Goal: Information Seeking & Learning: Check status

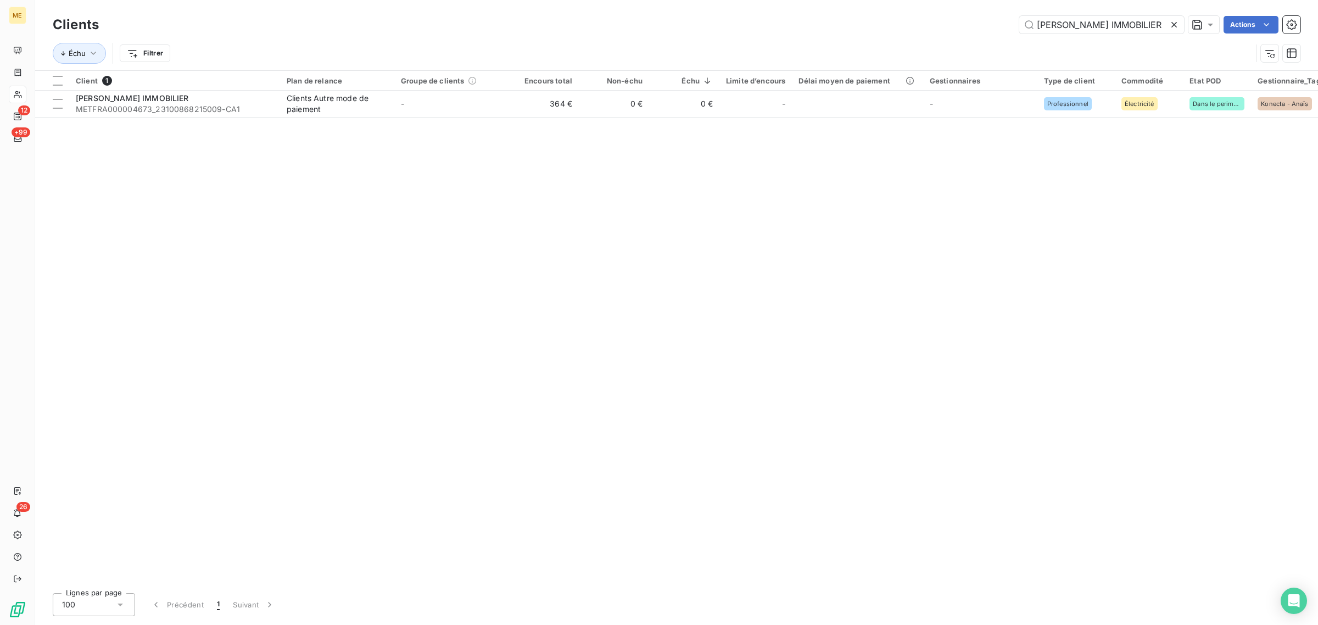
click at [1173, 21] on icon at bounding box center [1174, 24] width 11 height 11
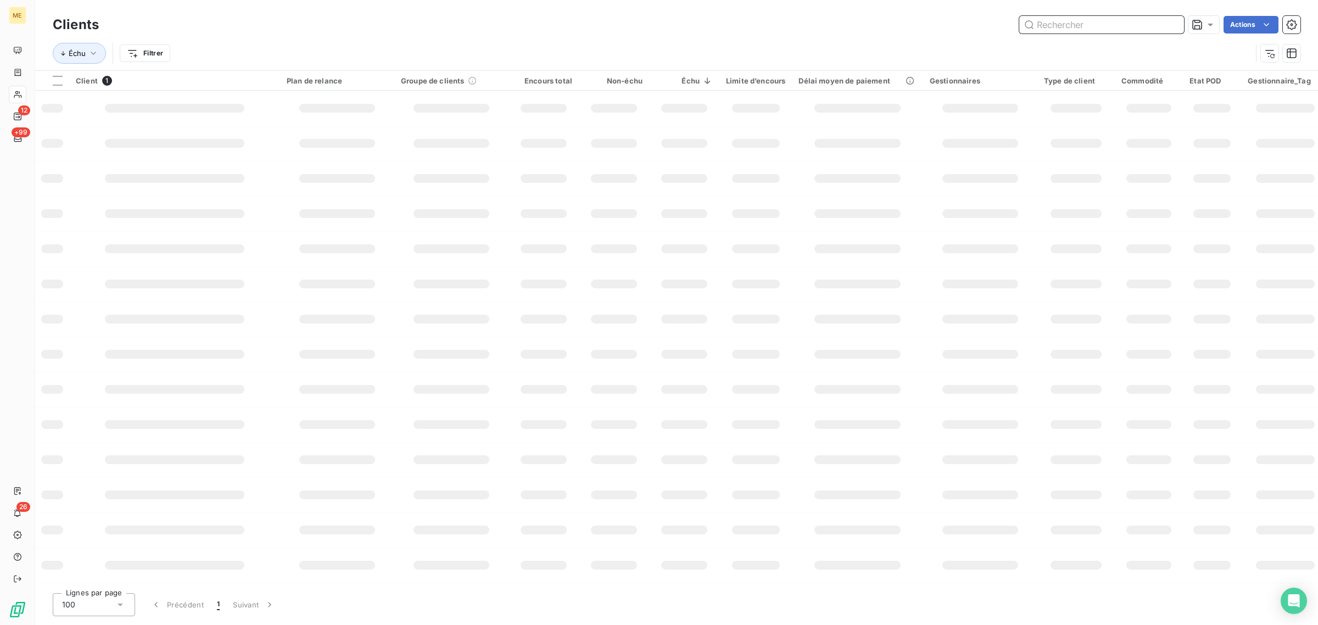
click at [1089, 25] on input "text" at bounding box center [1102, 25] width 165 height 18
paste input "CHARIFI"
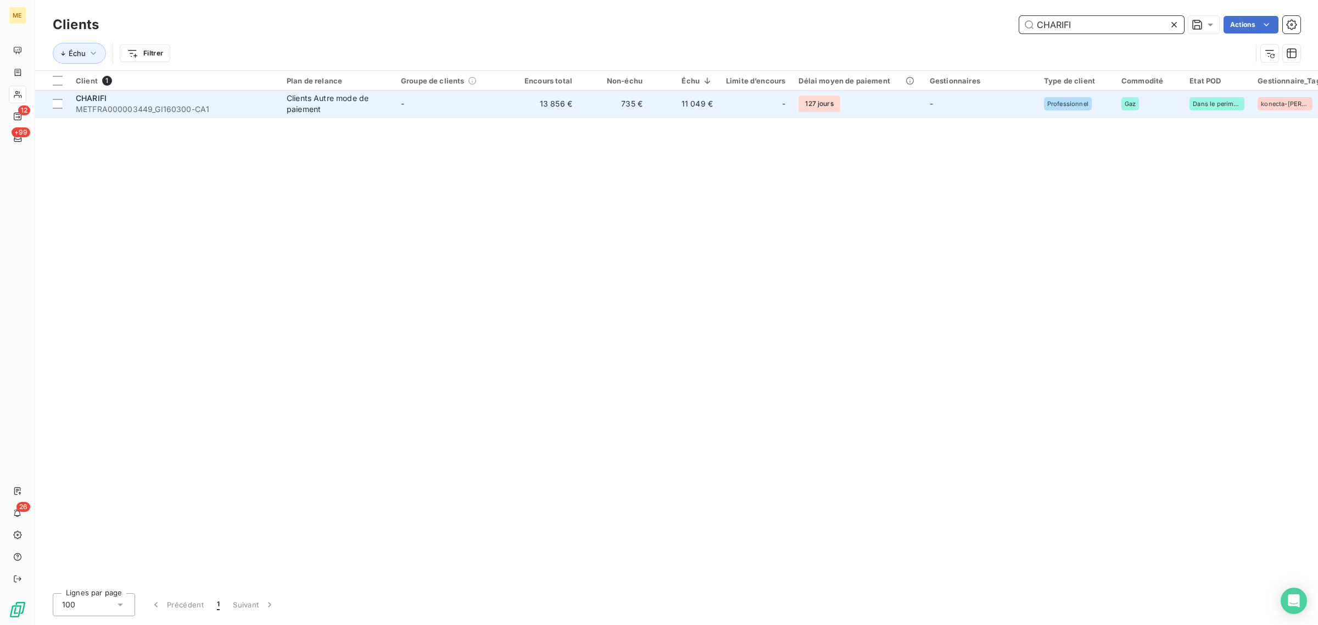
type input "CHARIFI"
click at [548, 104] on td "13 856 €" at bounding box center [544, 104] width 70 height 26
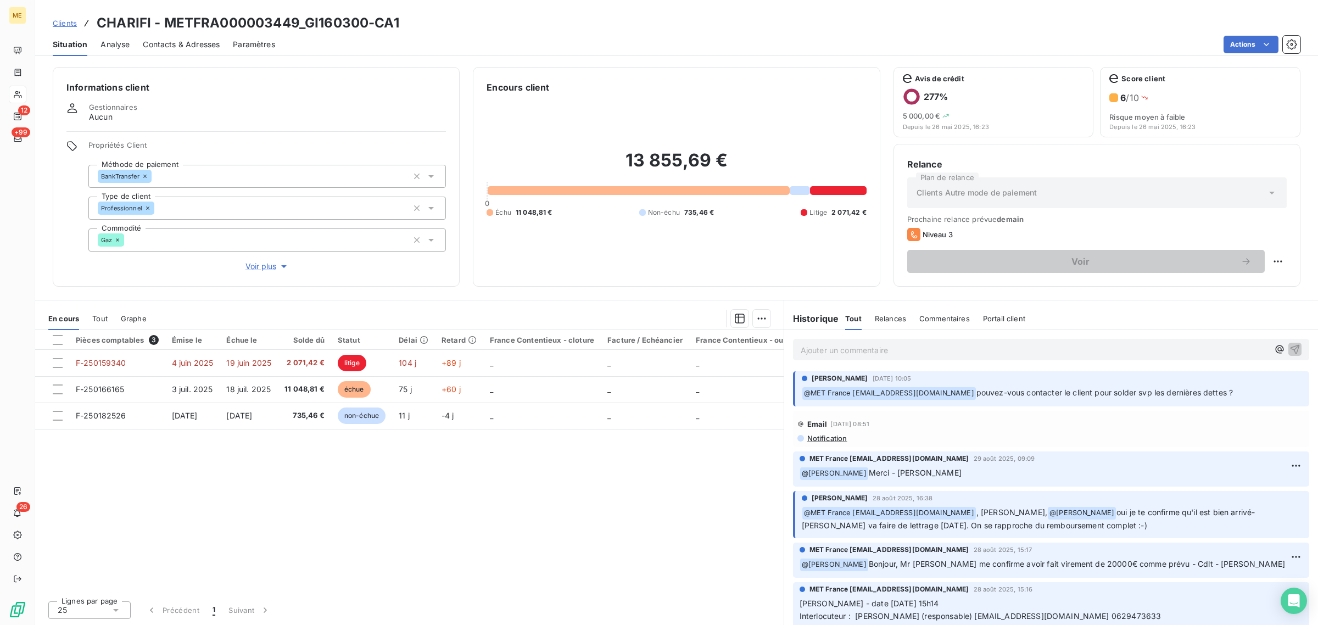
drag, startPoint x: 1259, startPoint y: 394, endPoint x: 987, endPoint y: 403, distance: 271.5
click at [987, 403] on div "[PERSON_NAME] [DATE] 10:05 ﻿ @ MET [GEOGRAPHIC_DATA] [EMAIL_ADDRESS][DOMAIN_NAM…" at bounding box center [1051, 388] width 516 height 35
click at [1067, 385] on div "[PERSON_NAME] [DATE] 10:05 ﻿ @ MET [GEOGRAPHIC_DATA] [EMAIL_ADDRESS][DOMAIN_NAM…" at bounding box center [1052, 387] width 501 height 26
drag, startPoint x: 1190, startPoint y: 393, endPoint x: 978, endPoint y: 394, distance: 212.0
click at [978, 394] on p "﻿ @ MET [GEOGRAPHIC_DATA] [EMAIL_ADDRESS][DOMAIN_NAME] pouvez-vous contacter le…" at bounding box center [1052, 393] width 501 height 13
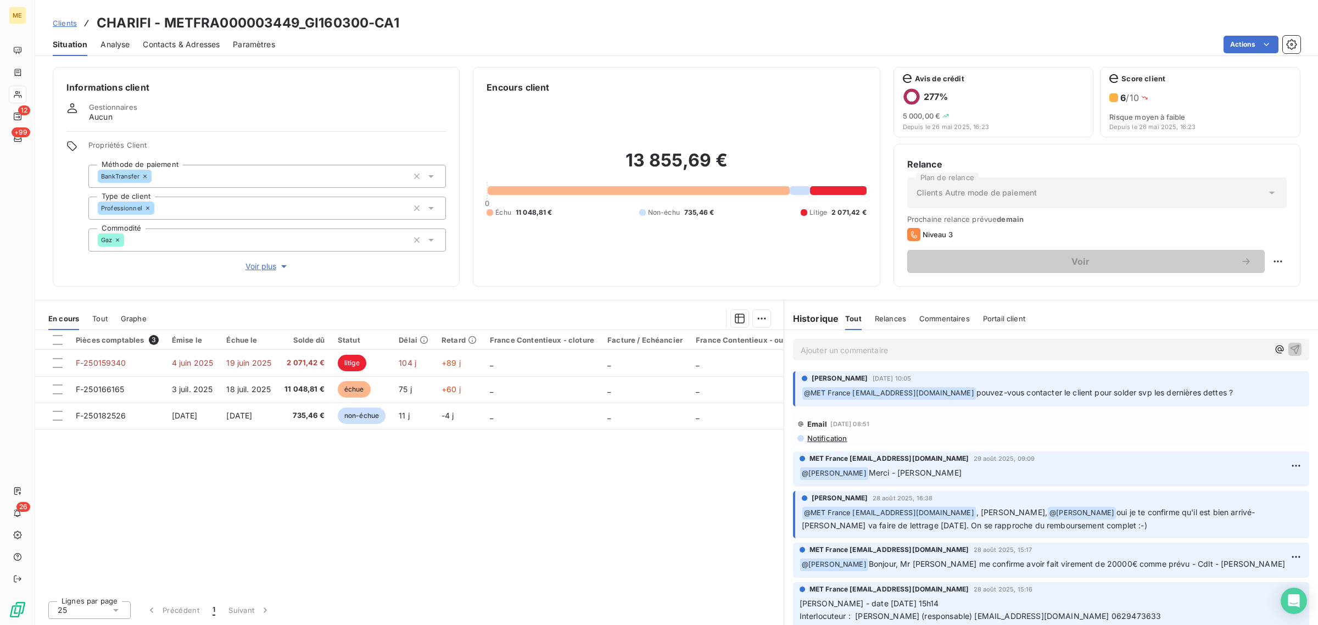
click at [1189, 393] on span "pouvez-vous contacter le client pour solder svp les dernières dettes ?" at bounding box center [1105, 392] width 257 height 9
drag, startPoint x: 1232, startPoint y: 388, endPoint x: 975, endPoint y: 398, distance: 256.8
click at [975, 398] on p "﻿ @ MET [GEOGRAPHIC_DATA] [EMAIL_ADDRESS][DOMAIN_NAME] pouvez-vous contacter le…" at bounding box center [1052, 393] width 501 height 13
click at [1076, 396] on span "pouvez-vous contacter le client pour solder svp les dernières dettes ?" at bounding box center [1105, 392] width 257 height 9
click at [1245, 385] on div "[PERSON_NAME] [DATE] 10:05 ﻿ @ MET [GEOGRAPHIC_DATA] [EMAIL_ADDRESS][DOMAIN_NAM…" at bounding box center [1052, 387] width 501 height 26
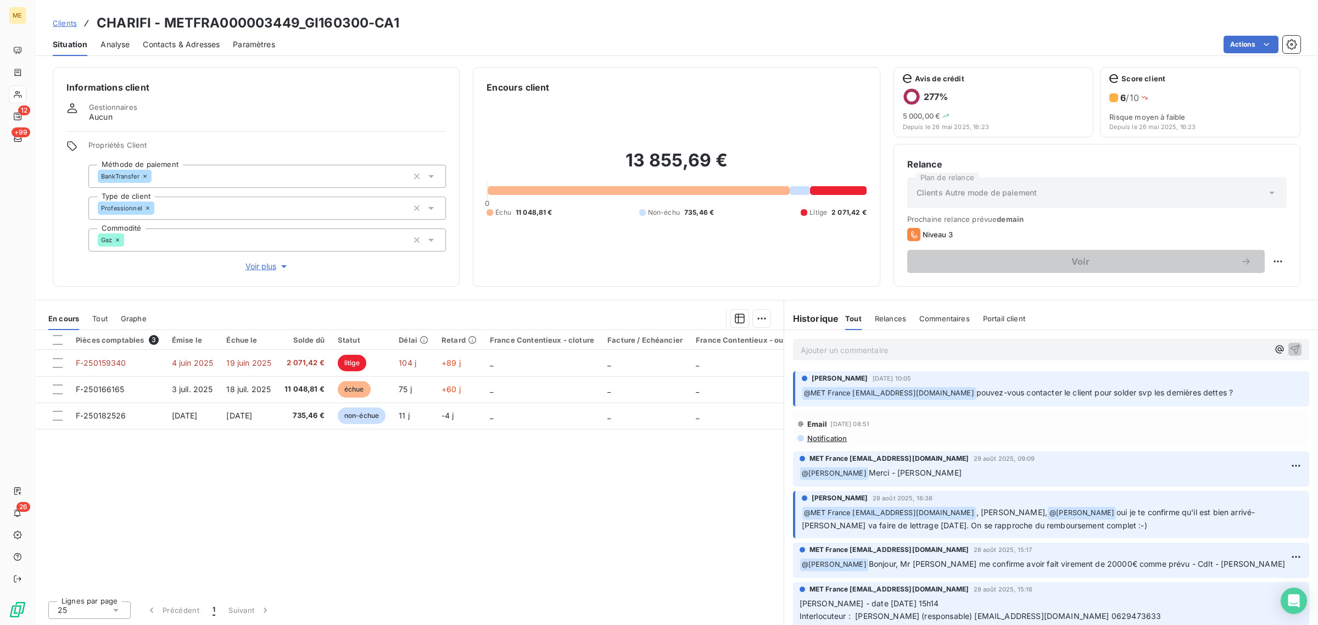
drag, startPoint x: 1198, startPoint y: 388, endPoint x: 976, endPoint y: 394, distance: 222.0
click at [976, 394] on p "﻿ @ MET [GEOGRAPHIC_DATA] [EMAIL_ADDRESS][DOMAIN_NAME] pouvez-vous contacter le…" at bounding box center [1052, 393] width 501 height 13
click at [1198, 397] on span "pouvez-vous contacter le client pour solder svp les dernières dettes ?" at bounding box center [1105, 392] width 257 height 9
drag, startPoint x: 1179, startPoint y: 393, endPoint x: 978, endPoint y: 401, distance: 201.8
click at [978, 401] on div "[PERSON_NAME] [DATE] 10:05 ﻿ @ MET [GEOGRAPHIC_DATA] [EMAIL_ADDRESS][DOMAIN_NAM…" at bounding box center [1051, 388] width 516 height 35
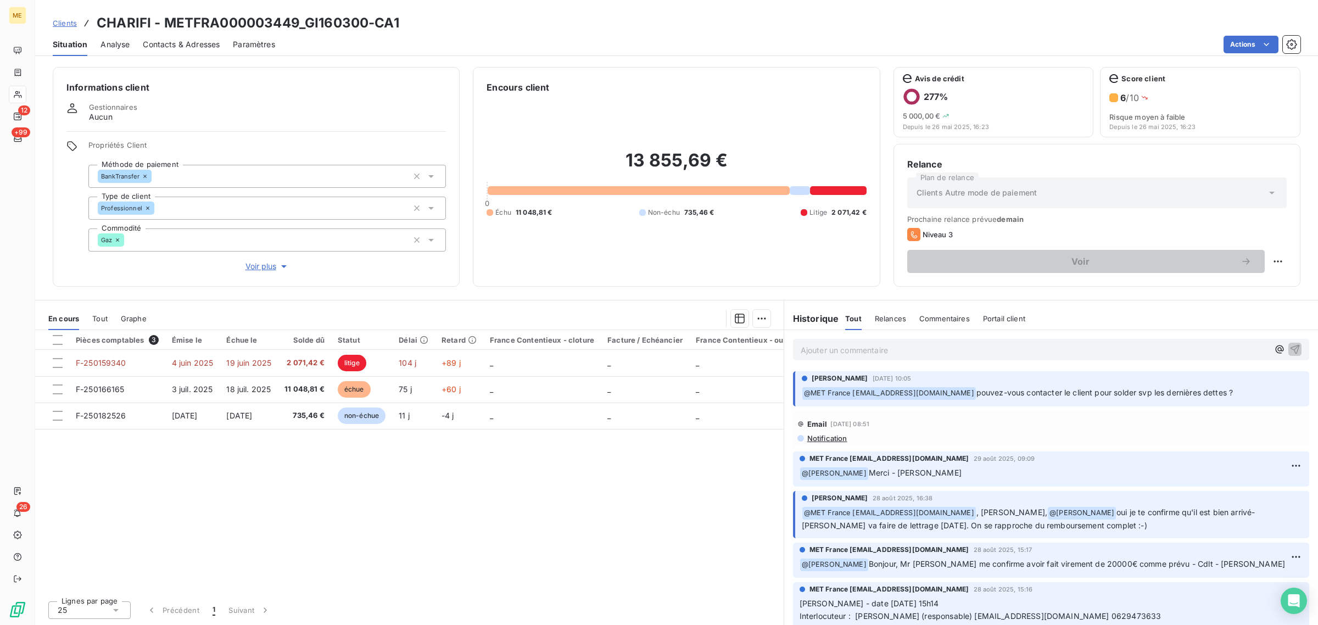
click at [1228, 393] on span "pouvez-vous contacter le client pour solder svp les dernières dettes ?" at bounding box center [1105, 392] width 257 height 9
drag, startPoint x: 1248, startPoint y: 391, endPoint x: 976, endPoint y: 404, distance: 272.3
click at [976, 404] on div "[PERSON_NAME] [DATE] 10:05 ﻿ @ MET [GEOGRAPHIC_DATA] [EMAIL_ADDRESS][DOMAIN_NAM…" at bounding box center [1051, 388] width 516 height 35
click at [1231, 397] on span "pouvez-vous contacter le client pour solder svp les dernières dettes ?" at bounding box center [1105, 392] width 257 height 9
click at [1256, 391] on p "﻿ @ MET [GEOGRAPHIC_DATA] [EMAIL_ADDRESS][DOMAIN_NAME] pouvez-vous contacter le…" at bounding box center [1052, 393] width 501 height 13
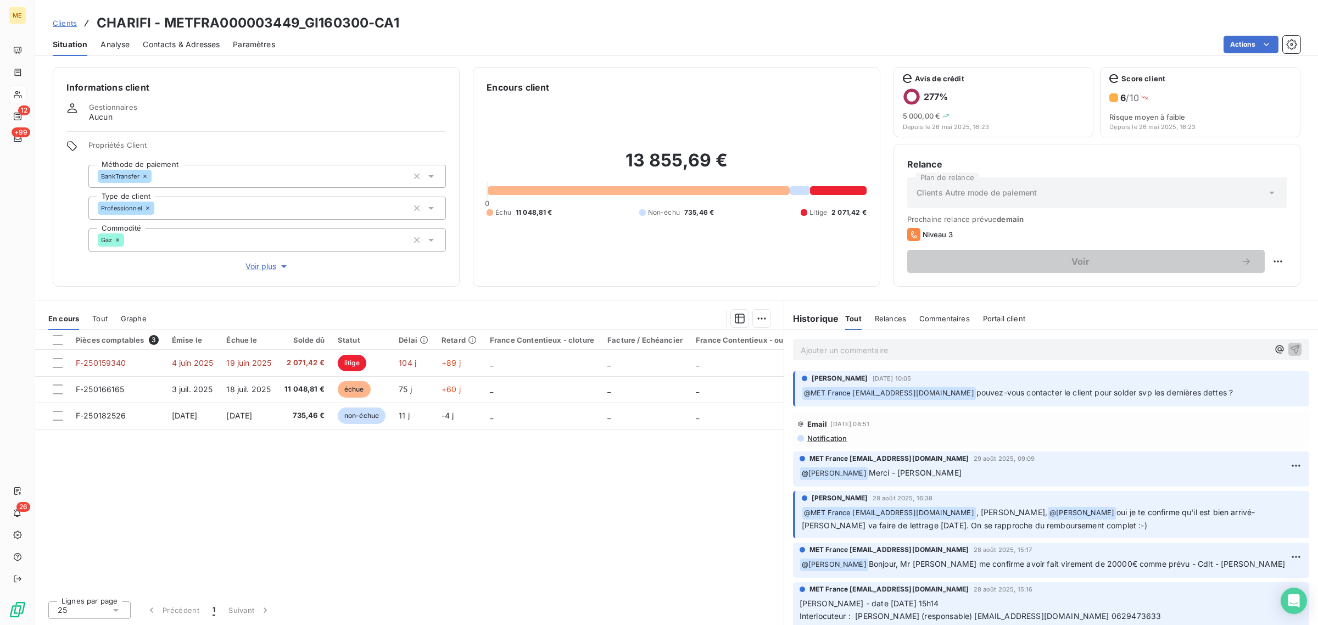
drag, startPoint x: 1256, startPoint y: 391, endPoint x: 974, endPoint y: 399, distance: 282.5
click at [974, 399] on p "﻿ @ MET [GEOGRAPHIC_DATA] [EMAIL_ADDRESS][DOMAIN_NAME] pouvez-vous contacter le…" at bounding box center [1052, 393] width 501 height 13
click at [1240, 393] on p "﻿ @ MET [GEOGRAPHIC_DATA] [EMAIL_ADDRESS][DOMAIN_NAME] pouvez-vous contacter le…" at bounding box center [1052, 393] width 501 height 13
drag, startPoint x: 1251, startPoint y: 393, endPoint x: 968, endPoint y: 393, distance: 282.9
click at [968, 393] on p "﻿ @ MET [GEOGRAPHIC_DATA] [EMAIL_ADDRESS][DOMAIN_NAME] pouvez-vous contacter le…" at bounding box center [1052, 393] width 501 height 13
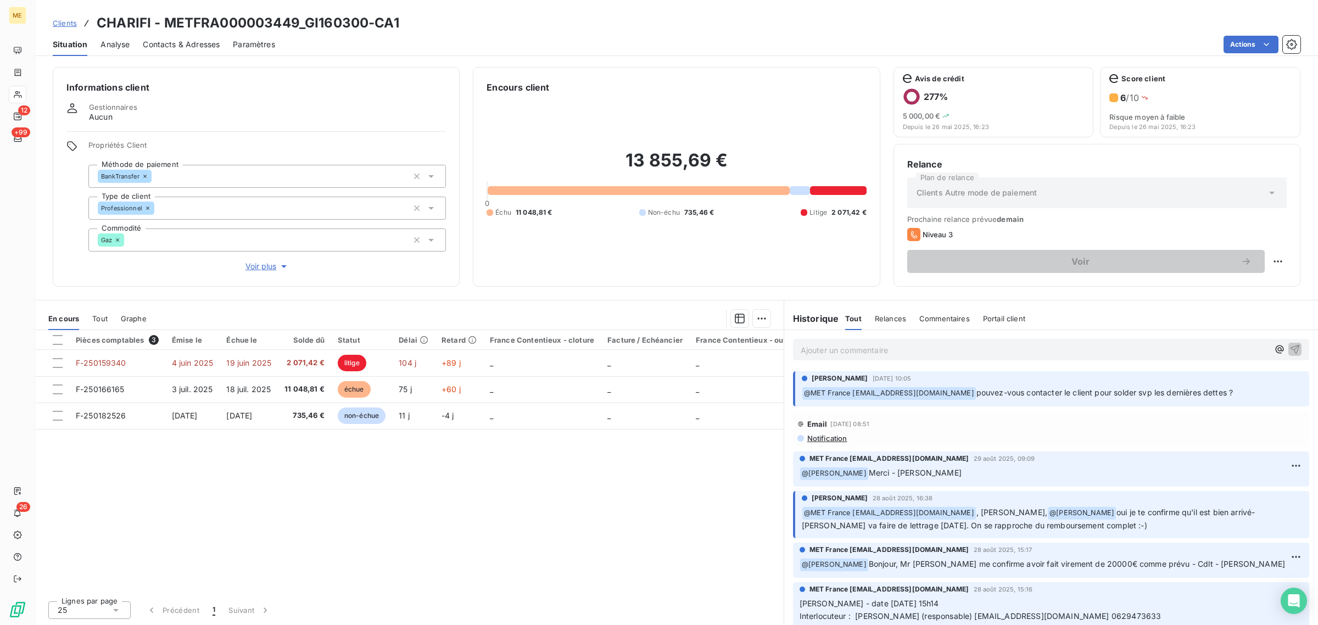
click at [1192, 371] on div "[PERSON_NAME] [DATE] 10:05 ﻿ @ MET [GEOGRAPHIC_DATA] [EMAIL_ADDRESS][DOMAIN_NAM…" at bounding box center [1051, 388] width 516 height 35
drag, startPoint x: 1251, startPoint y: 393, endPoint x: 797, endPoint y: 396, distance: 453.8
click at [797, 396] on div "[PERSON_NAME] [DATE] 10:05 ﻿ @ MET [GEOGRAPHIC_DATA] [EMAIL_ADDRESS][DOMAIN_NAM…" at bounding box center [1051, 388] width 516 height 35
click at [1009, 371] on div "[PERSON_NAME] [DATE] 10:05 ﻿ @ MET [GEOGRAPHIC_DATA] [EMAIL_ADDRESS][DOMAIN_NAM…" at bounding box center [1051, 389] width 534 height 40
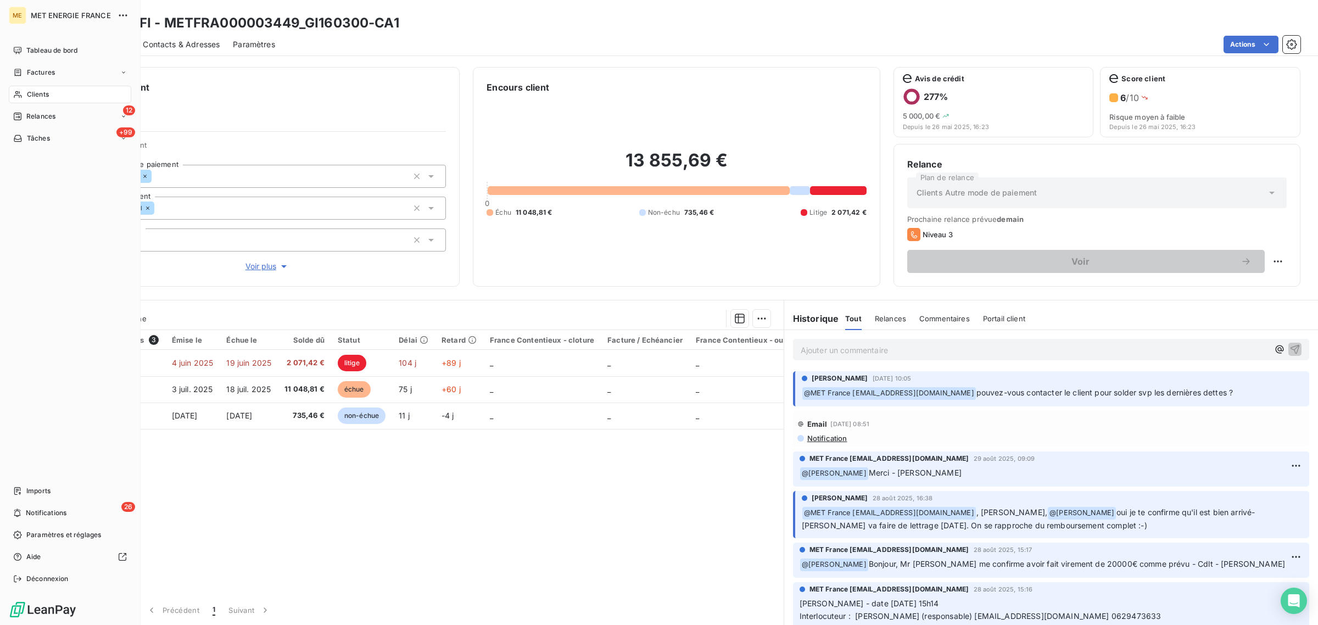
click at [22, 88] on div "Clients" at bounding box center [70, 95] width 123 height 18
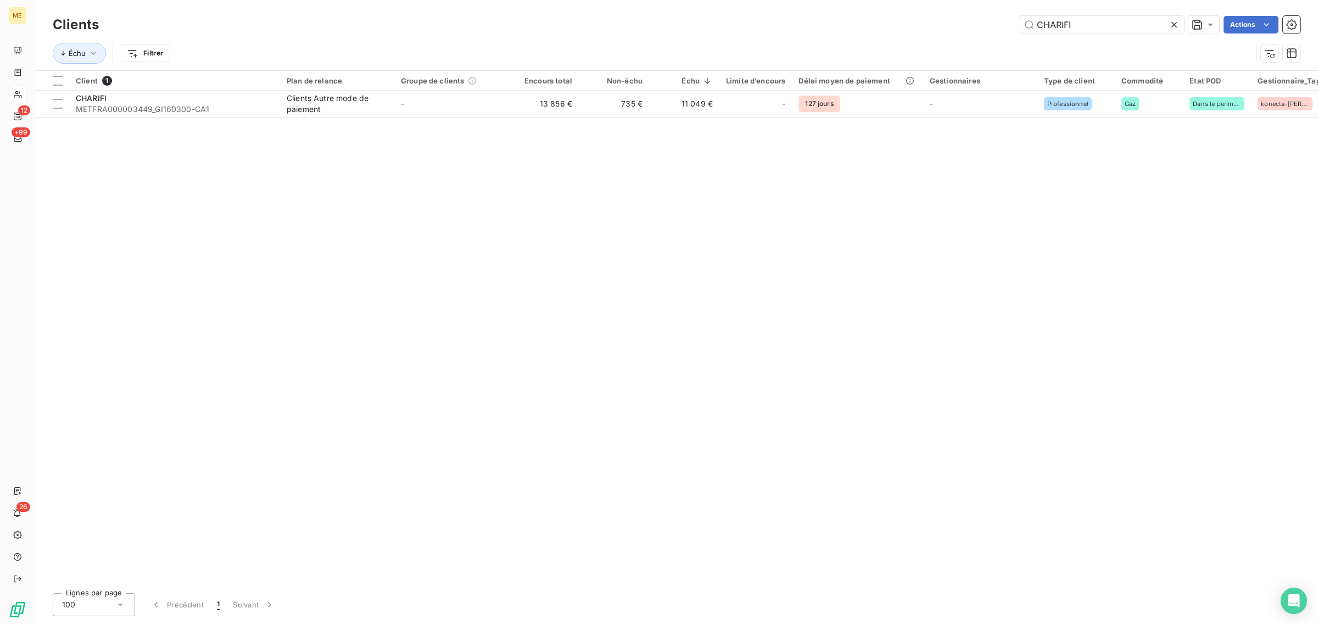
drag, startPoint x: 1111, startPoint y: 22, endPoint x: 822, endPoint y: 19, distance: 289.5
click at [827, 20] on div "CHARIFI Actions" at bounding box center [706, 25] width 1189 height 18
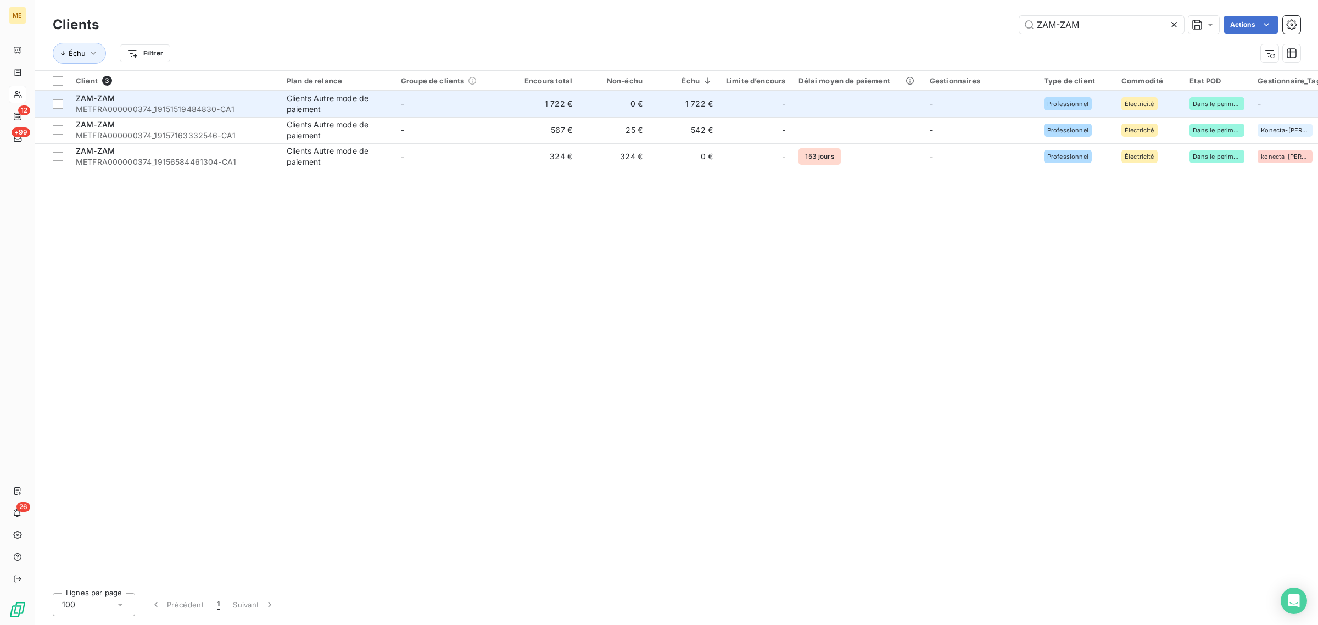
type input "ZAM-ZAM"
click at [422, 99] on td "-" at bounding box center [451, 104] width 114 height 26
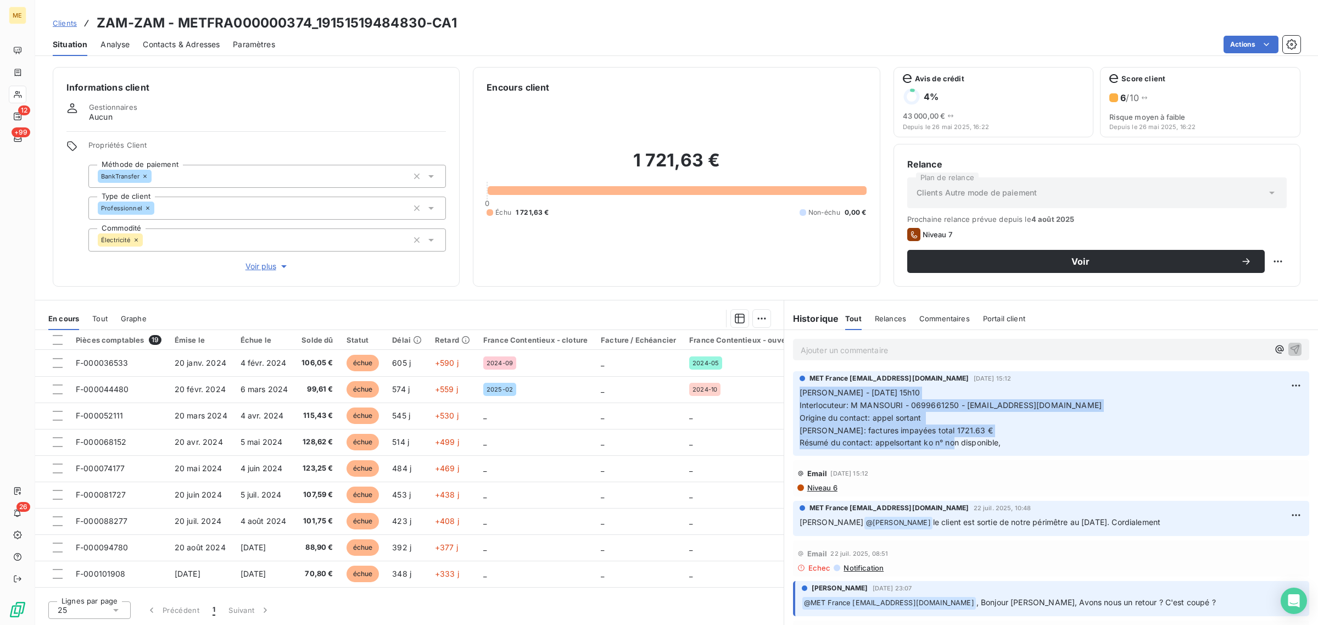
drag, startPoint x: 1020, startPoint y: 449, endPoint x: 797, endPoint y: 398, distance: 228.7
click at [797, 398] on div "MET France [EMAIL_ADDRESS][DOMAIN_NAME] [DATE] 15:12 [PERSON_NAME] - [DATE] 15h…" at bounding box center [1051, 413] width 516 height 85
click at [1003, 413] on p "[PERSON_NAME] - [DATE] 15h10 Interlocuteur: M MANSOURI - 0699661250 - [EMAIL_AD…" at bounding box center [1051, 418] width 503 height 63
drag, startPoint x: 987, startPoint y: 438, endPoint x: 890, endPoint y: 410, distance: 100.5
click at [856, 399] on p "[PERSON_NAME] - [DATE] 15h10 Interlocuteur: M MANSOURI - 0699661250 - [EMAIL_AD…" at bounding box center [1051, 418] width 503 height 63
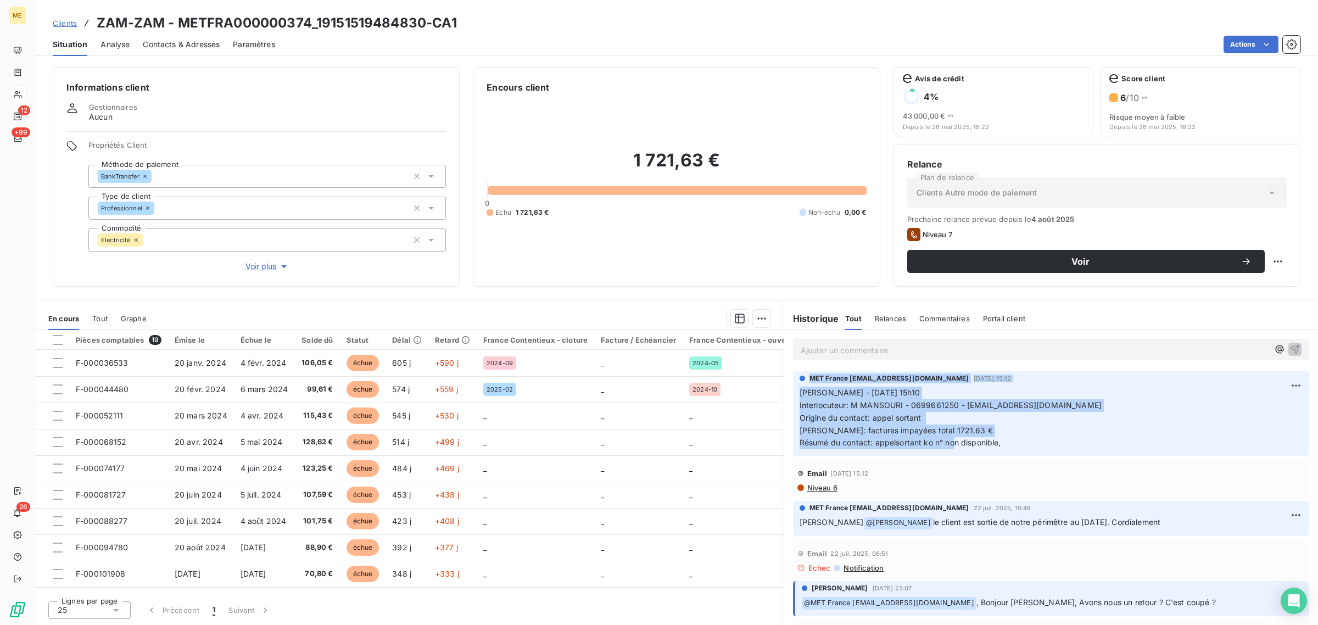
drag, startPoint x: 1025, startPoint y: 446, endPoint x: 787, endPoint y: 381, distance: 246.2
click at [787, 381] on div "MET France [EMAIL_ADDRESS][DOMAIN_NAME] [DATE] 15:12 [PERSON_NAME] - [DATE] 15h…" at bounding box center [1051, 413] width 534 height 89
click at [1078, 418] on p "[PERSON_NAME] - [DATE] 15h10 Interlocuteur: M MANSOURI - 0699661250 - [EMAIL_AD…" at bounding box center [1051, 418] width 503 height 63
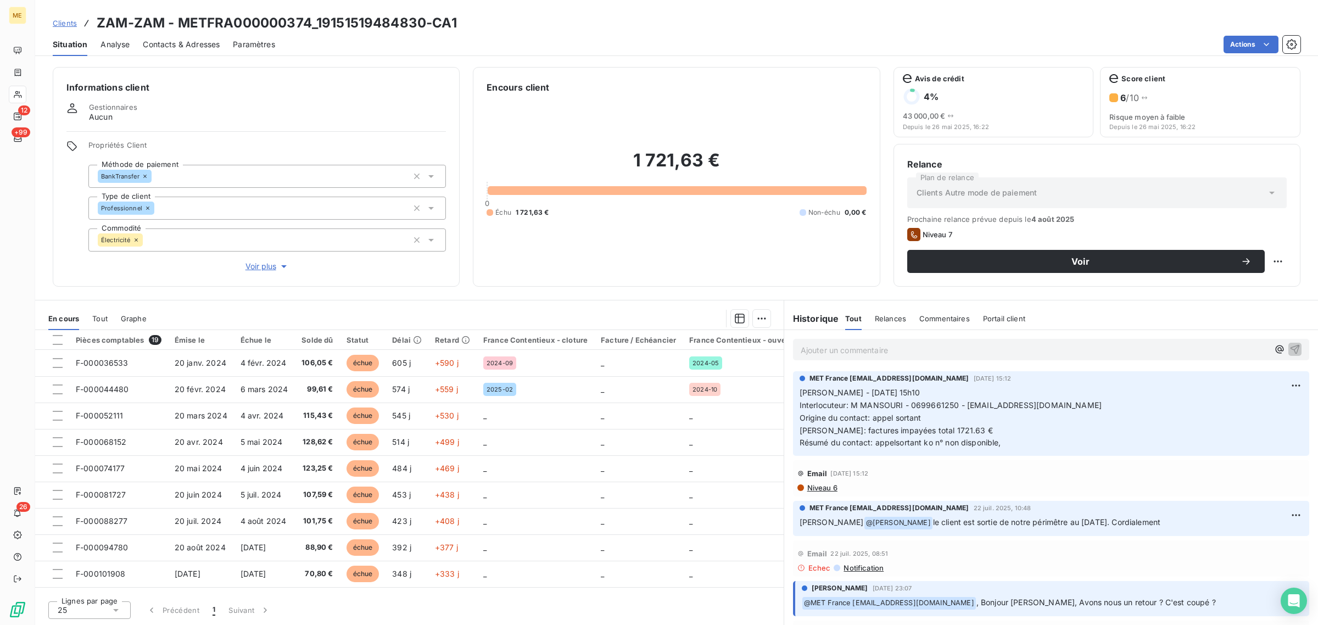
click at [1064, 419] on p "[PERSON_NAME] - [DATE] 15h10 Interlocuteur: M MANSOURI - 0699661250 - [EMAIL_AD…" at bounding box center [1051, 418] width 503 height 63
drag, startPoint x: 1159, startPoint y: 524, endPoint x: 904, endPoint y: 524, distance: 255.4
click at [904, 524] on p "[PERSON_NAME] @ [PERSON_NAME] le client est sortie de notre périmêtre au [DATE]…" at bounding box center [1051, 522] width 503 height 13
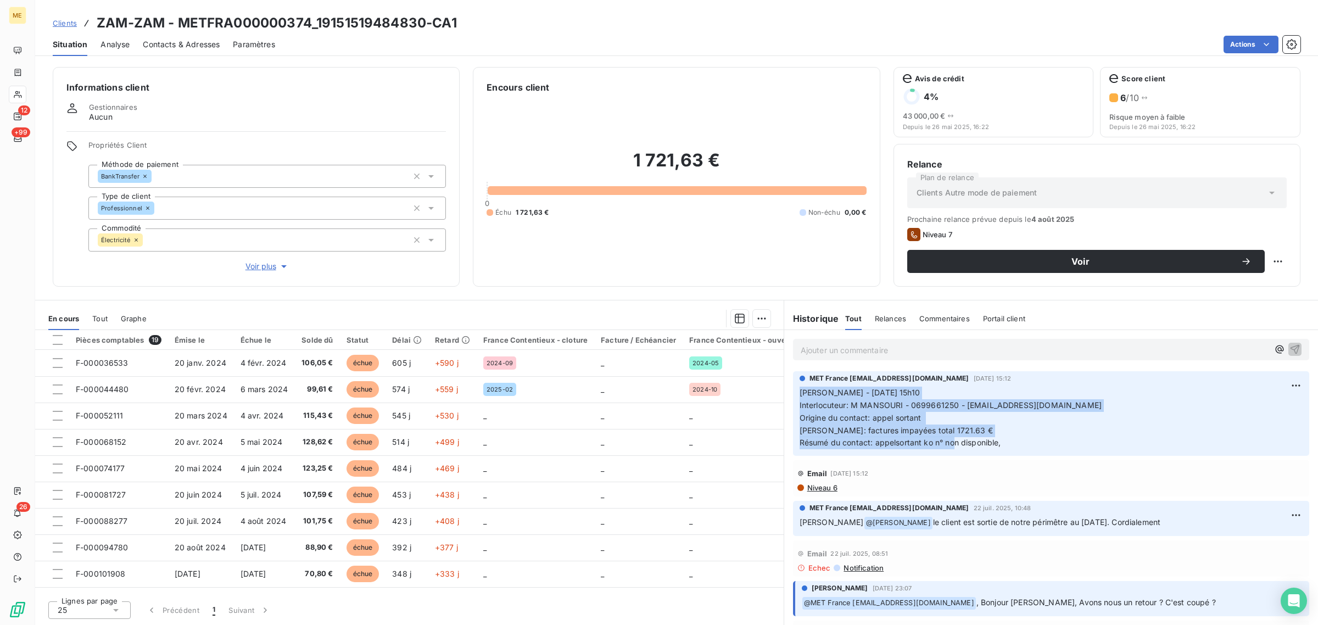
drag, startPoint x: 1014, startPoint y: 442, endPoint x: 797, endPoint y: 390, distance: 222.6
click at [797, 390] on div "MET France [EMAIL_ADDRESS][DOMAIN_NAME] [DATE] 15:12 [PERSON_NAME] - [DATE] 15h…" at bounding box center [1051, 413] width 516 height 85
click at [978, 437] on p "[PERSON_NAME] - [DATE] 15h10 Interlocuteur: M MANSOURI - 0699661250 - [EMAIL_AD…" at bounding box center [1051, 418] width 503 height 63
drag, startPoint x: 1028, startPoint y: 438, endPoint x: 787, endPoint y: 396, distance: 244.8
click at [787, 396] on div "MET France [EMAIL_ADDRESS][DOMAIN_NAME] [DATE] 15:12 [PERSON_NAME] - [DATE] 15h…" at bounding box center [1051, 413] width 534 height 89
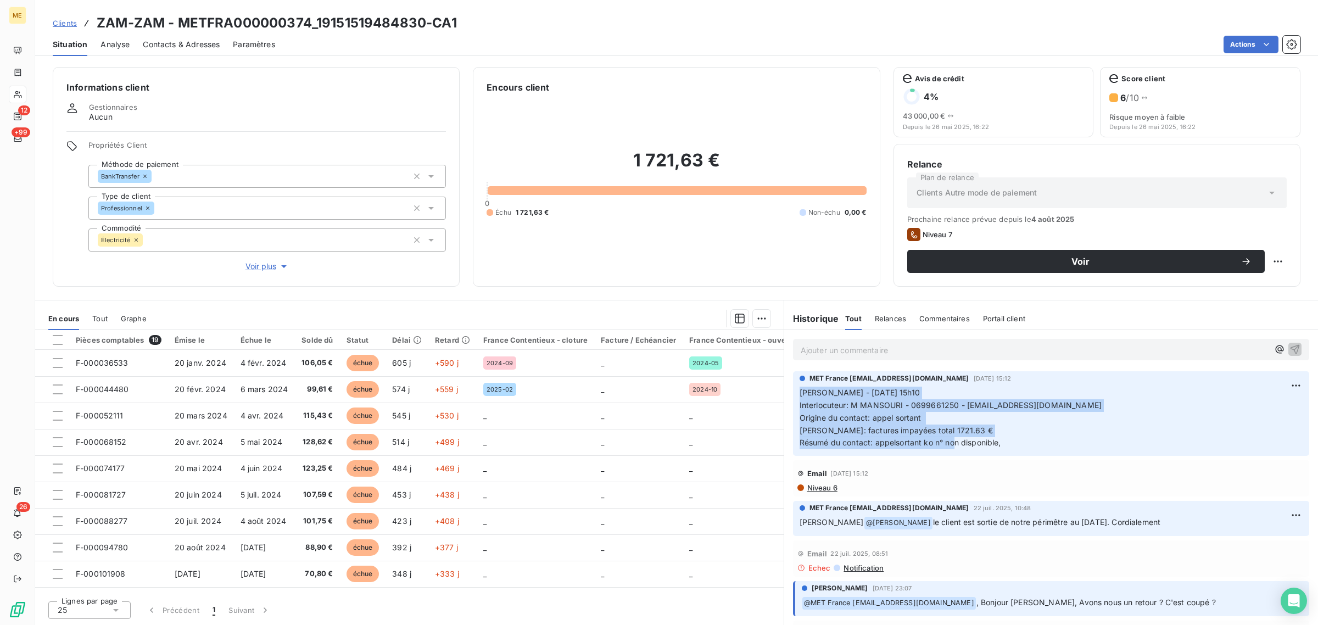
click at [940, 410] on span "[PERSON_NAME] - [DATE] 15h10 Interlocuteur: M MANSOURI - 0699661250 - [EMAIL_AD…" at bounding box center [951, 418] width 302 height 60
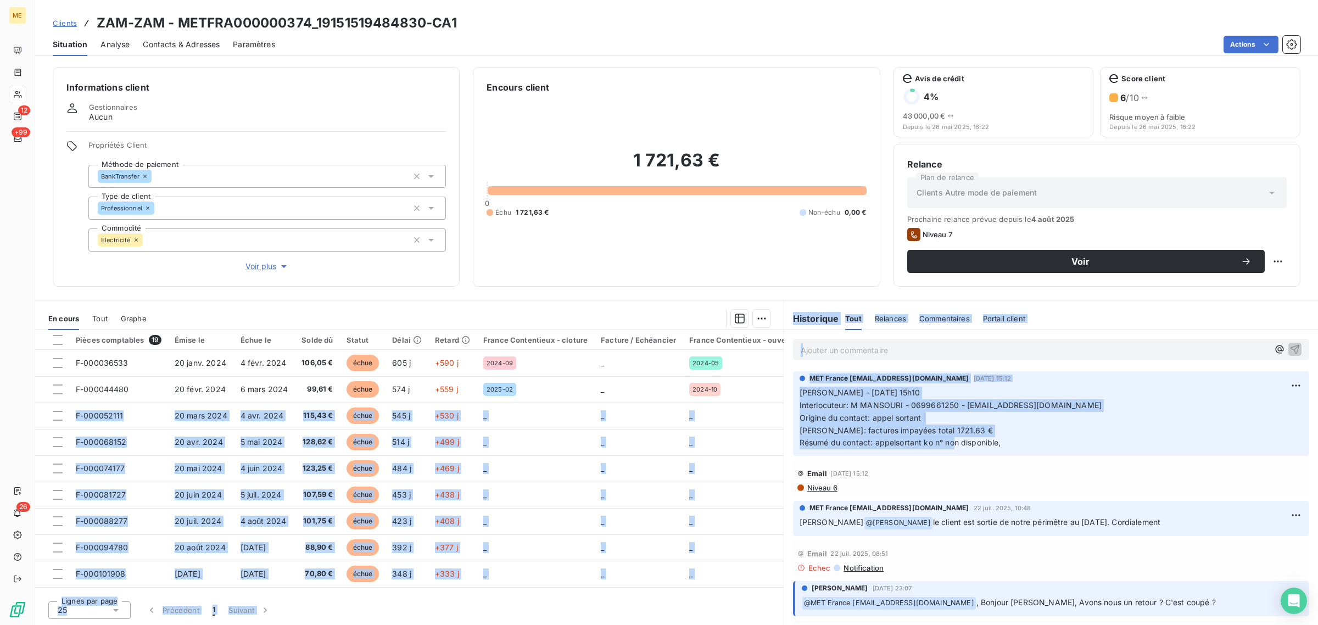
drag, startPoint x: 1014, startPoint y: 452, endPoint x: 782, endPoint y: 400, distance: 238.2
click at [782, 400] on div "En cours Tout Graphe Pièces comptables 19 Émise le Échue le Solde dû Statut Dél…" at bounding box center [676, 462] width 1283 height 325
click at [998, 416] on p "[PERSON_NAME] - [DATE] 15h10 Interlocuteur: M MANSOURI - 0699661250 - [EMAIL_AD…" at bounding box center [1051, 418] width 503 height 63
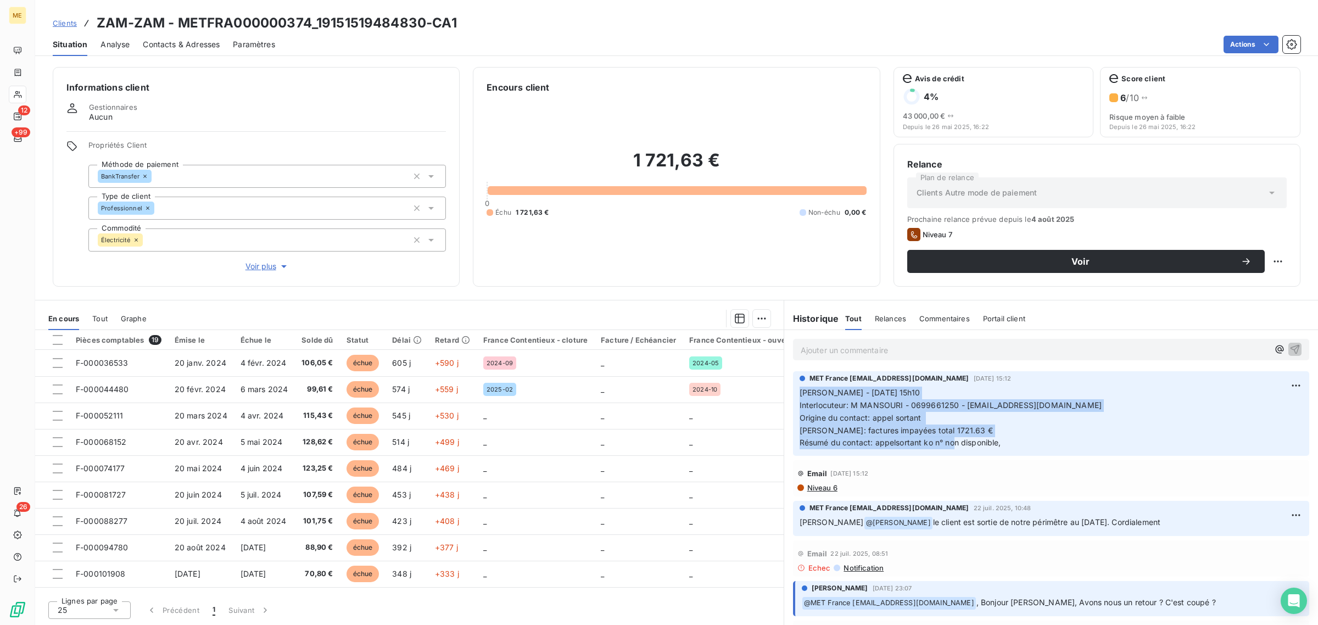
drag, startPoint x: 1027, startPoint y: 454, endPoint x: 794, endPoint y: 400, distance: 239.1
click at [792, 399] on div "MET France [EMAIL_ADDRESS][DOMAIN_NAME] [DATE] 15:12 [PERSON_NAME] - [DATE] 15h…" at bounding box center [1051, 413] width 534 height 89
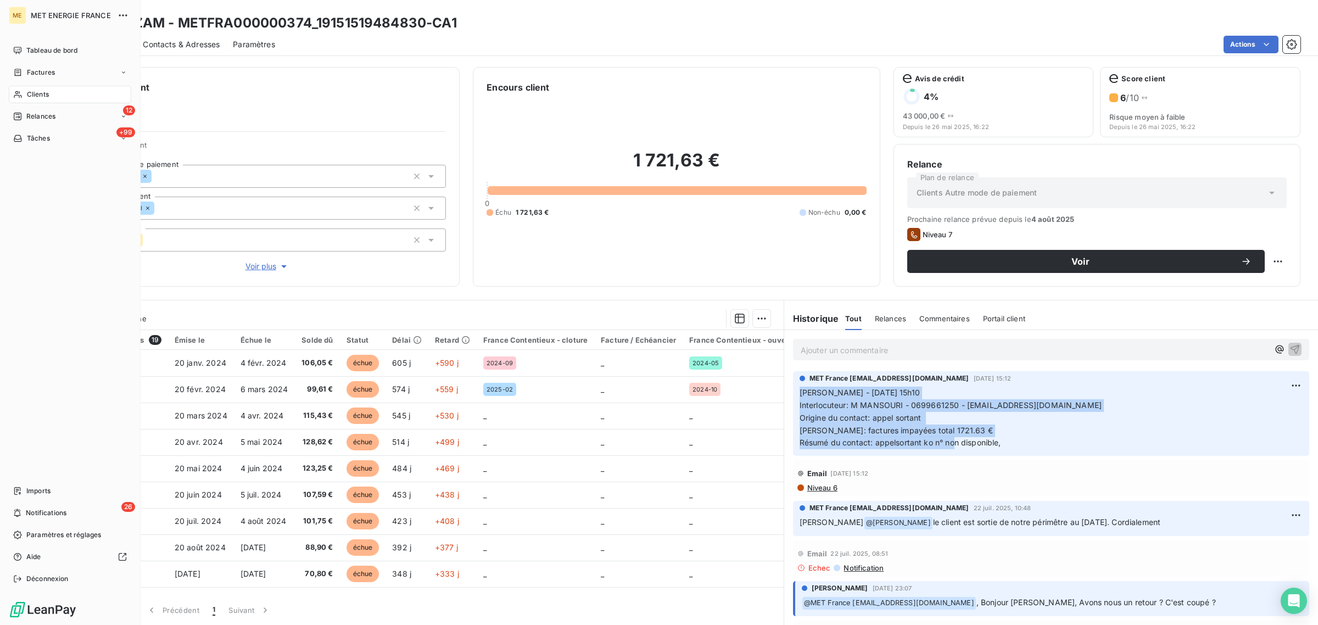
click at [20, 91] on icon at bounding box center [17, 94] width 9 height 9
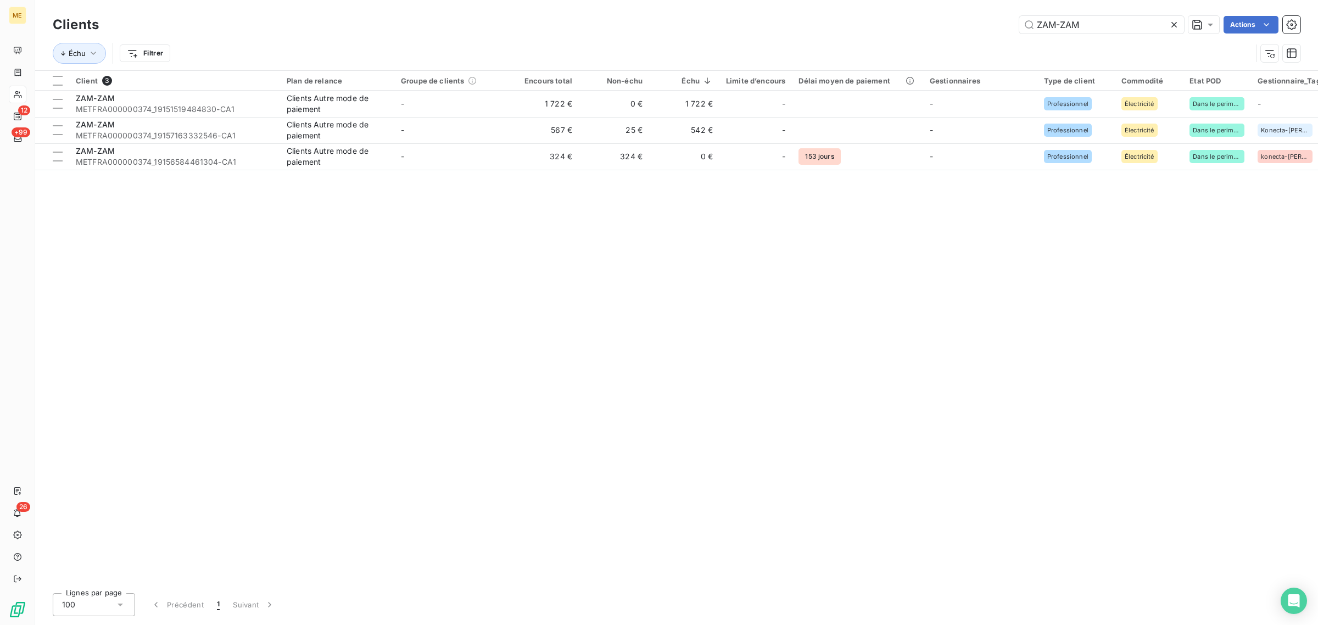
drag, startPoint x: 1078, startPoint y: 26, endPoint x: 902, endPoint y: 23, distance: 176.4
click at [907, 25] on div "ZAM-ZAM Actions" at bounding box center [706, 25] width 1189 height 18
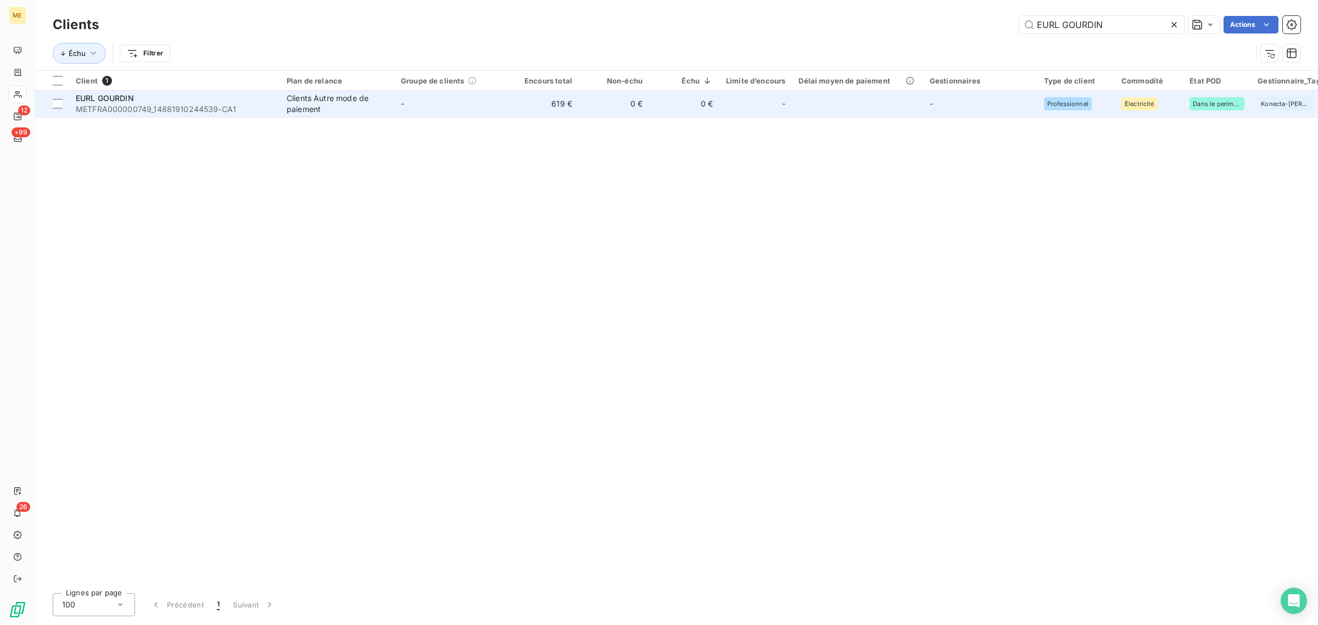
type input "EURL GOURDIN"
click at [412, 97] on td "-" at bounding box center [451, 104] width 114 height 26
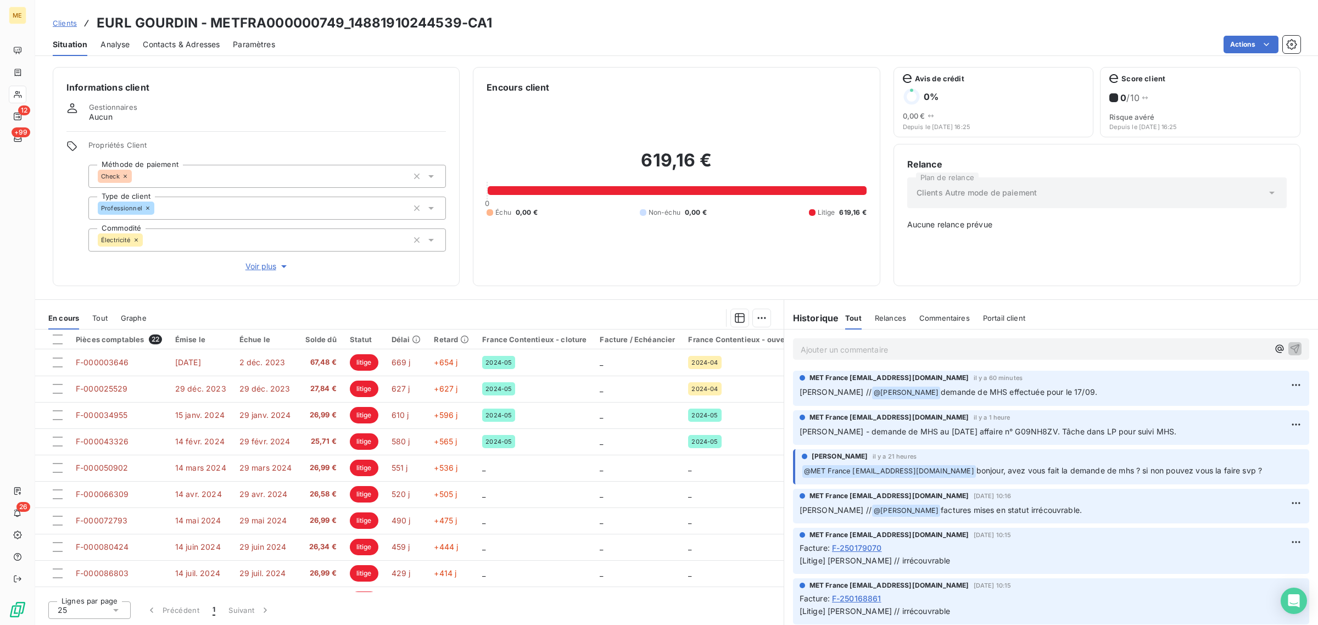
drag, startPoint x: 978, startPoint y: 471, endPoint x: 1296, endPoint y: 471, distance: 318.6
click at [1296, 471] on div "[PERSON_NAME] il y a 21 heures ﻿ @ MET [GEOGRAPHIC_DATA] [EMAIL_ADDRESS][DOMAIN…" at bounding box center [1051, 466] width 516 height 35
click at [1295, 467] on div "[PERSON_NAME] il y a 21 heures ﻿ @ MET [GEOGRAPHIC_DATA] [EMAIL_ADDRESS][DOMAIN…" at bounding box center [1051, 466] width 516 height 35
drag, startPoint x: 1281, startPoint y: 463, endPoint x: 1132, endPoint y: 447, distance: 150.3
click at [990, 481] on div "[PERSON_NAME] il y a 21 heures ﻿ @ MET [GEOGRAPHIC_DATA] [EMAIL_ADDRESS][DOMAIN…" at bounding box center [1051, 466] width 516 height 35
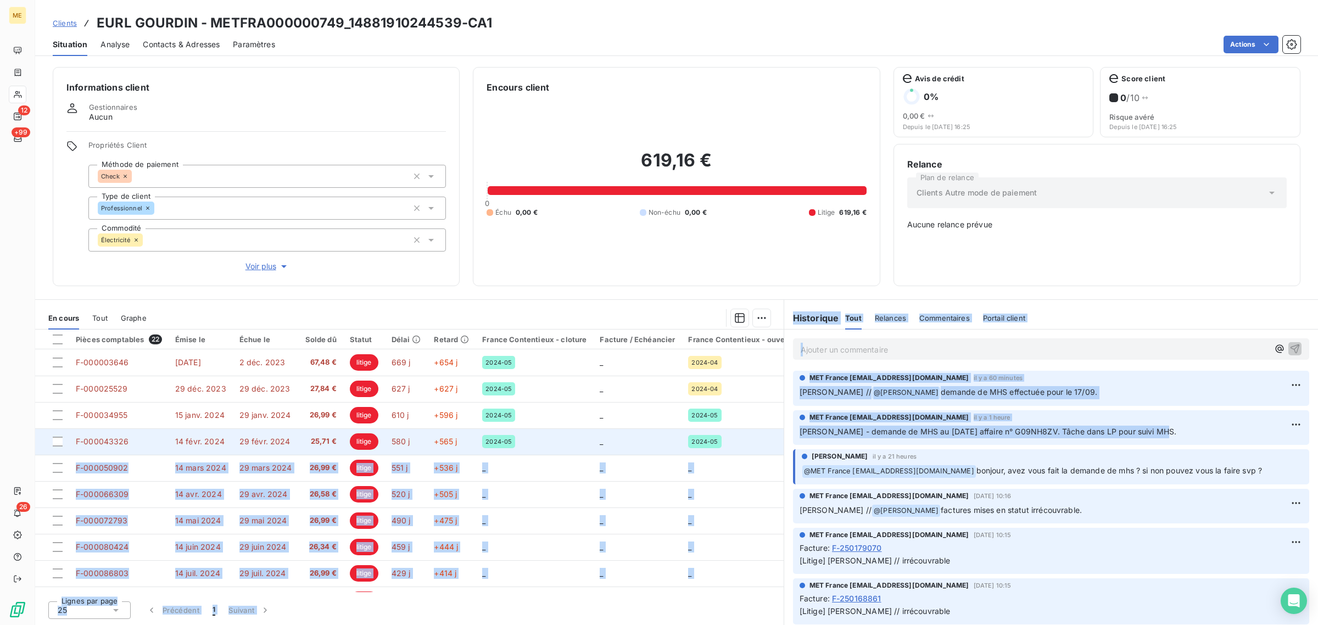
drag, startPoint x: 1185, startPoint y: 430, endPoint x: 762, endPoint y: 443, distance: 422.7
click at [762, 443] on div "En cours Tout Graphe Pièces comptables 22 Émise le Échue le Solde dû Statut Dél…" at bounding box center [676, 462] width 1283 height 326
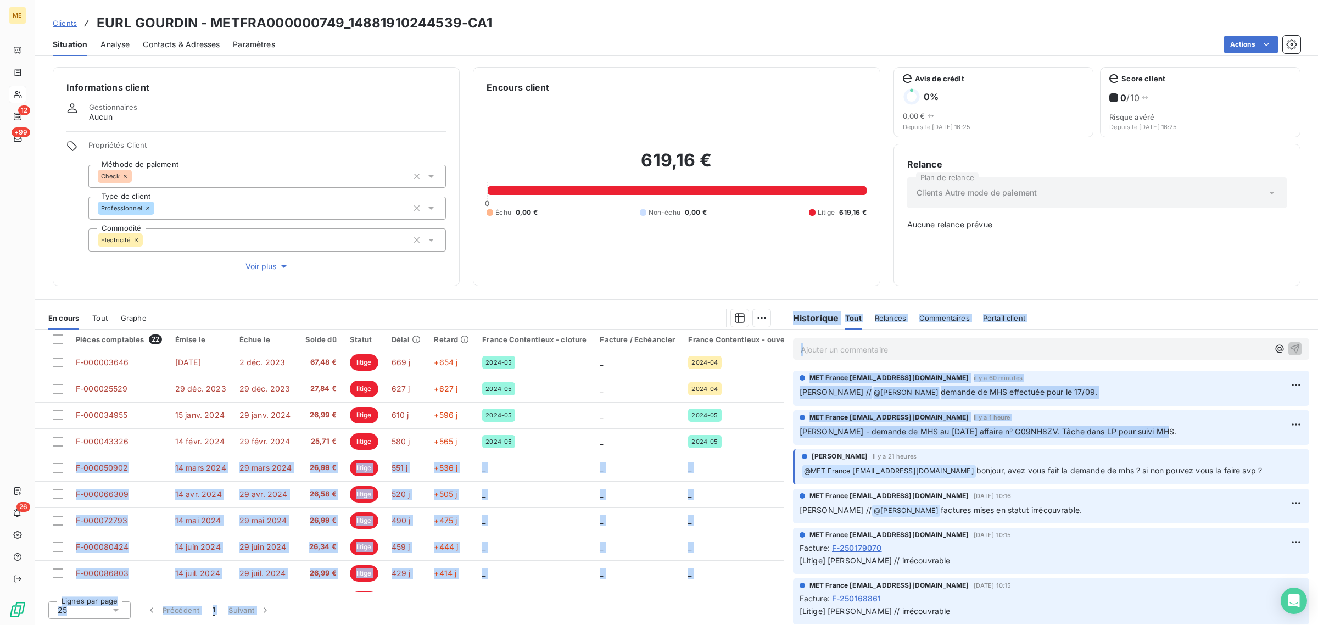
drag, startPoint x: 894, startPoint y: 435, endPoint x: 901, endPoint y: 438, distance: 8.1
click at [896, 435] on span "[PERSON_NAME] - demande de MHS au [DATE] affaire n° G09NH8ZV. Tâche dans LP pou…" at bounding box center [988, 431] width 377 height 9
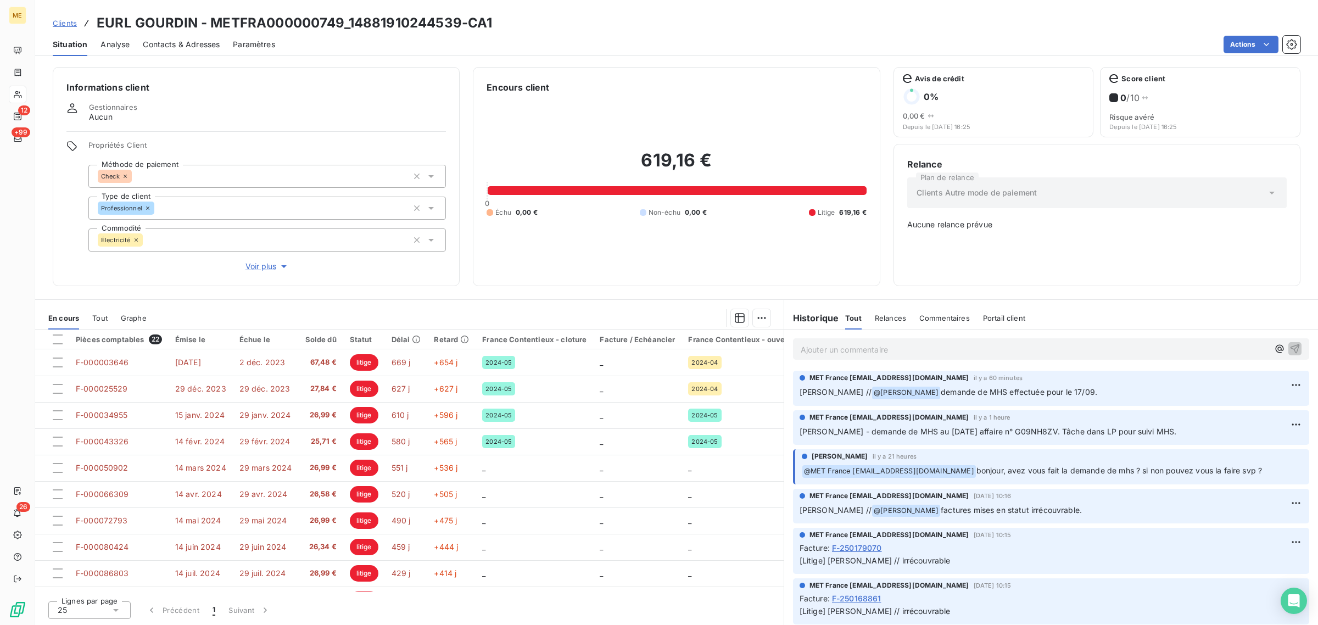
click at [753, 268] on div "619,16 € 0 Échu 0,00 € Non-échu 0,00 € Litige 619,16 €" at bounding box center [677, 183] width 380 height 179
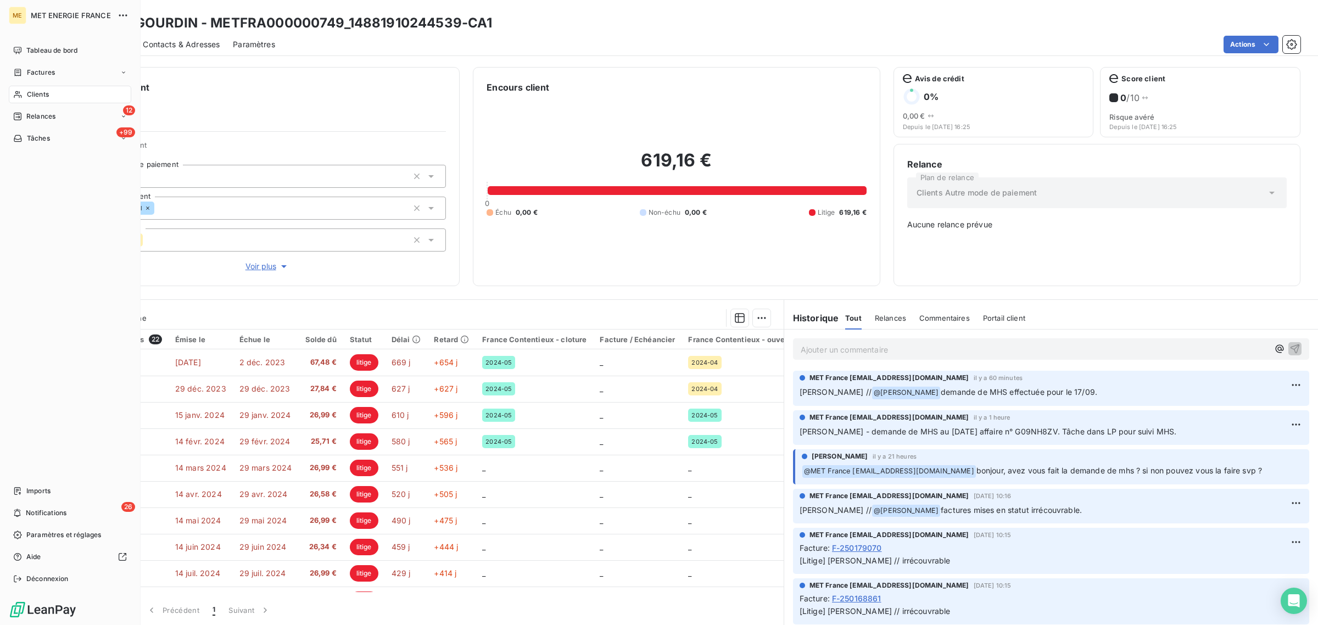
click at [25, 94] on div "Clients" at bounding box center [70, 95] width 123 height 18
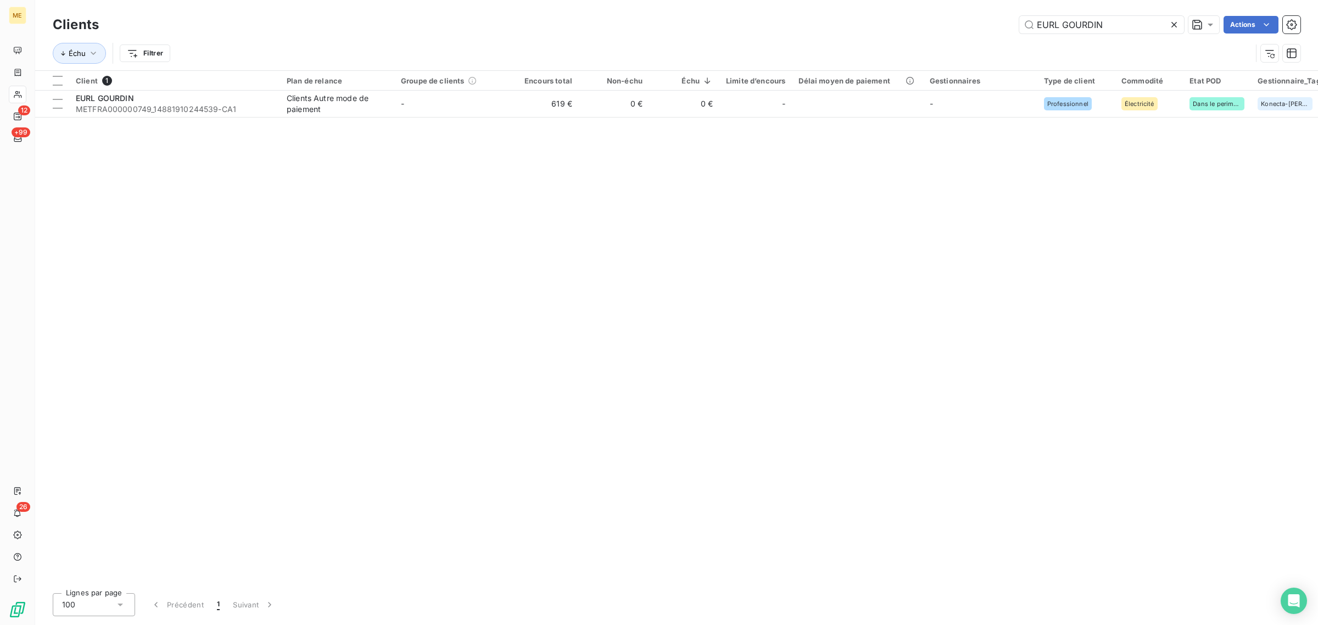
drag, startPoint x: 1137, startPoint y: 21, endPoint x: 886, endPoint y: 26, distance: 251.6
click at [907, 25] on div "EURL GOURDIN Actions" at bounding box center [706, 25] width 1189 height 18
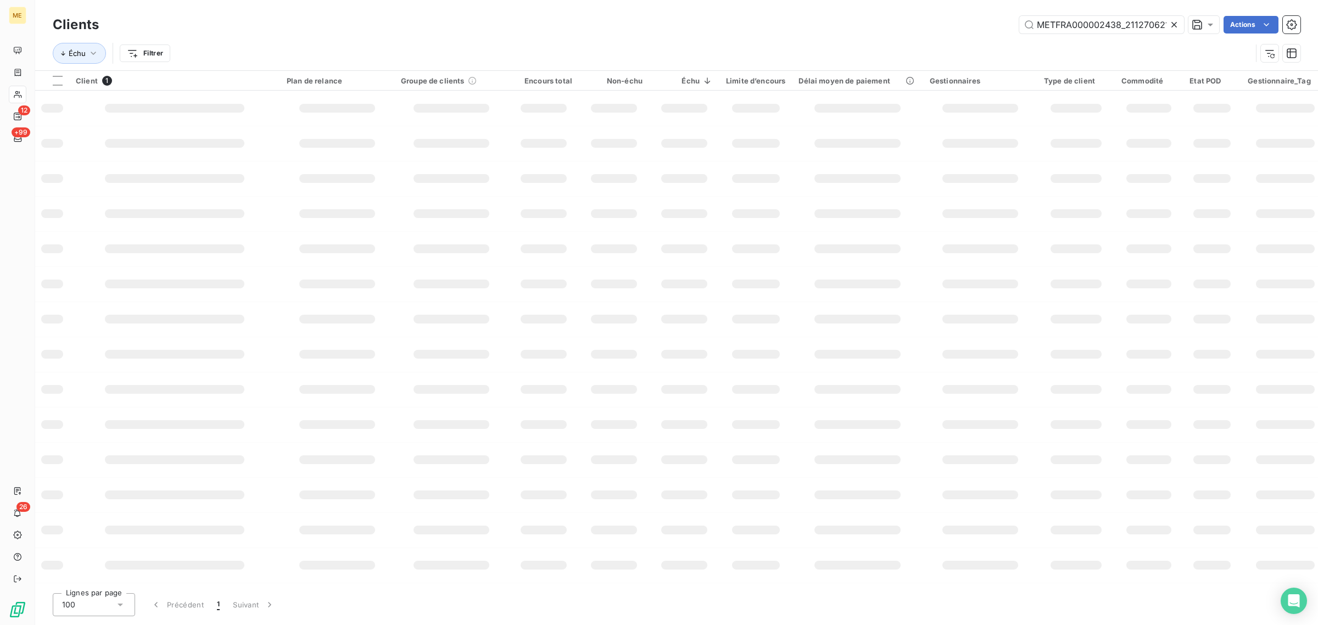
scroll to position [0, 22]
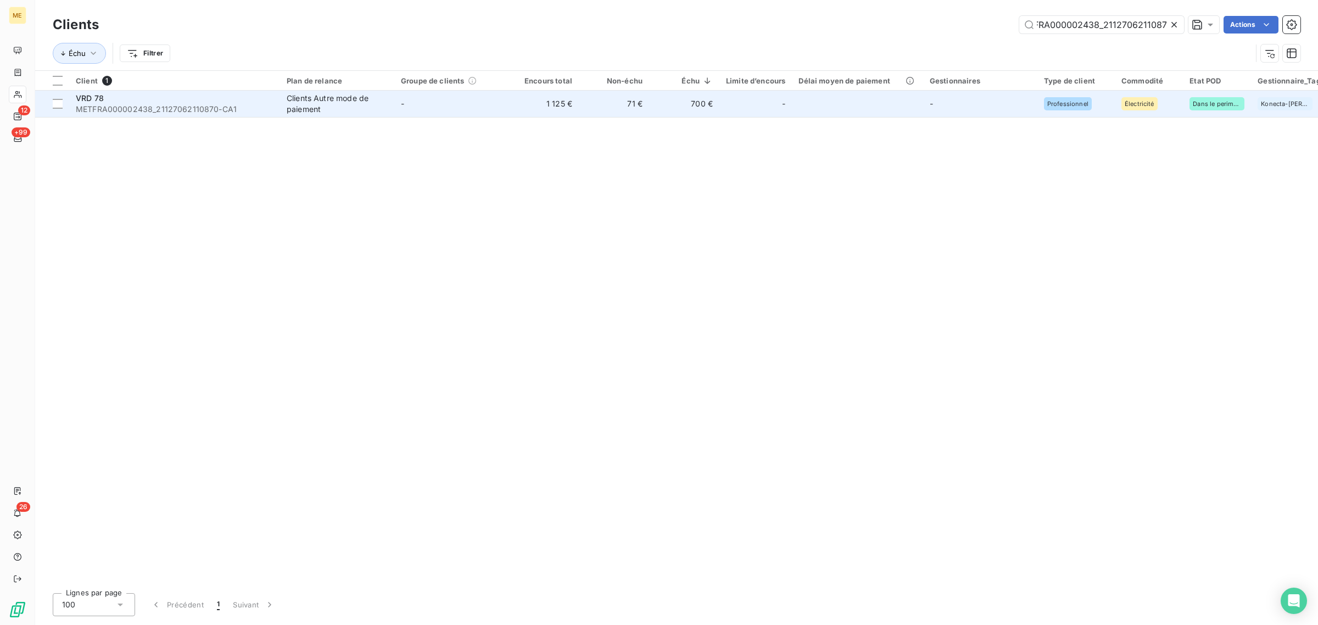
type input "METFRA000002438_2112706211087"
click at [504, 105] on td "-" at bounding box center [451, 104] width 114 height 26
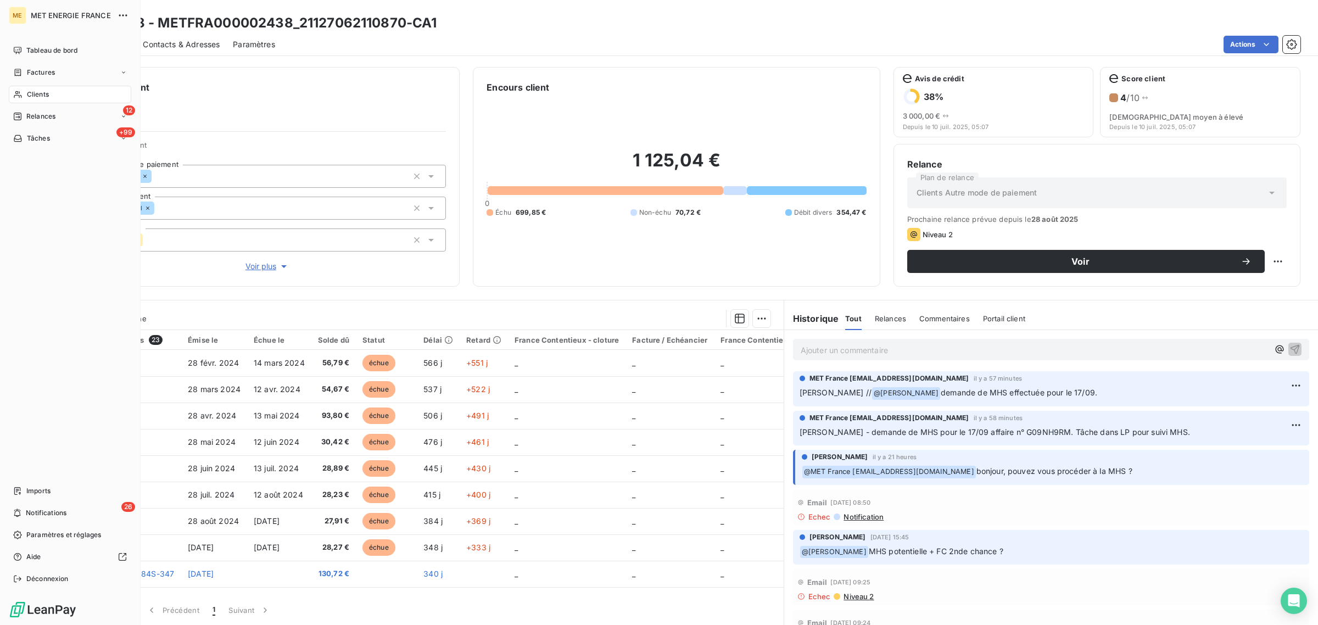
click at [10, 94] on div "Clients" at bounding box center [70, 95] width 123 height 18
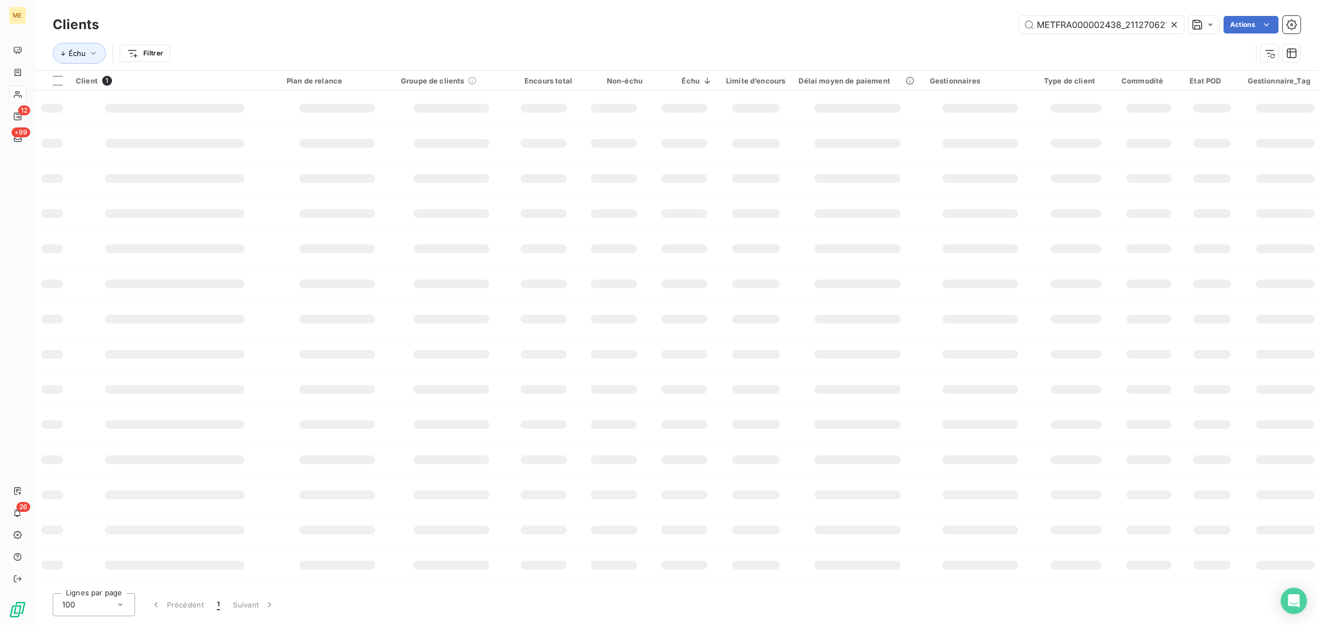
scroll to position [0, 22]
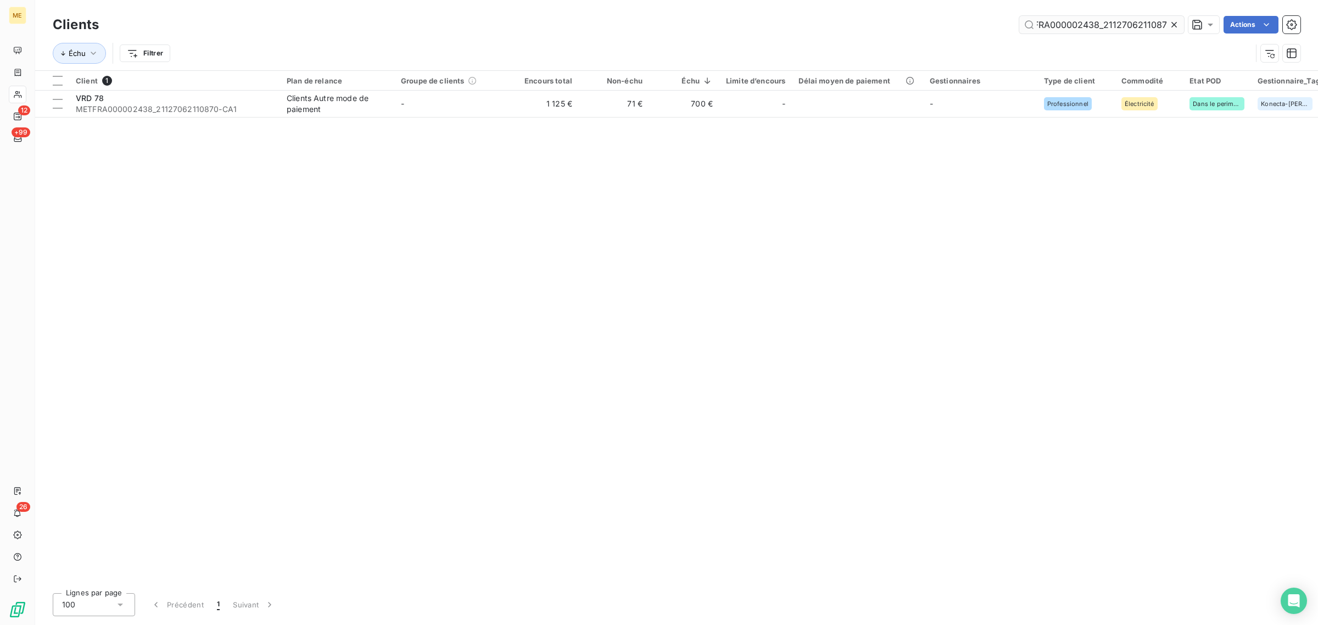
drag, startPoint x: 1173, startPoint y: 22, endPoint x: 1109, endPoint y: 29, distance: 64.7
click at [1173, 23] on icon at bounding box center [1174, 24] width 11 height 11
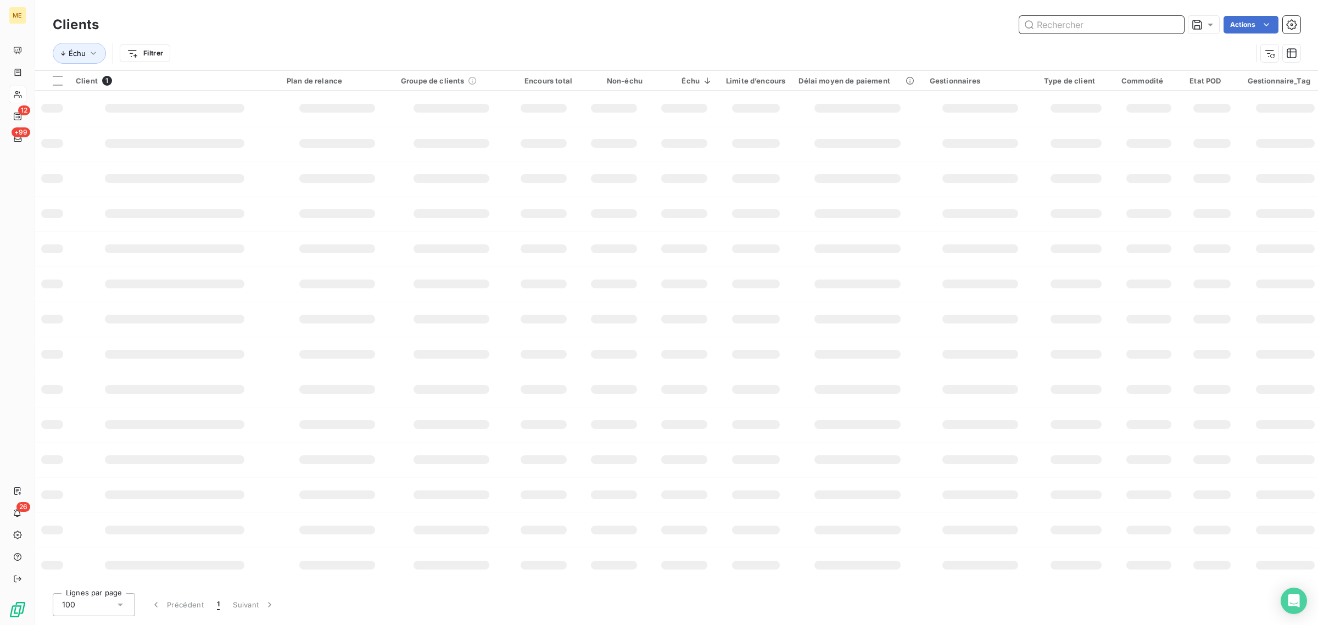
click at [1103, 29] on input "text" at bounding box center [1102, 25] width 165 height 18
paste input "METFRA000006259_25335889928650"
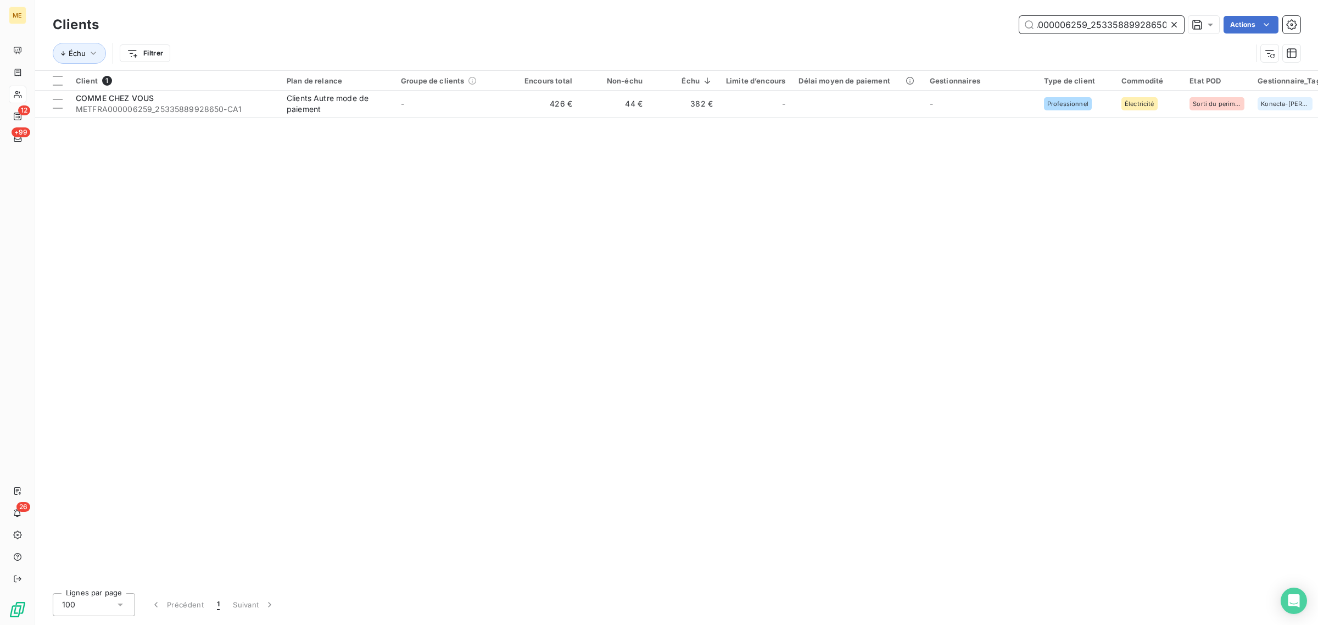
type input "METFRA000006259_25335889928650"
click at [467, 108] on td "-" at bounding box center [451, 104] width 114 height 26
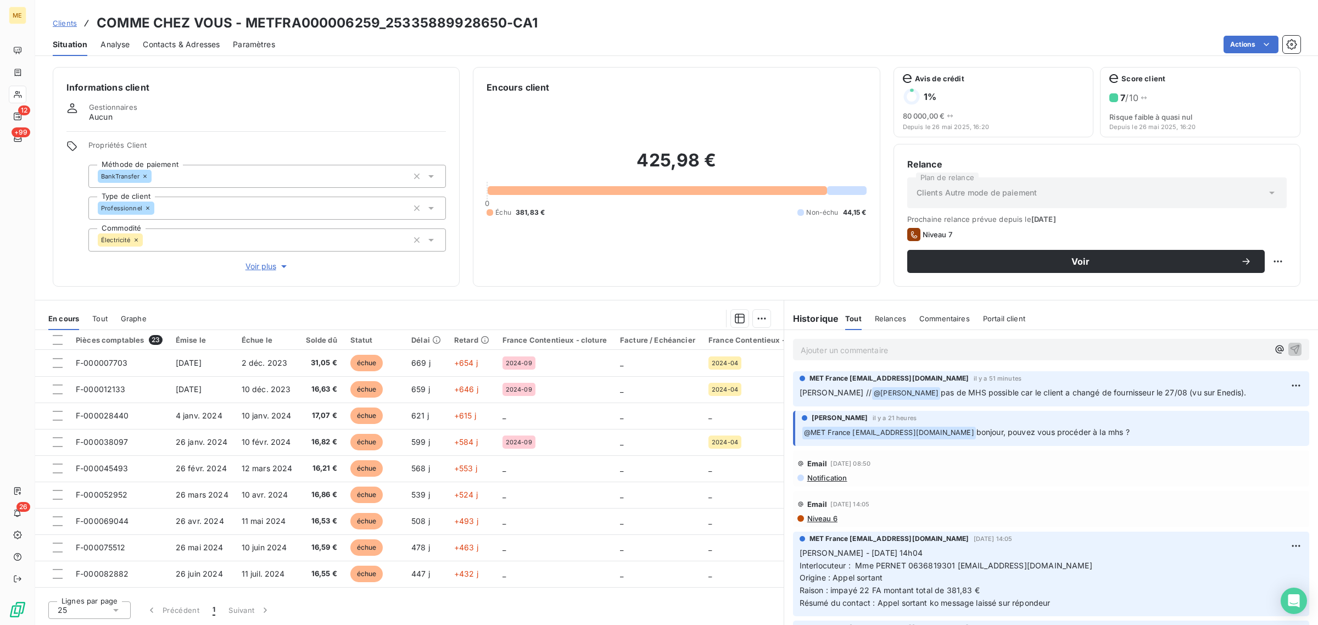
drag, startPoint x: 1221, startPoint y: 391, endPoint x: 877, endPoint y: 404, distance: 343.6
click at [877, 404] on div "MET France [EMAIL_ADDRESS][DOMAIN_NAME] il y a 51 minutes [PERSON_NAME] // @ [P…" at bounding box center [1051, 388] width 516 height 35
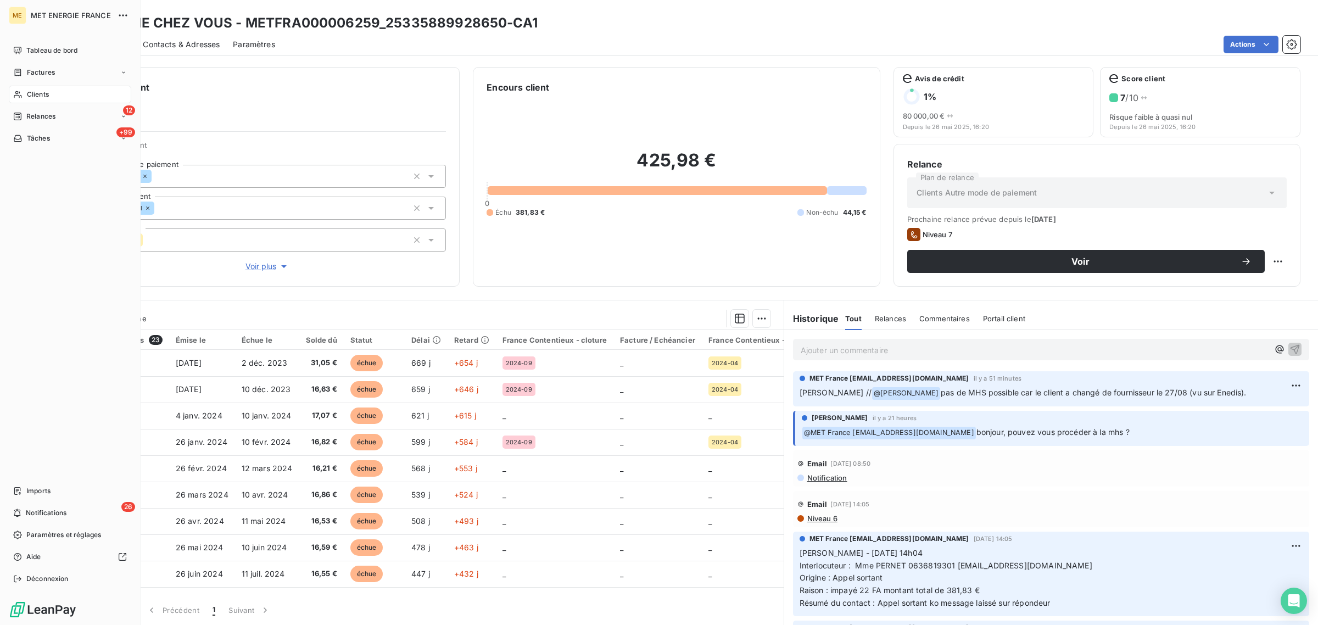
click at [22, 94] on icon at bounding box center [17, 94] width 9 height 9
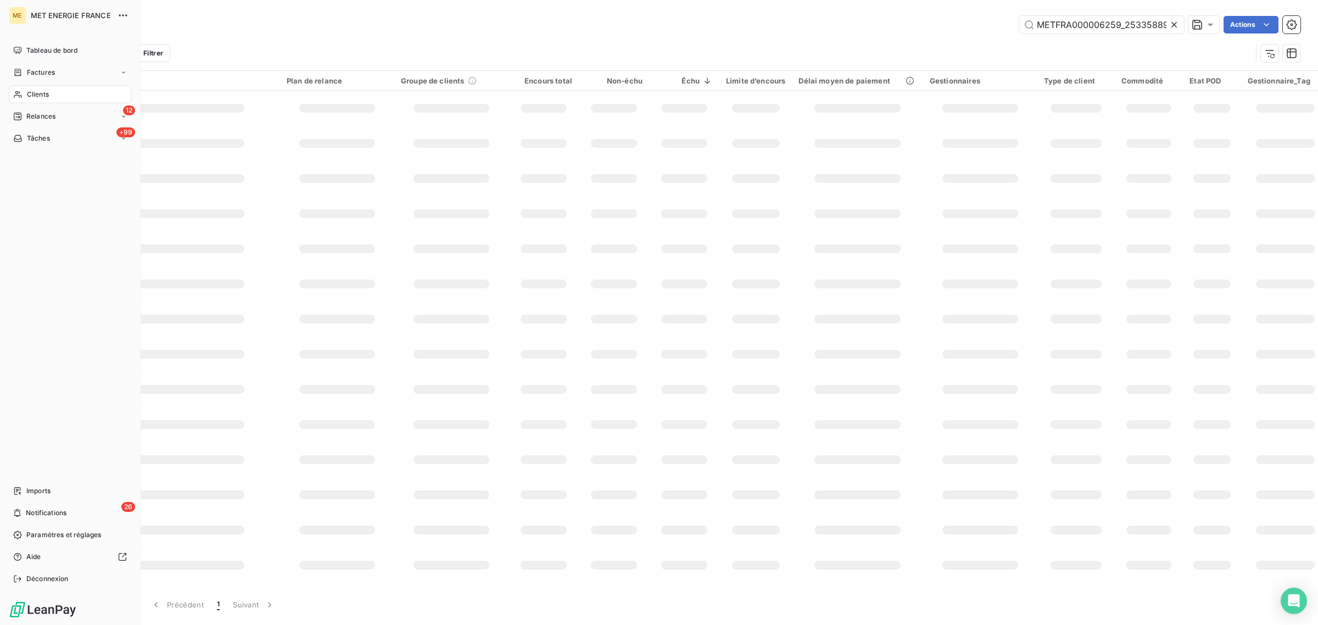
scroll to position [0, 34]
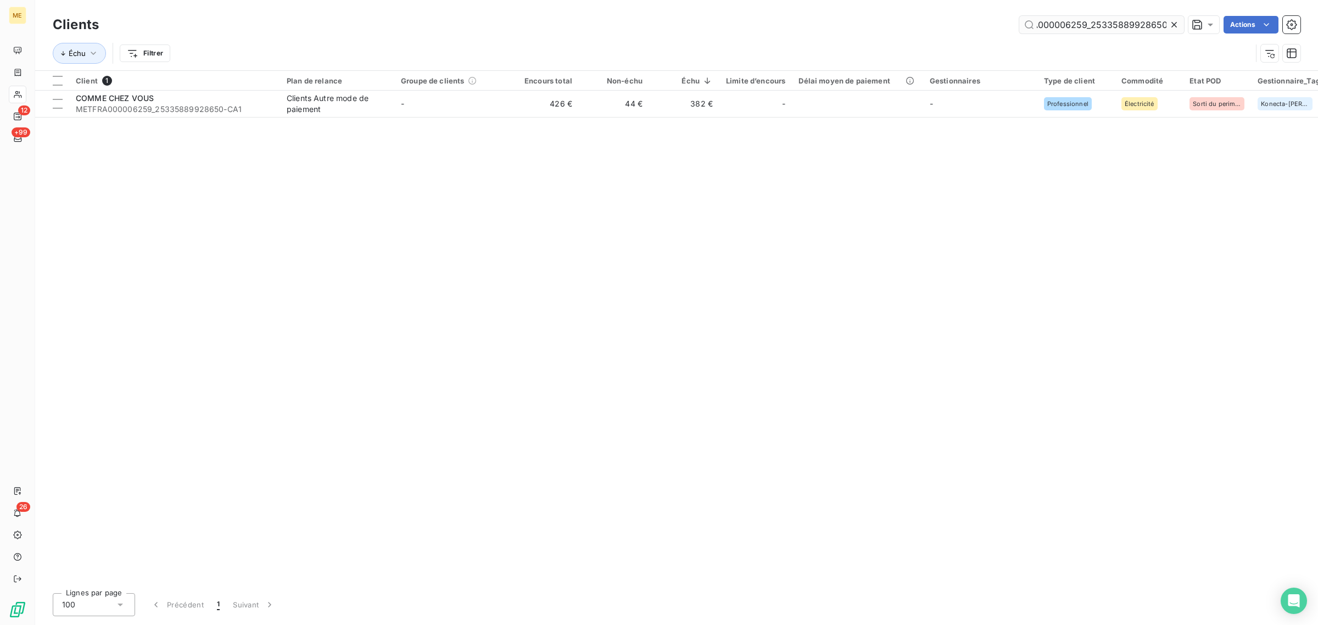
click at [1080, 25] on input "METFRA000006259_25335889928650" at bounding box center [1102, 25] width 165 height 18
click at [1081, 25] on input "METFRA000006259_25335889928650" at bounding box center [1102, 25] width 165 height 18
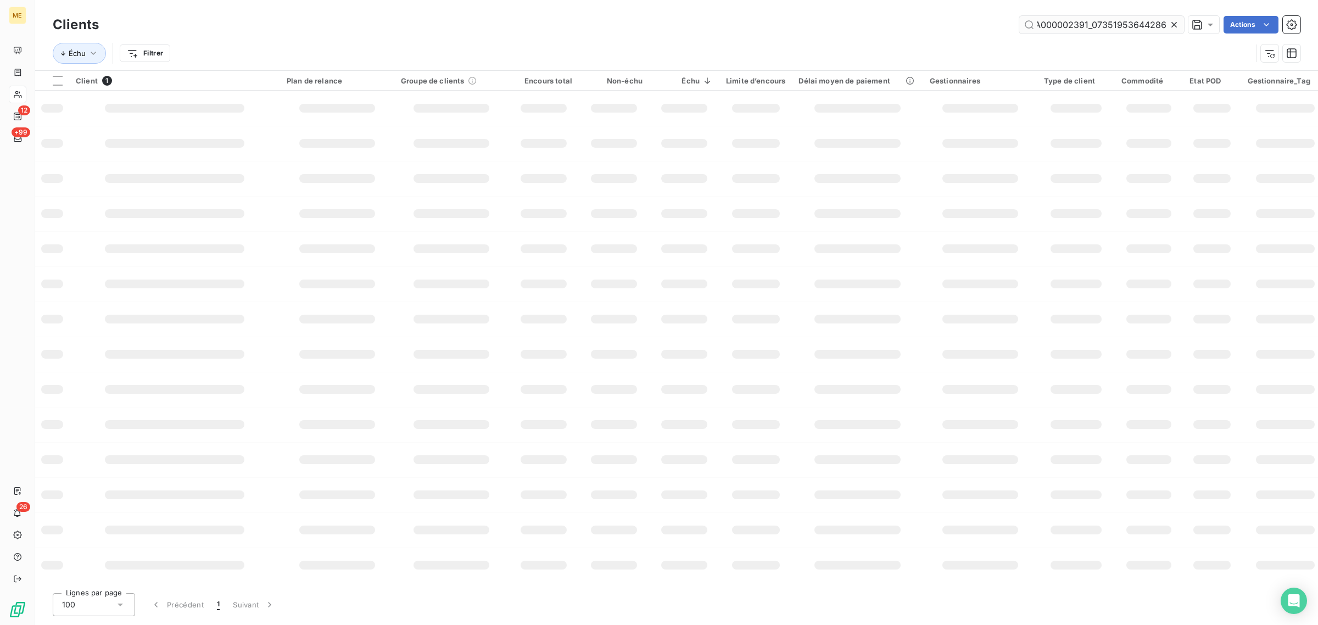
scroll to position [0, 31]
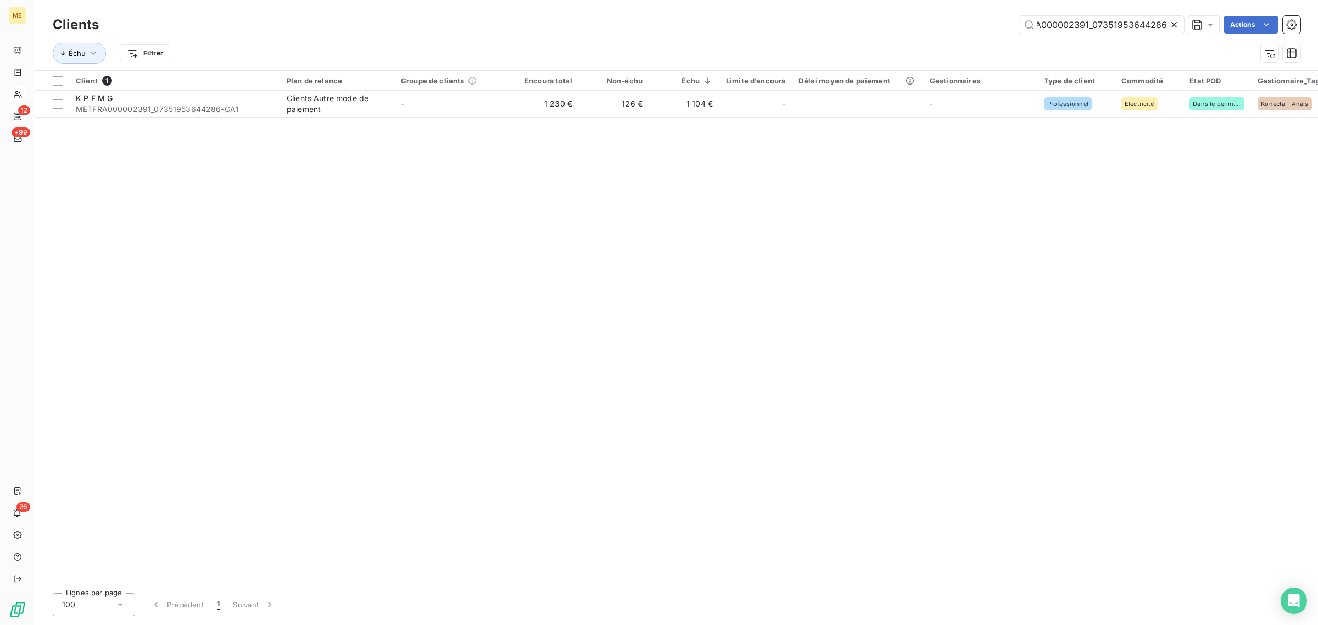
type input "METFRA000002391_07351953644286"
click at [440, 117] on table "Client 1 Plan de relance Groupe de clients Encours total Non-échu Échu Limite d…" at bounding box center [1083, 94] width 2096 height 47
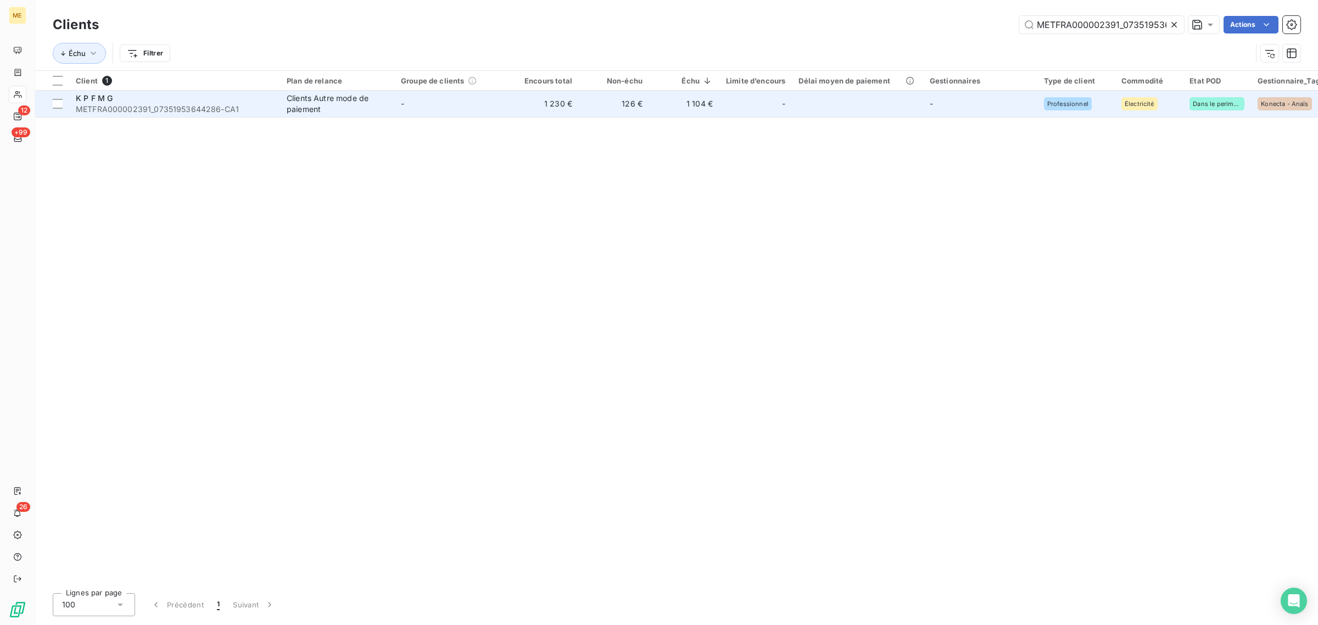
click at [439, 113] on td "-" at bounding box center [451, 104] width 114 height 26
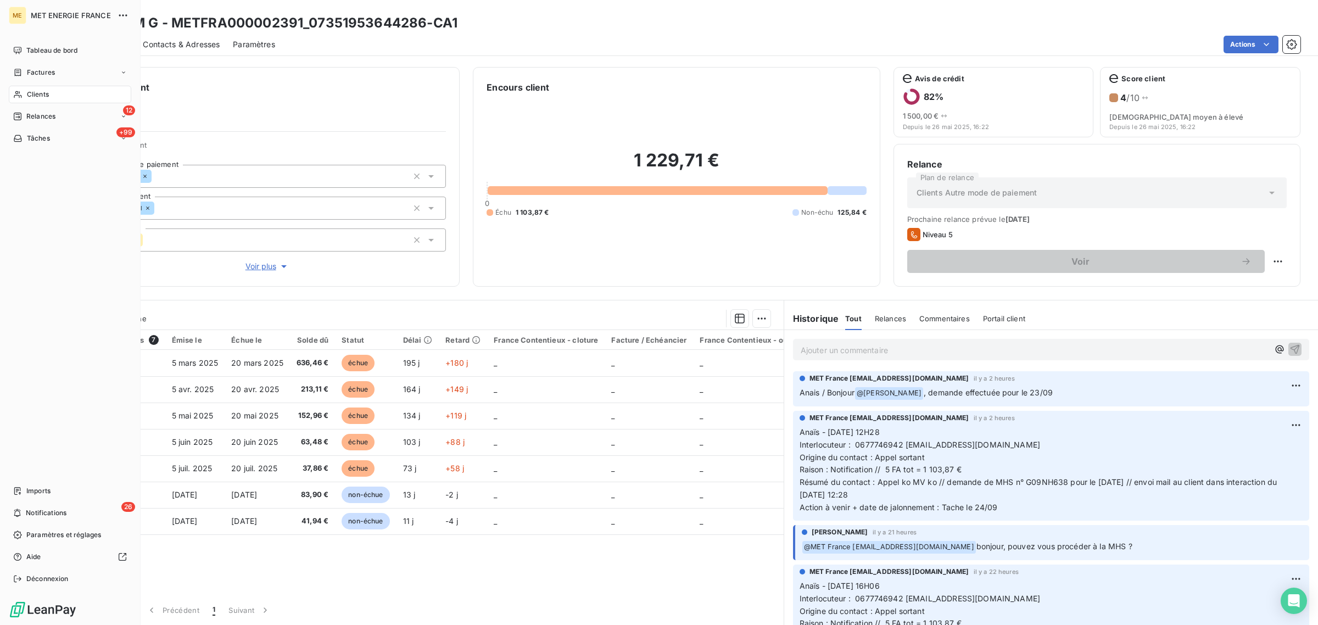
click at [20, 92] on icon at bounding box center [17, 94] width 9 height 9
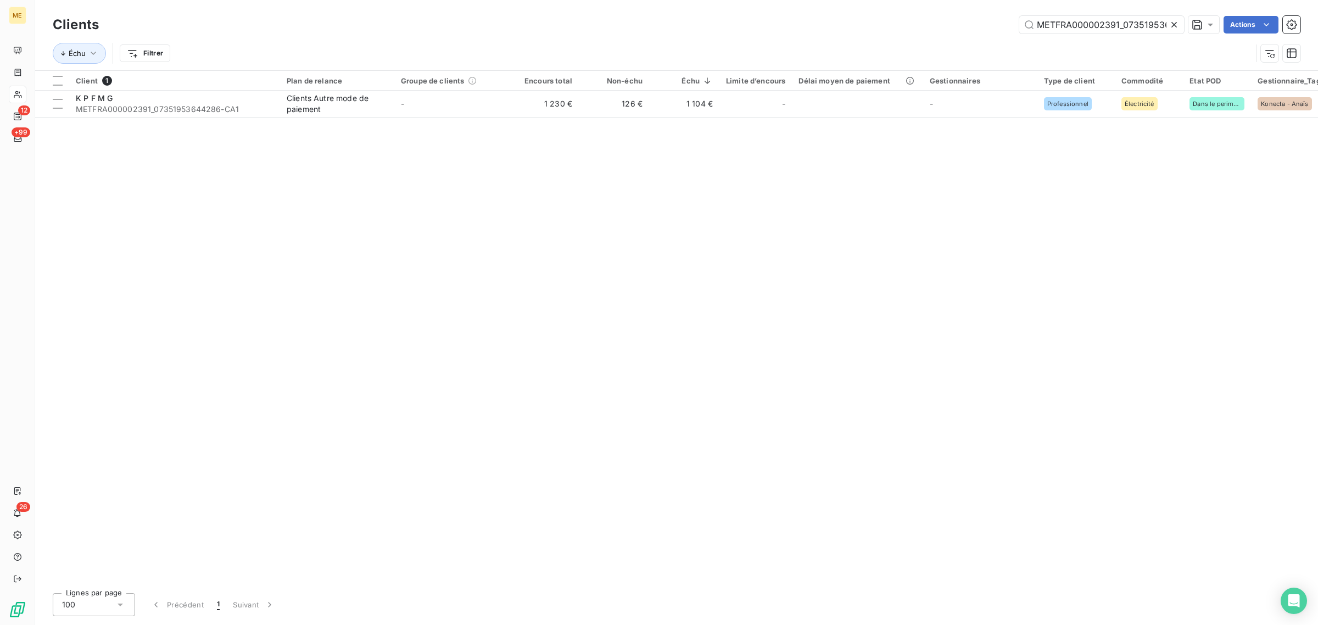
scroll to position [0, 31]
click at [1173, 25] on icon at bounding box center [1174, 24] width 11 height 11
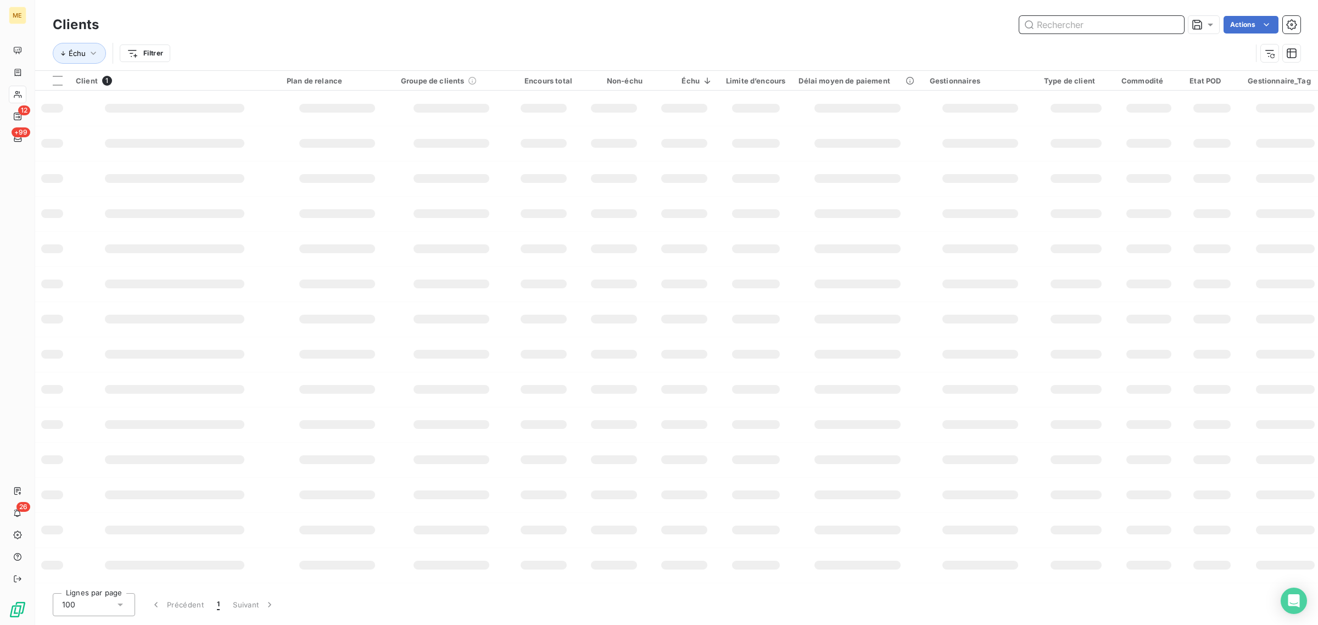
click at [1049, 25] on input "text" at bounding box center [1102, 25] width 165 height 18
paste input "[PERSON_NAME] IMMOBILIER"
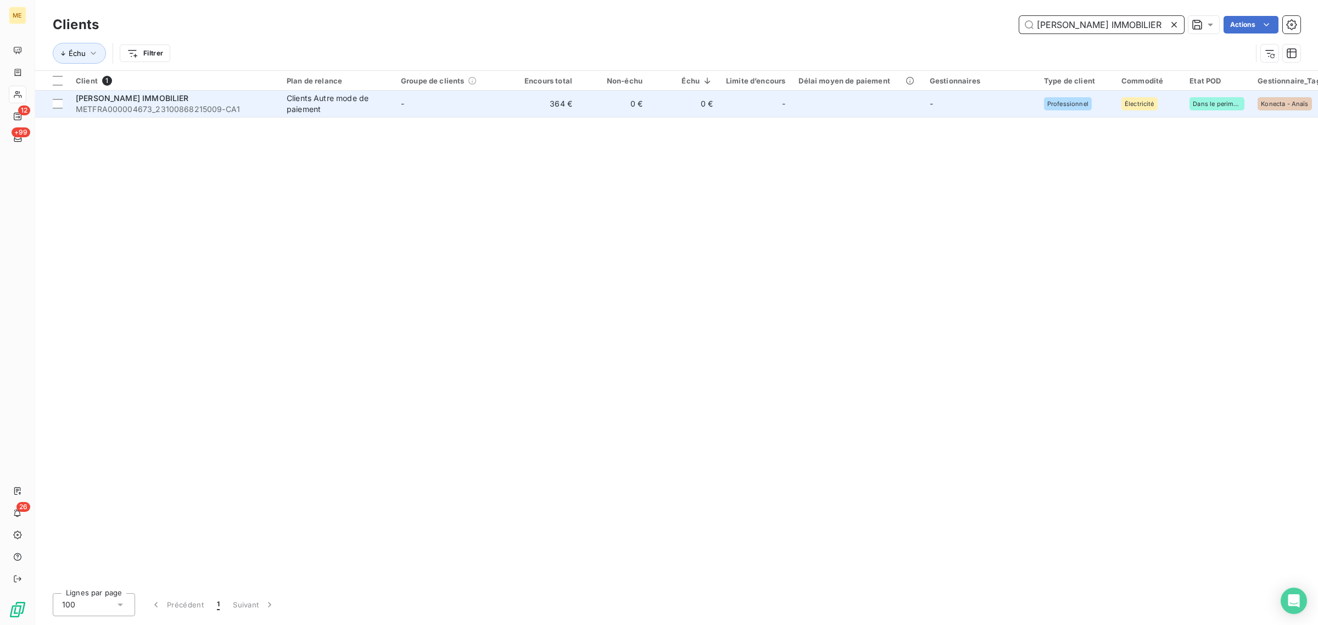
type input "[PERSON_NAME] IMMOBILIER"
click at [494, 114] on td "-" at bounding box center [451, 104] width 114 height 26
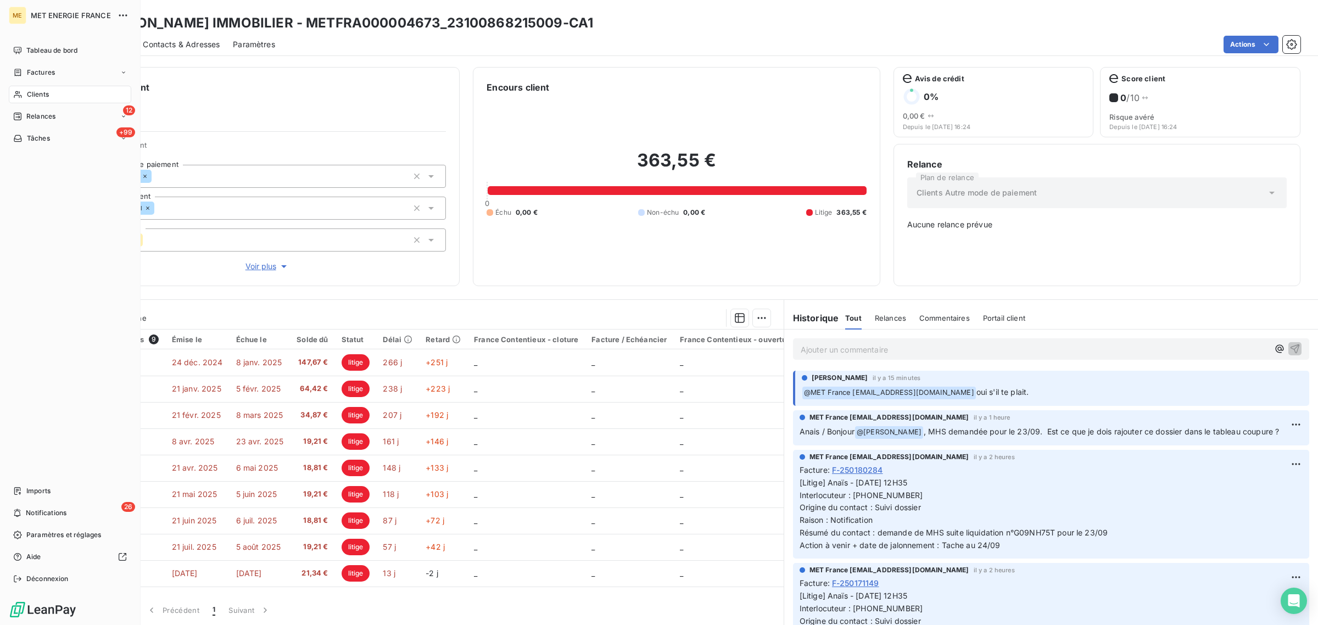
click at [17, 94] on icon at bounding box center [17, 94] width 9 height 9
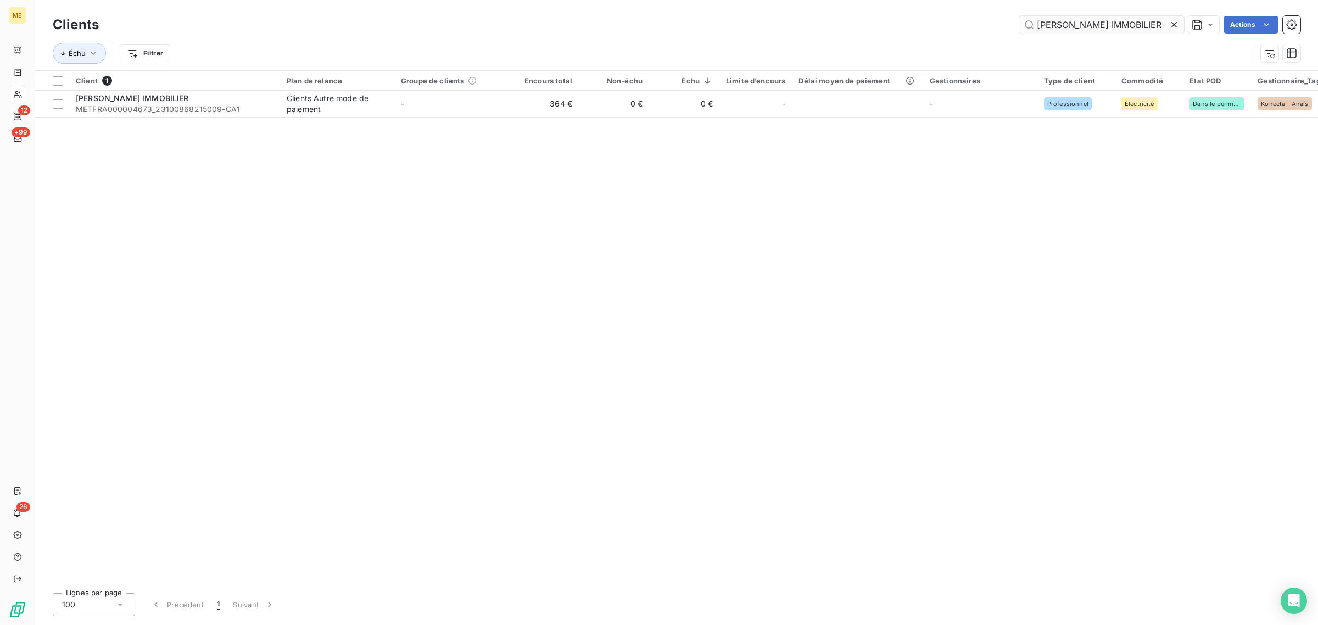
click at [1166, 26] on input "[PERSON_NAME] IMMOBILIER" at bounding box center [1102, 25] width 165 height 18
click at [1176, 21] on icon at bounding box center [1174, 24] width 11 height 11
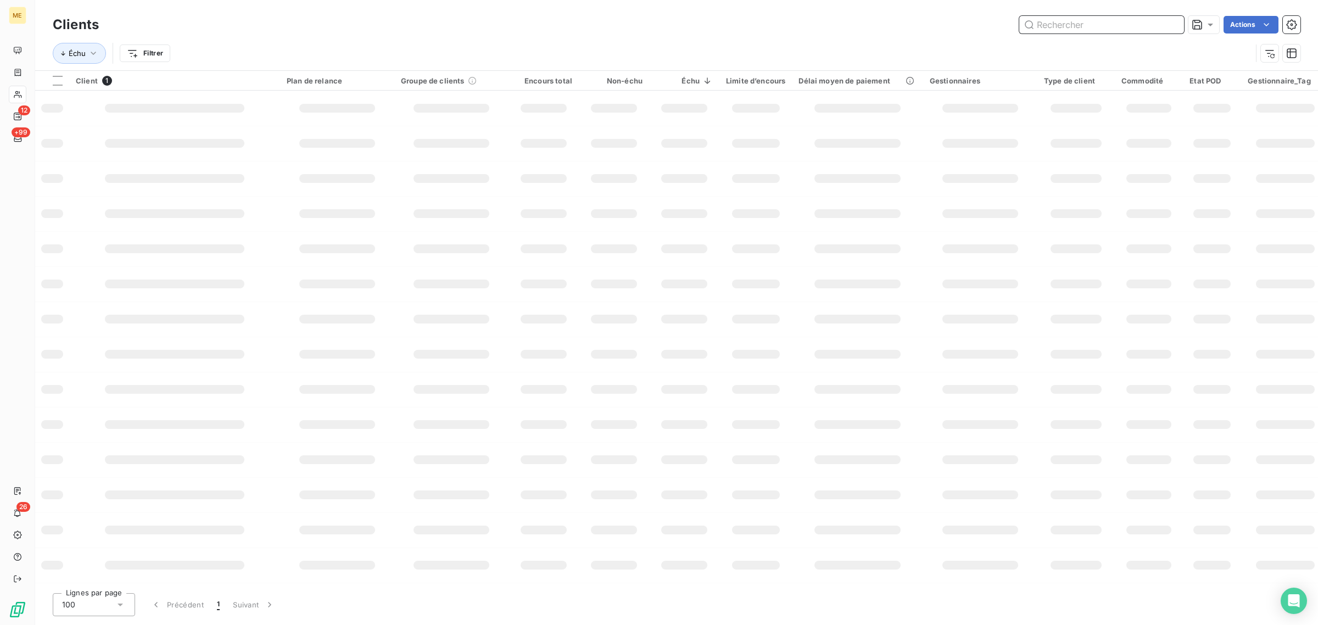
click at [1097, 26] on input "text" at bounding box center [1102, 25] width 165 height 18
paste input "GESTION BATIMENTS ET PATRIMOINES"
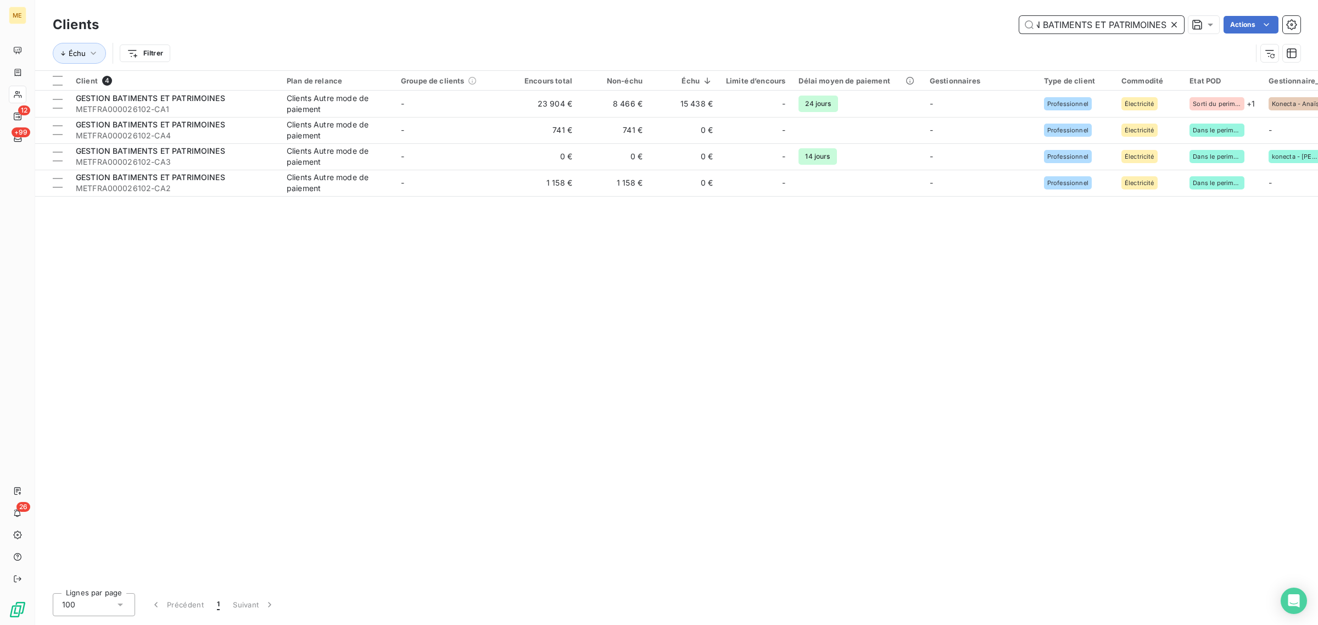
type input "GESTION BATIMENTS ET PATRIMOINES"
click at [496, 109] on td "-" at bounding box center [451, 104] width 114 height 26
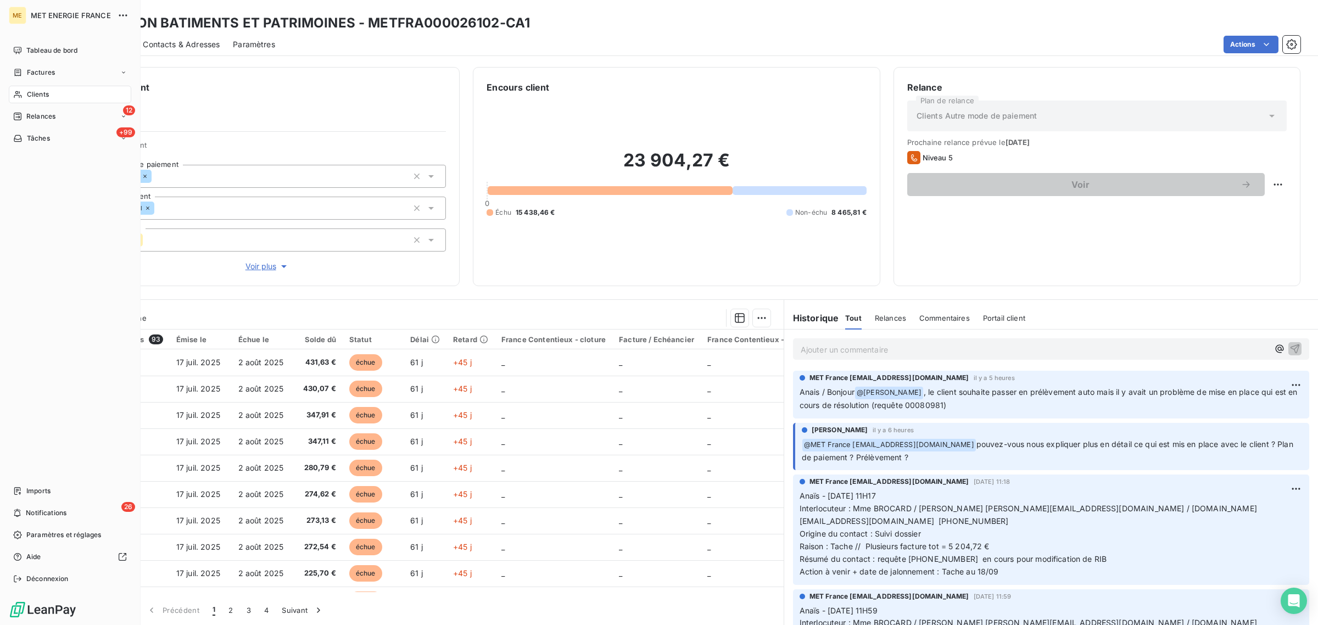
click at [23, 92] on div "Clients" at bounding box center [70, 95] width 123 height 18
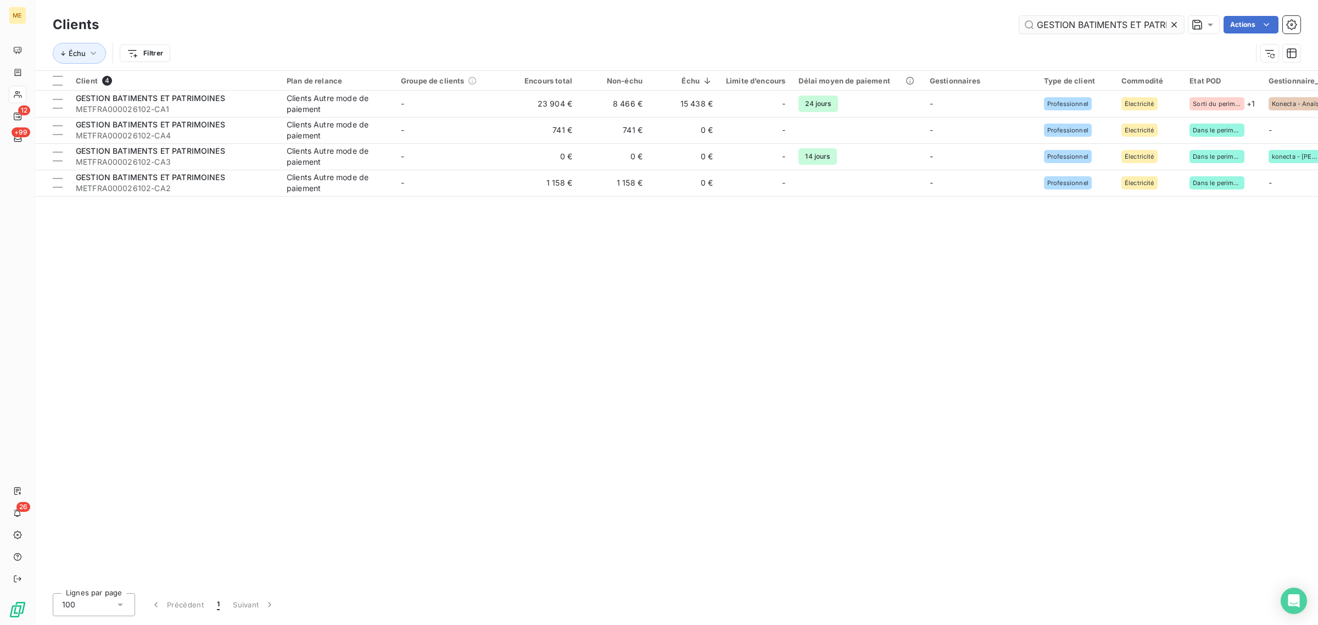
drag, startPoint x: 1173, startPoint y: 20, endPoint x: 1163, endPoint y: 20, distance: 9.9
click at [1172, 20] on icon at bounding box center [1174, 24] width 11 height 11
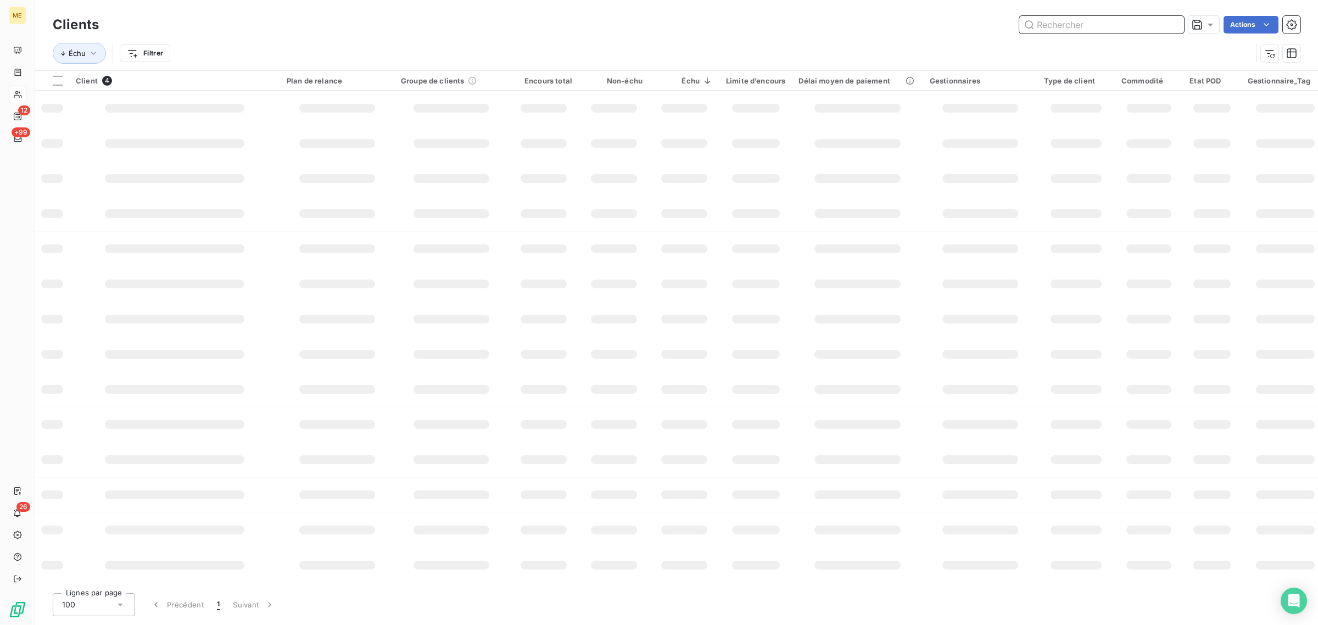
click at [1091, 24] on input "text" at bounding box center [1102, 25] width 165 height 18
paste input "JUMP AROUND"
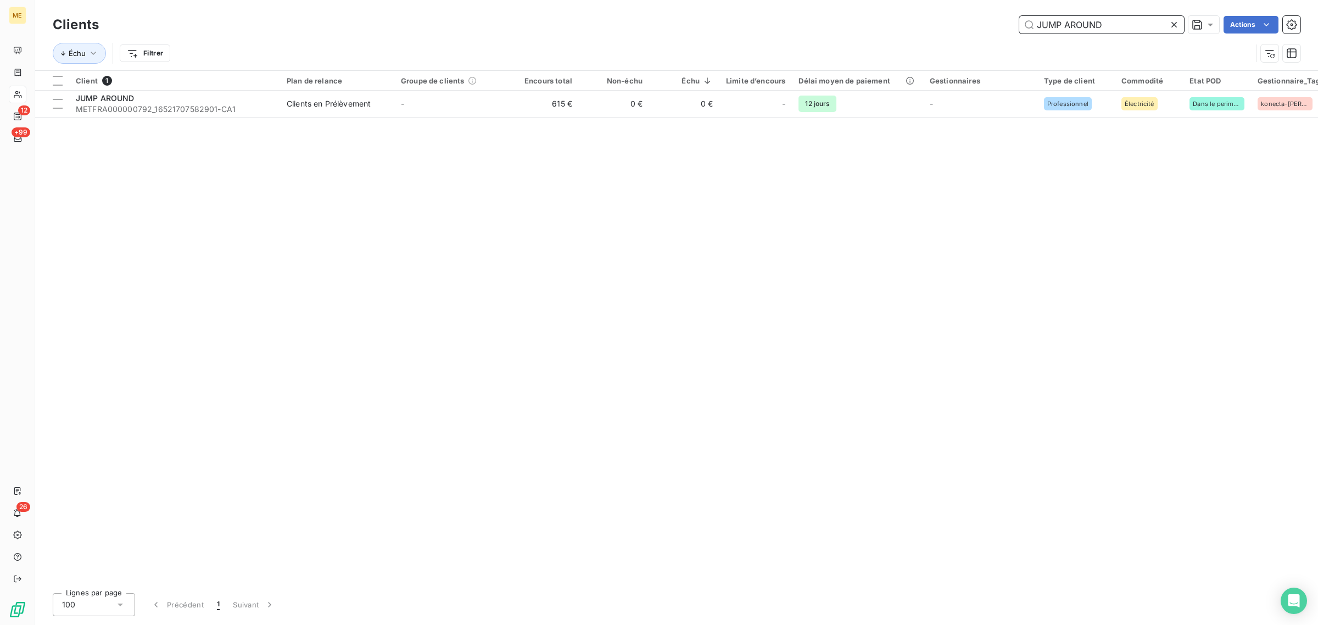
type input "JUMP AROUND"
click at [460, 103] on td "-" at bounding box center [451, 104] width 114 height 26
drag, startPoint x: 1058, startPoint y: 26, endPoint x: 910, endPoint y: 34, distance: 148.5
click at [904, 26] on div "JUMP AROUND Actions" at bounding box center [706, 25] width 1189 height 18
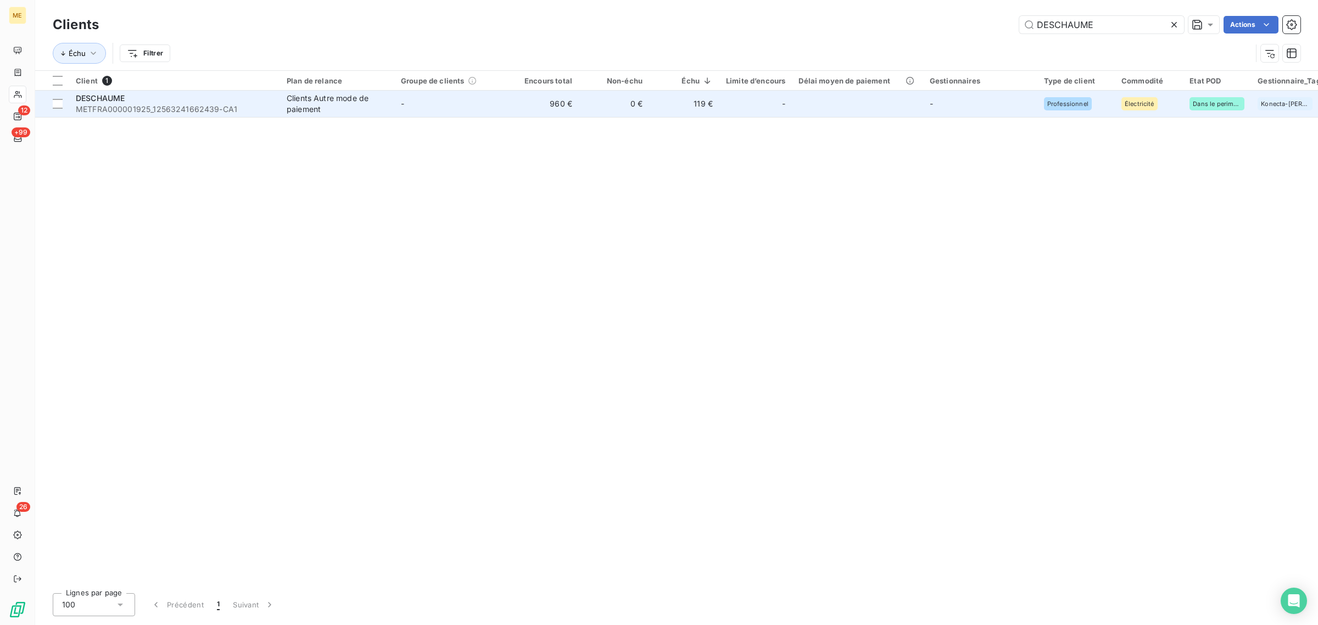
type input "DESCHAUME"
click at [479, 116] on td "-" at bounding box center [451, 104] width 114 height 26
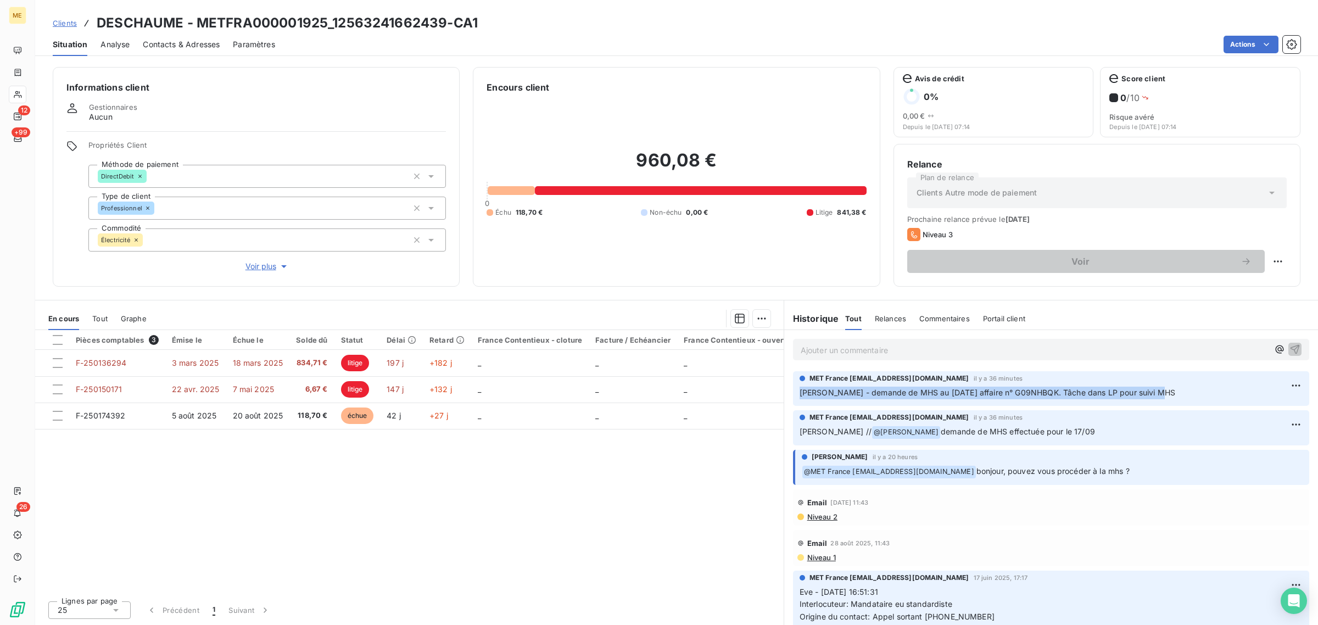
drag, startPoint x: 799, startPoint y: 397, endPoint x: 1173, endPoint y: 399, distance: 373.6
click at [1173, 399] on p "[PERSON_NAME] - demande de MHS au [DATE] affaire n° G09NHBQK. Tâche dans LP pou…" at bounding box center [1051, 393] width 503 height 13
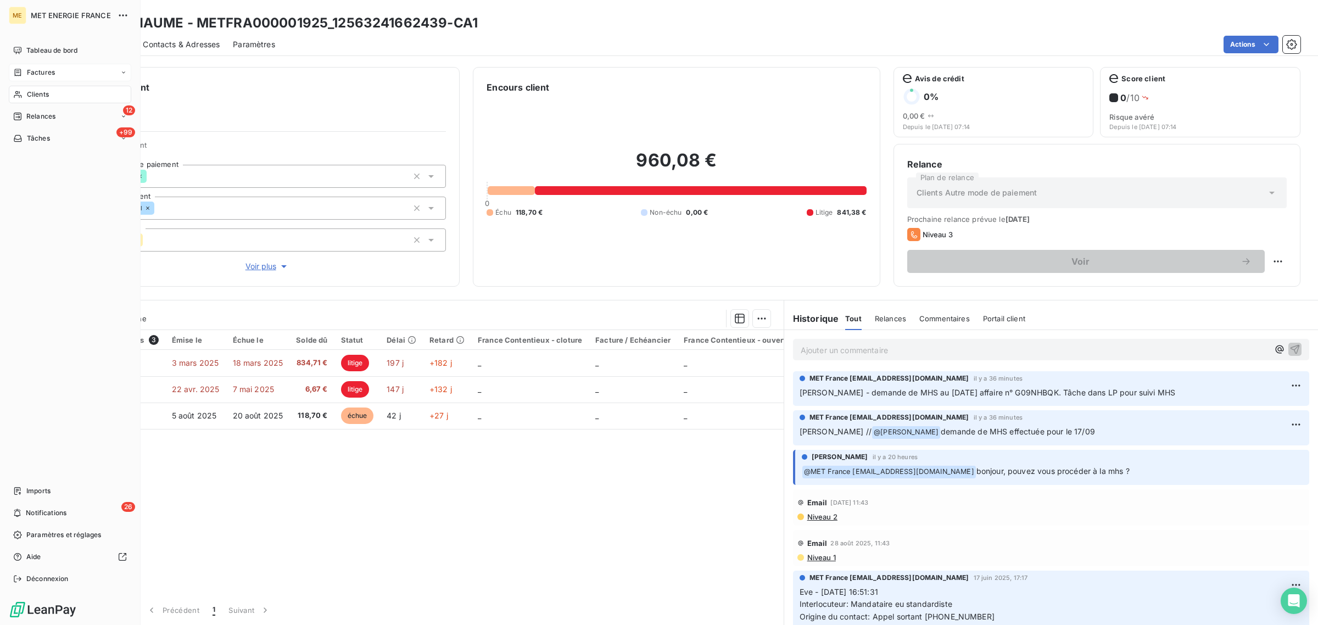
click at [26, 81] on div "Factures" at bounding box center [70, 73] width 123 height 18
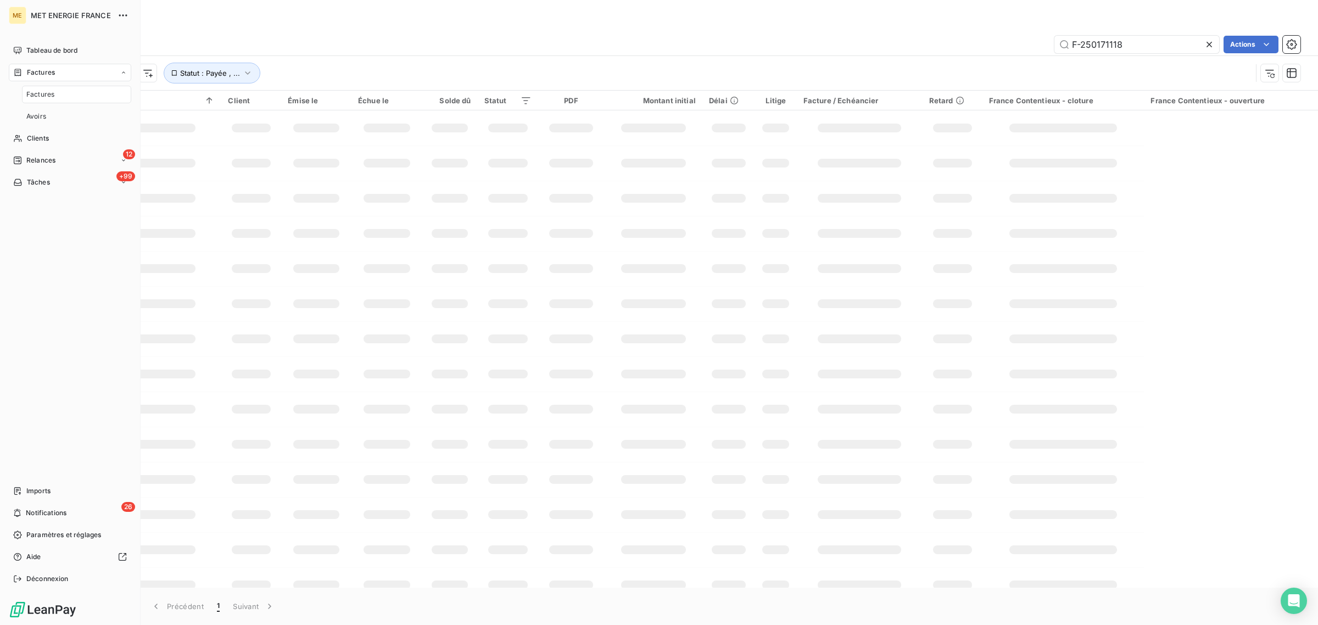
click at [31, 93] on span "Factures" at bounding box center [40, 95] width 28 height 10
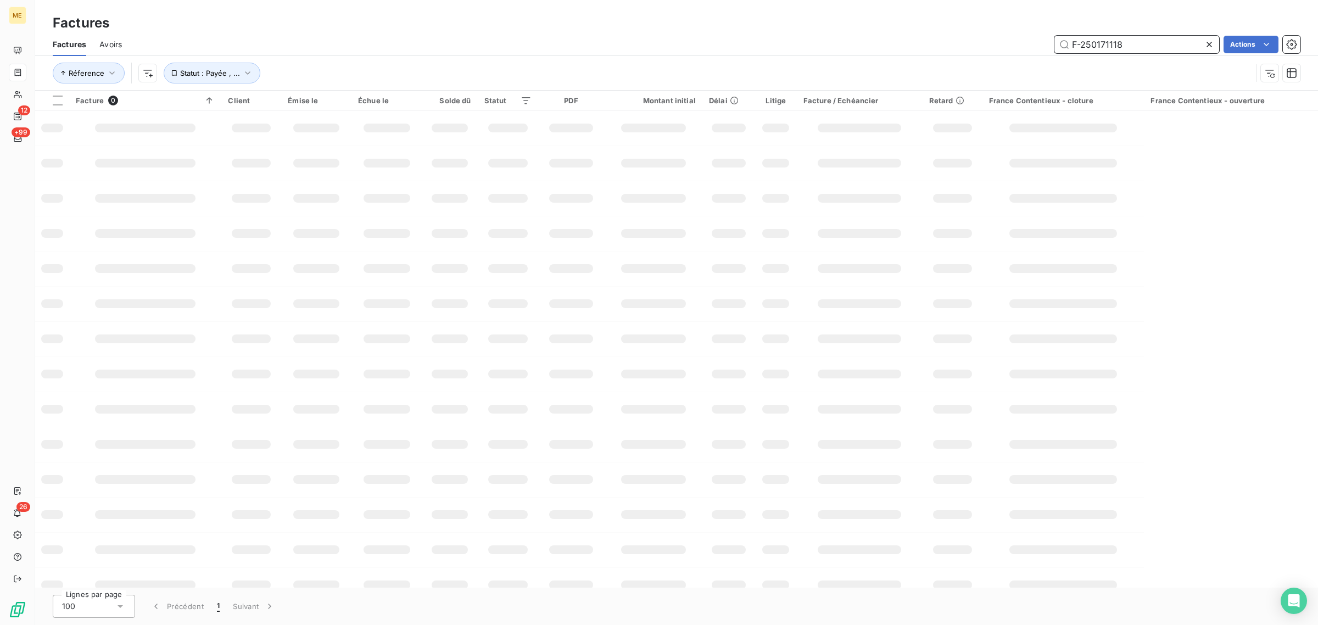
drag, startPoint x: 1163, startPoint y: 49, endPoint x: 935, endPoint y: 53, distance: 228.0
click at [945, 50] on div "F-250171118 Actions" at bounding box center [718, 45] width 1166 height 18
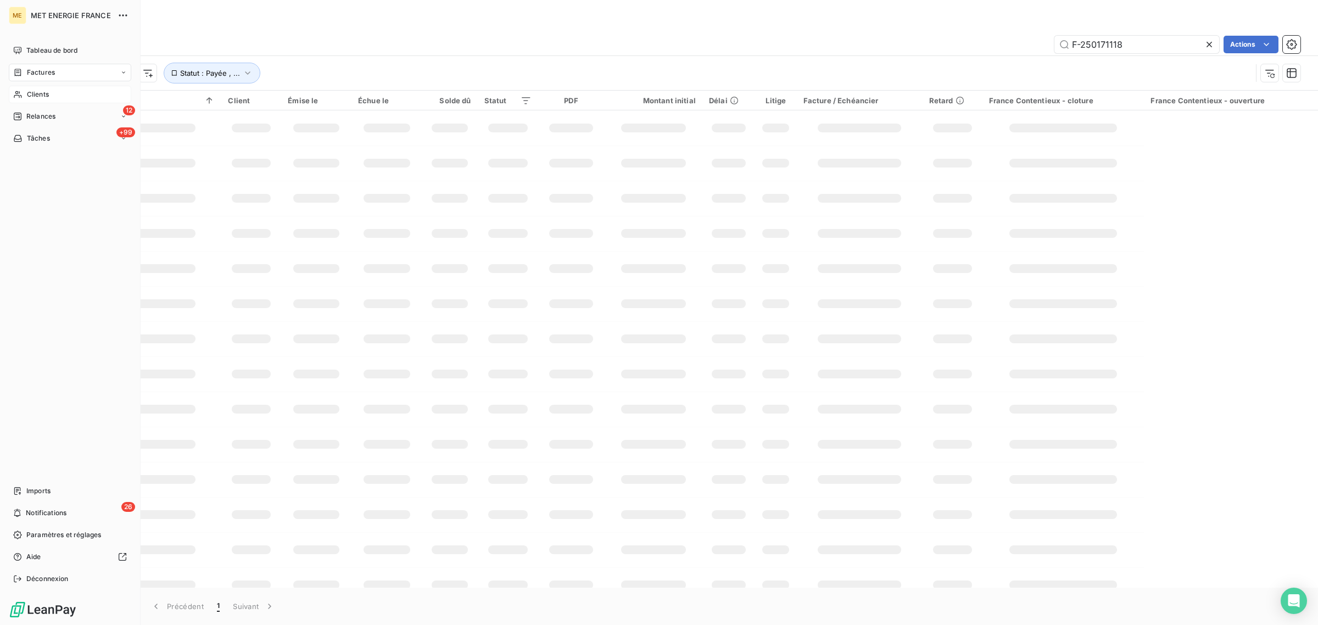
click at [22, 100] on div "Clients" at bounding box center [70, 95] width 123 height 18
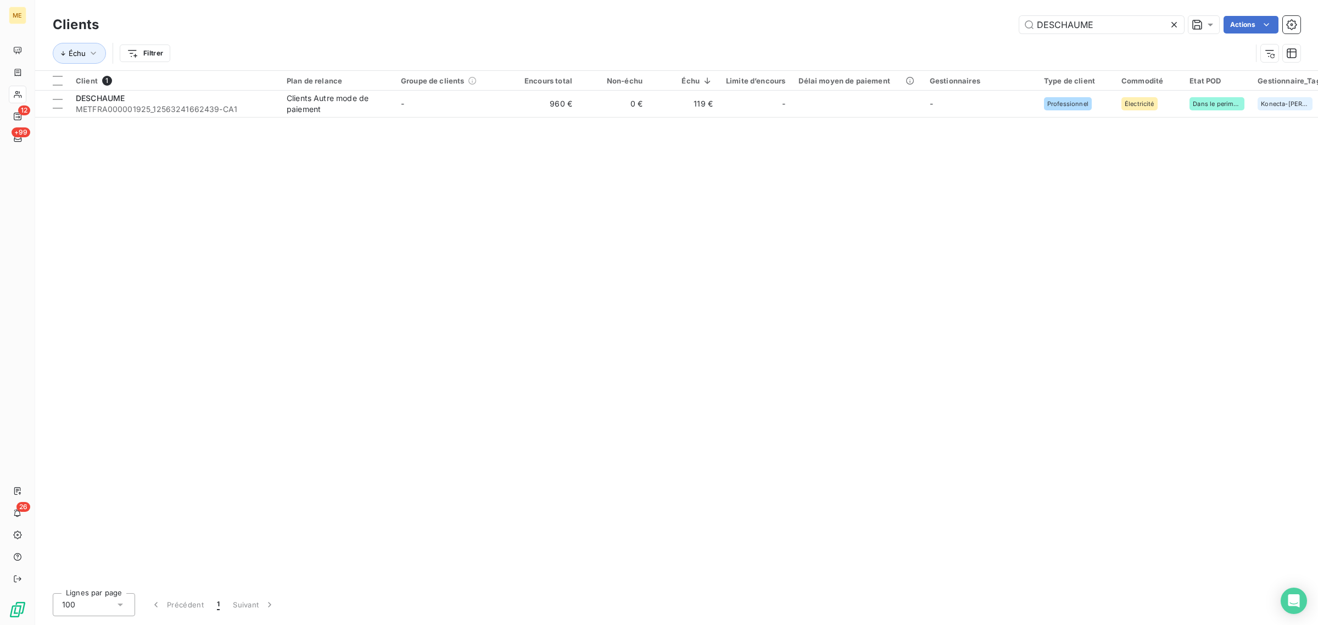
drag, startPoint x: 1110, startPoint y: 29, endPoint x: 875, endPoint y: 29, distance: 235.1
click at [896, 29] on div "DESCHAUME Actions" at bounding box center [706, 25] width 1189 height 18
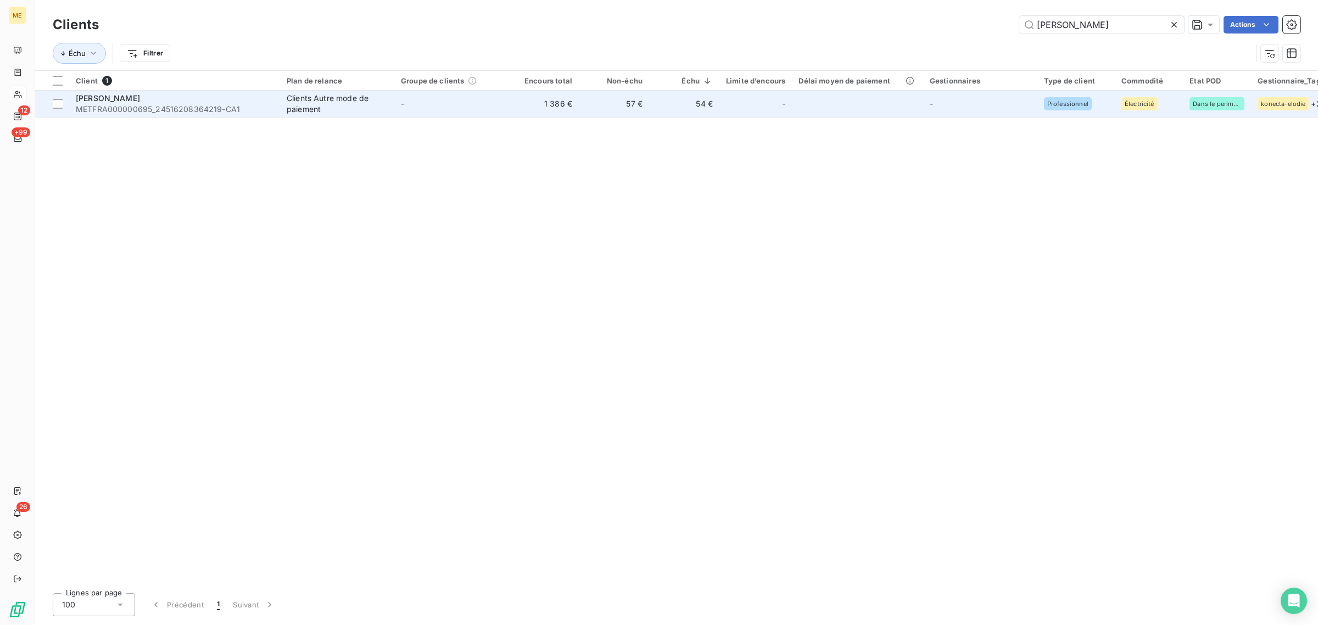
type input "[PERSON_NAME]"
click at [419, 114] on td "-" at bounding box center [451, 104] width 114 height 26
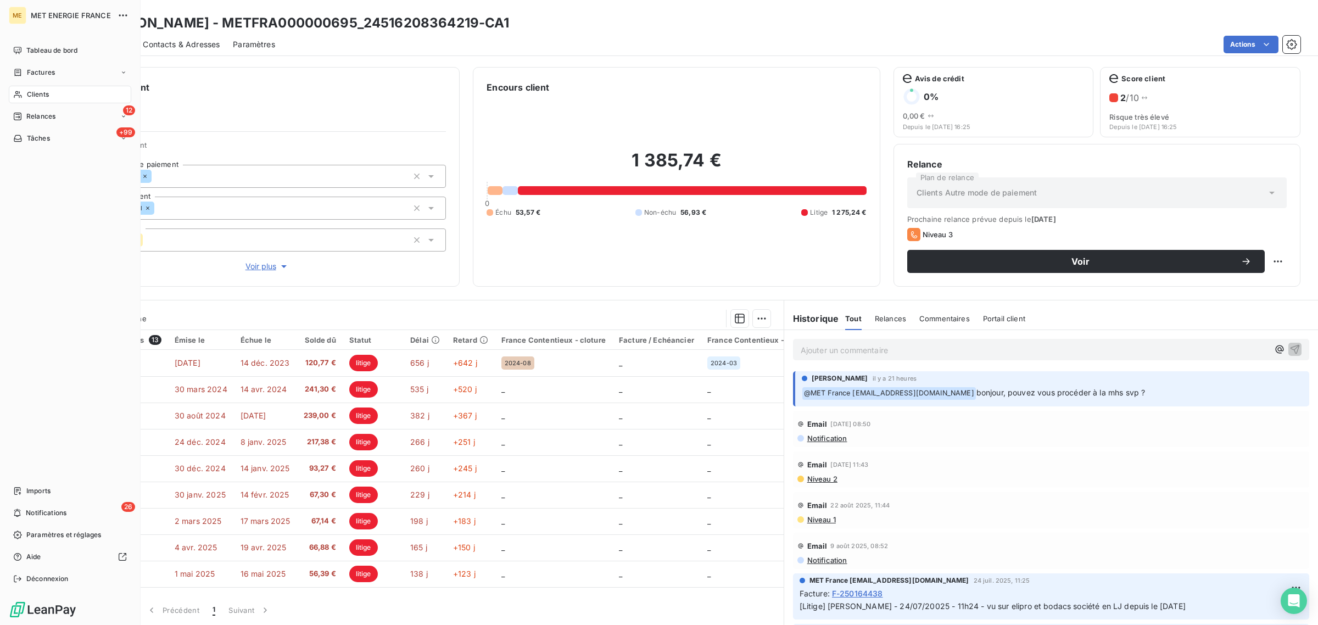
click at [20, 92] on icon at bounding box center [17, 94] width 9 height 9
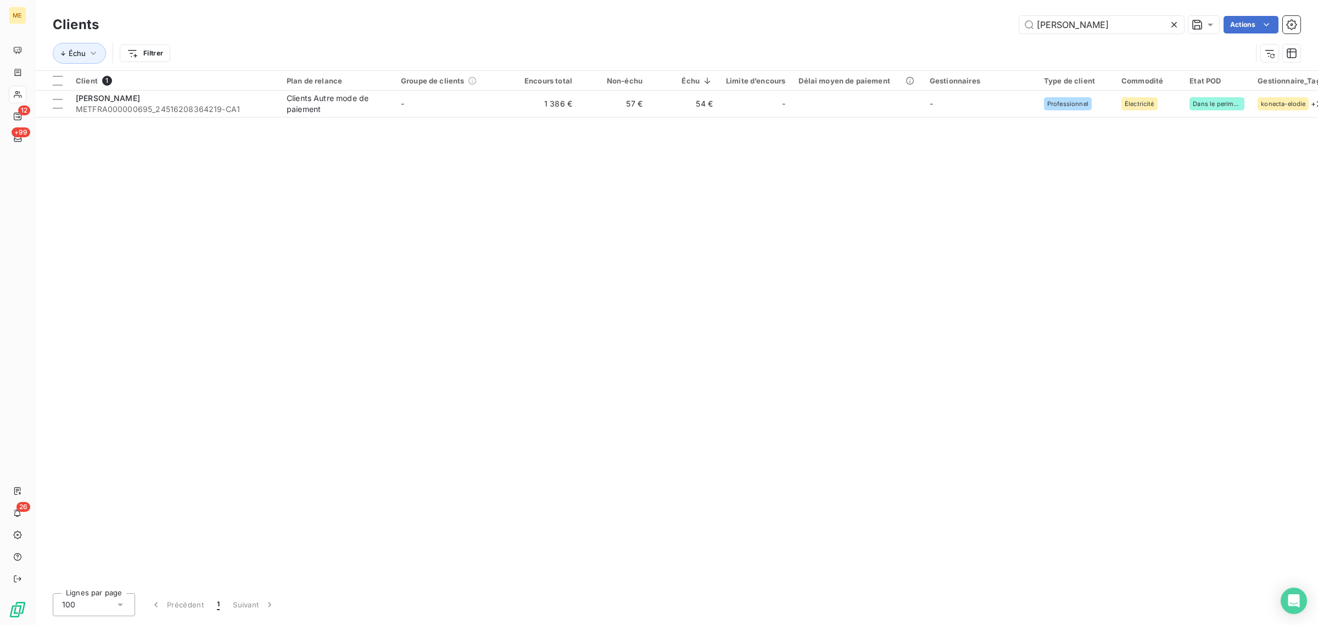
drag, startPoint x: 1093, startPoint y: 24, endPoint x: 894, endPoint y: 24, distance: 199.4
click at [894, 24] on div "ENZO PIZZA Actions" at bounding box center [706, 25] width 1189 height 18
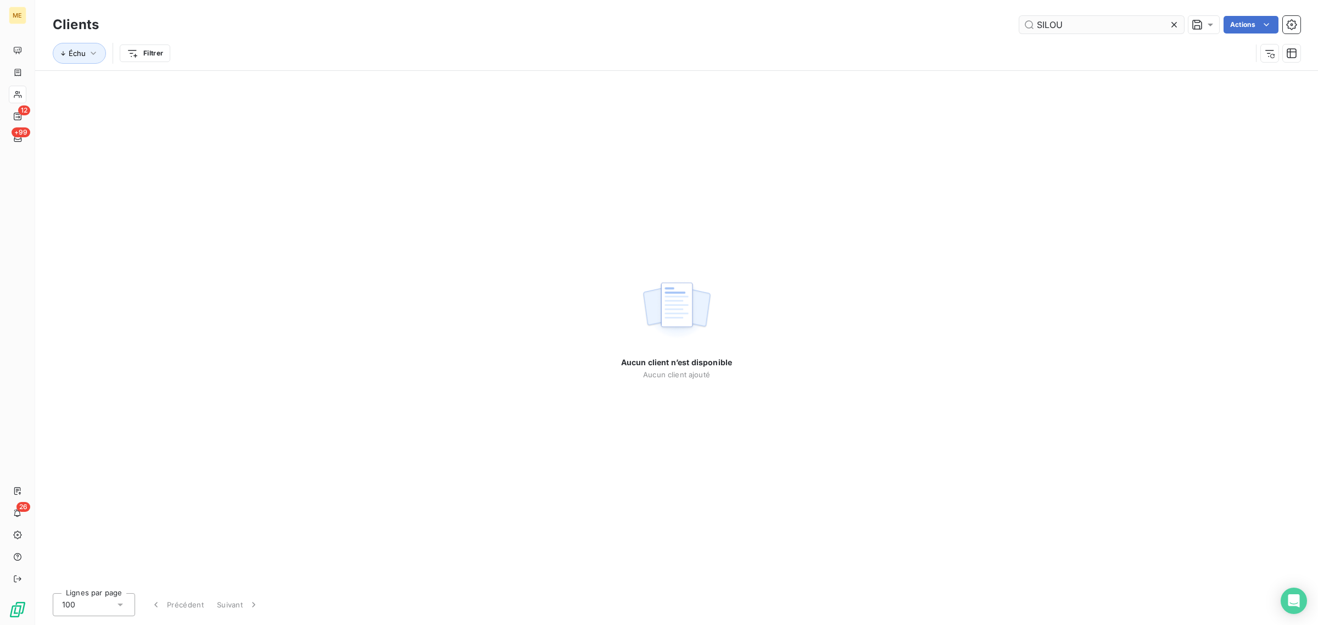
click at [1037, 25] on input "SILOU" at bounding box center [1102, 25] width 165 height 18
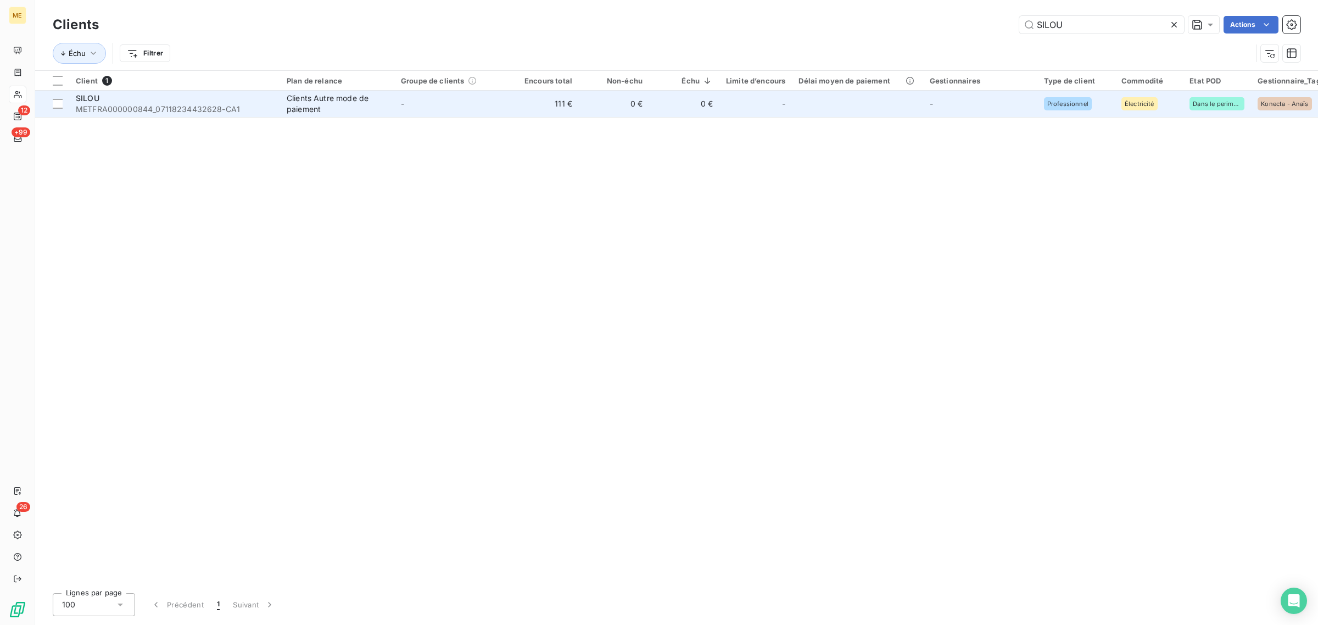
type input "SILOU"
click at [462, 106] on td "-" at bounding box center [451, 104] width 114 height 26
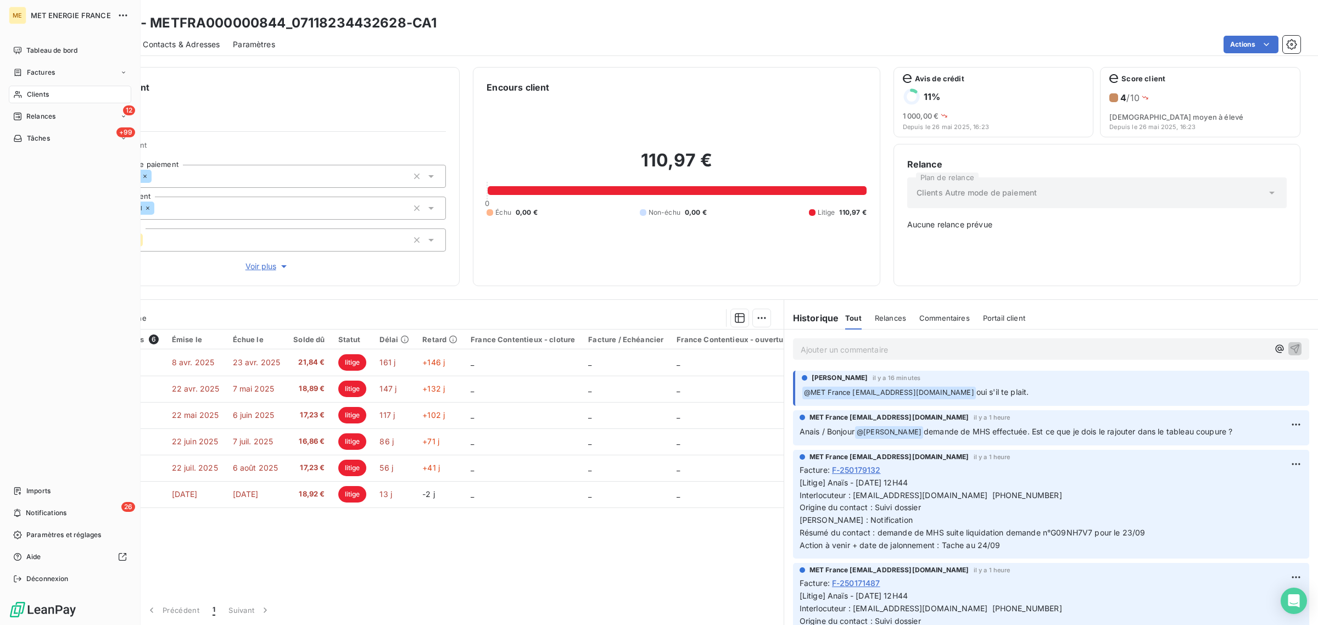
click at [7, 94] on div "ME MET ENERGIE FRANCE Tableau de bord Factures Clients 12 Relances +99 Tâches I…" at bounding box center [70, 312] width 141 height 625
click at [33, 92] on span "Clients" at bounding box center [38, 95] width 22 height 10
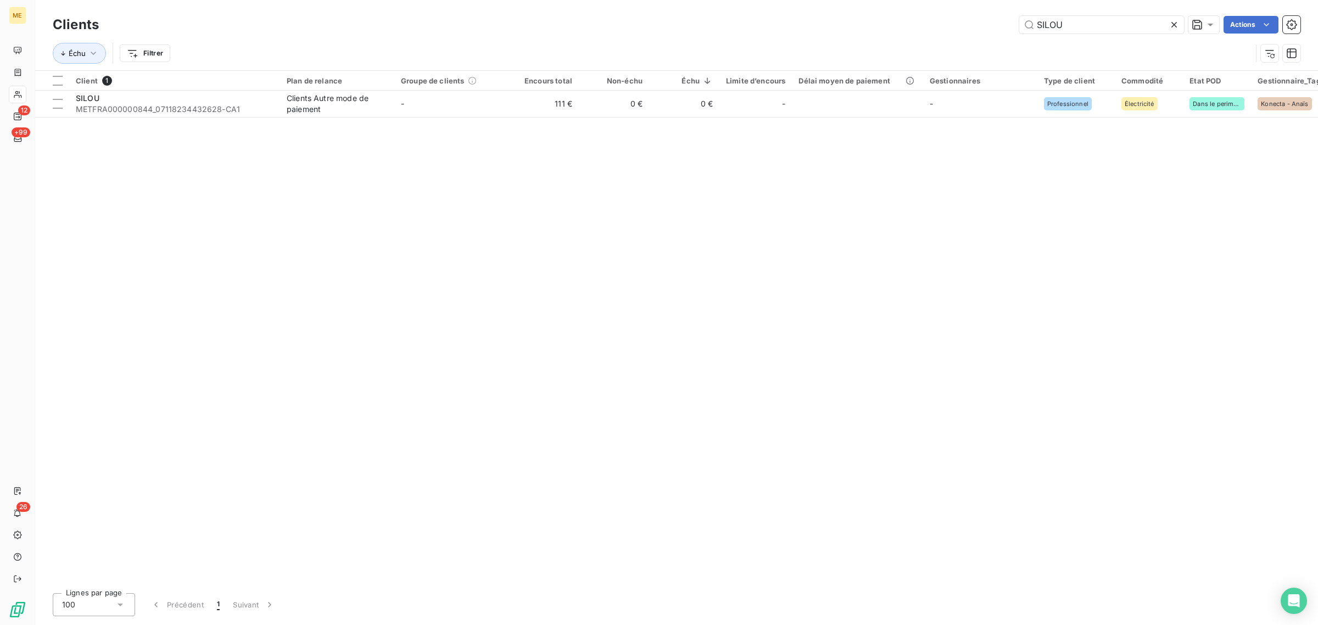
drag, startPoint x: 1091, startPoint y: 29, endPoint x: 937, endPoint y: 29, distance: 153.8
click at [937, 27] on div "SILOU Actions" at bounding box center [706, 25] width 1189 height 18
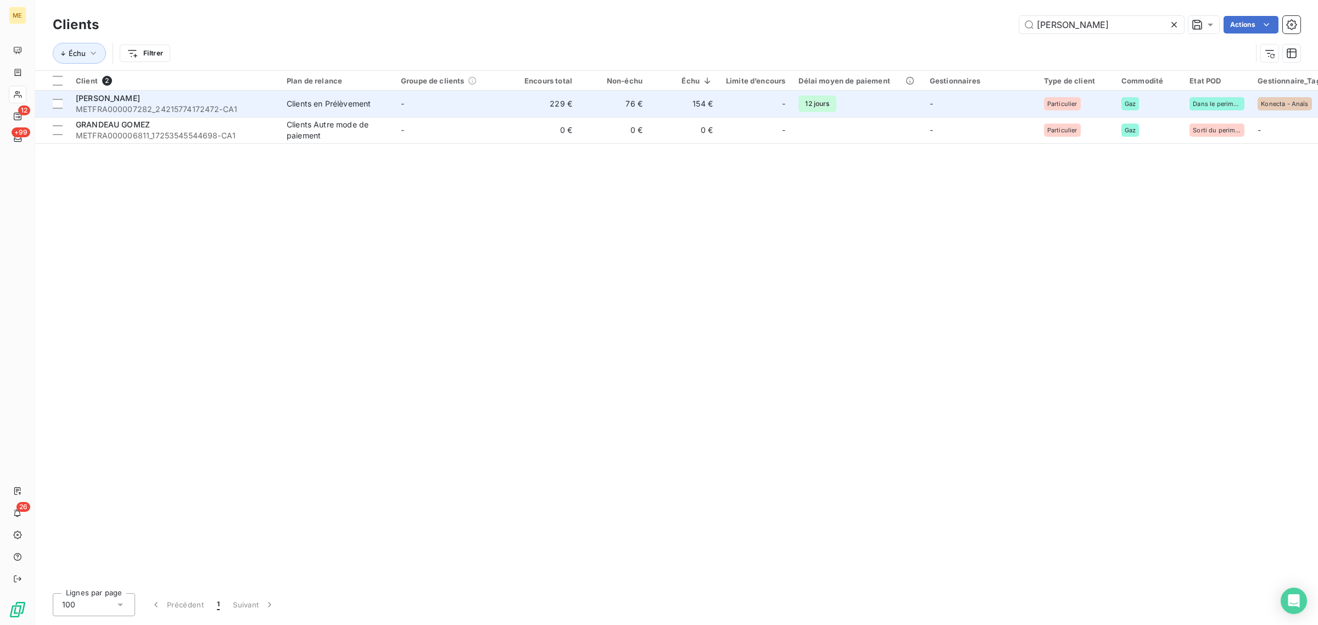
type input "[PERSON_NAME]"
click at [541, 101] on td "229 €" at bounding box center [544, 104] width 70 height 26
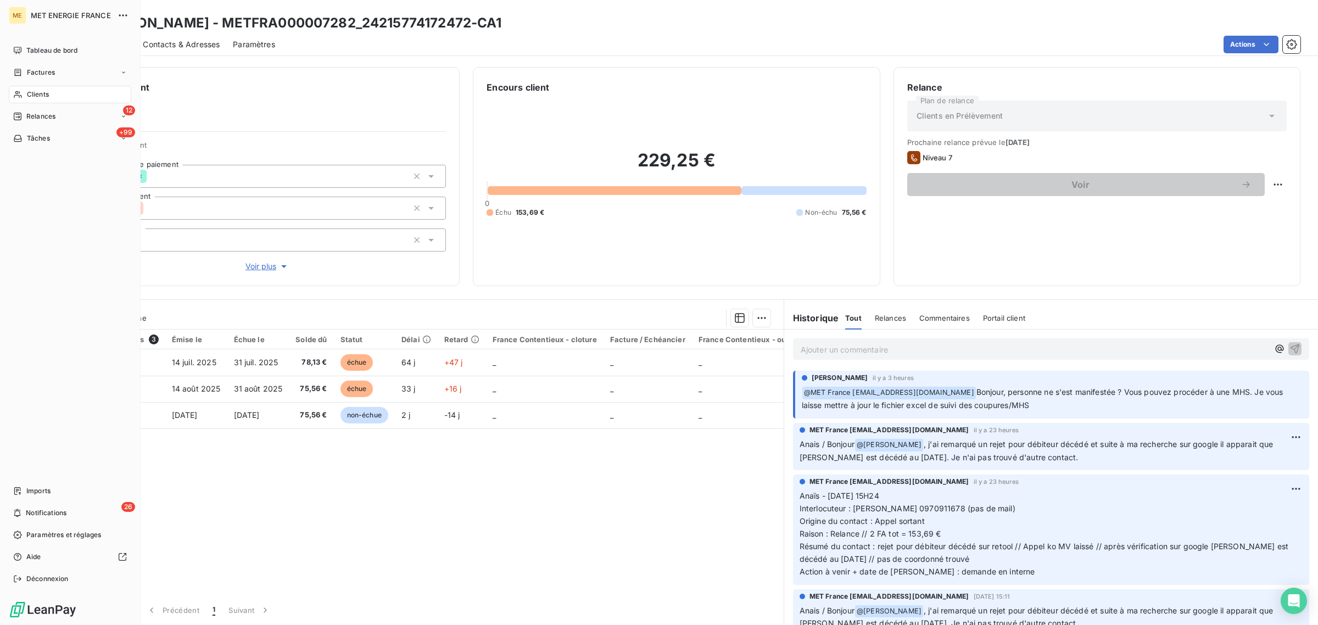
click at [31, 94] on span "Clients" at bounding box center [38, 95] width 22 height 10
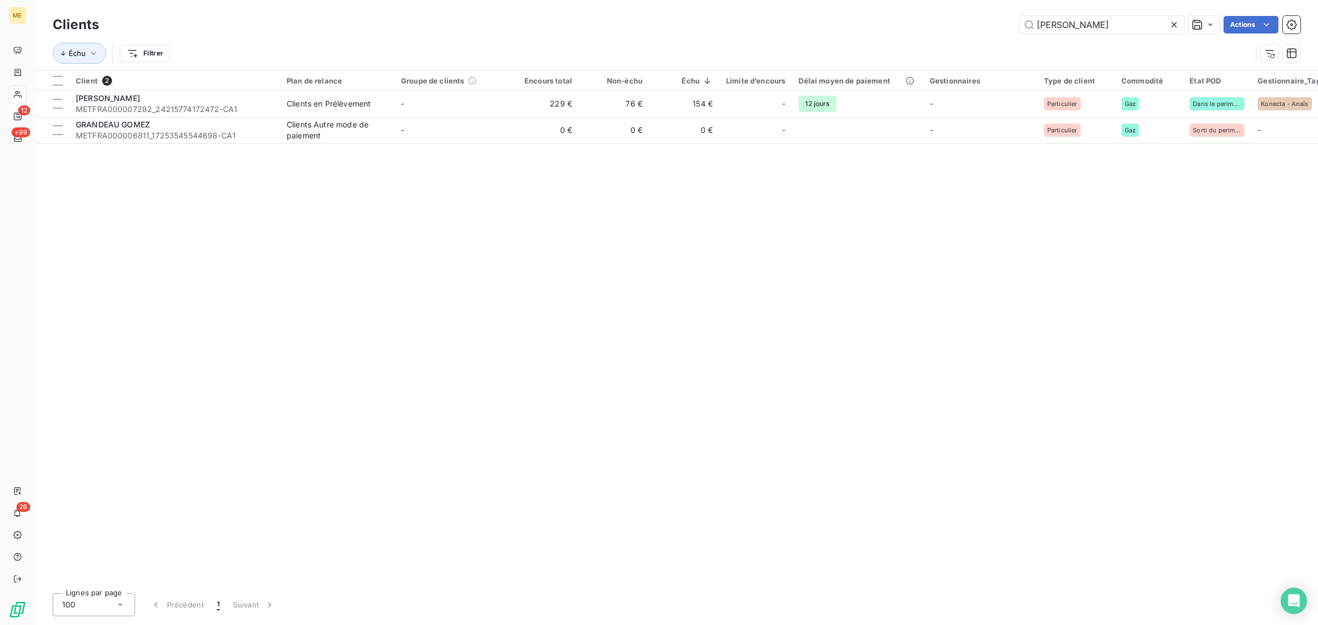
drag, startPoint x: 1129, startPoint y: 24, endPoint x: 868, endPoint y: 23, distance: 260.9
click at [877, 23] on div "GOMEZ Actions" at bounding box center [706, 25] width 1189 height 18
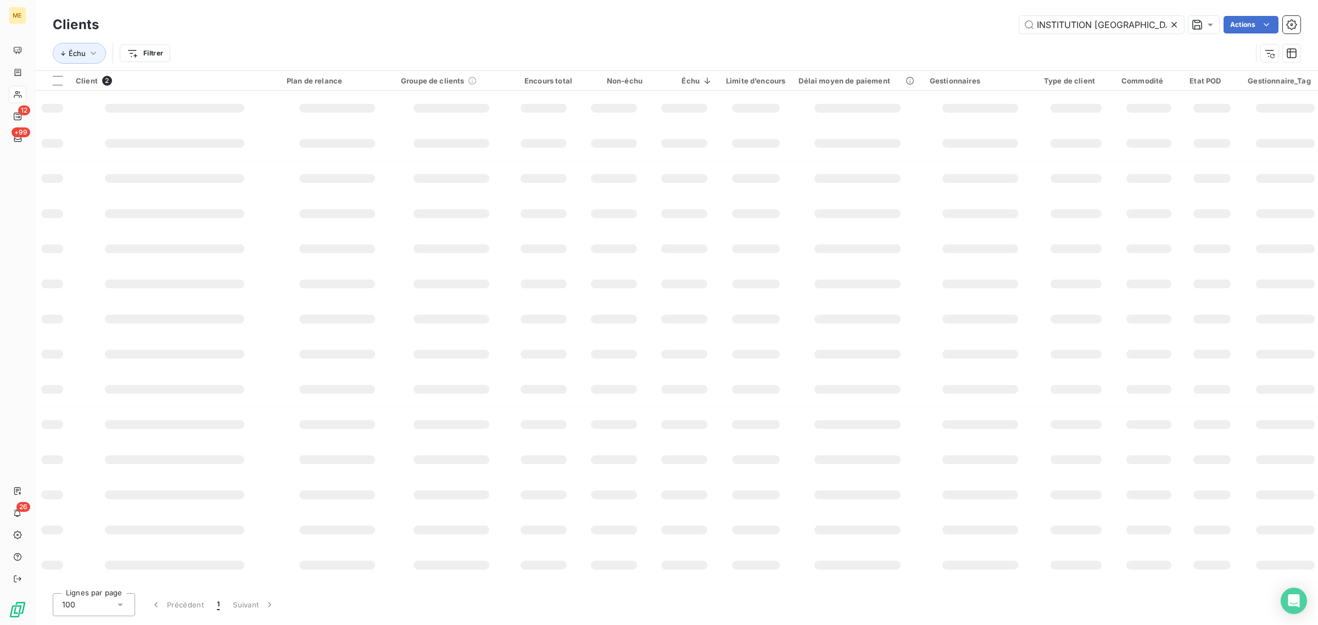
scroll to position [0, 42]
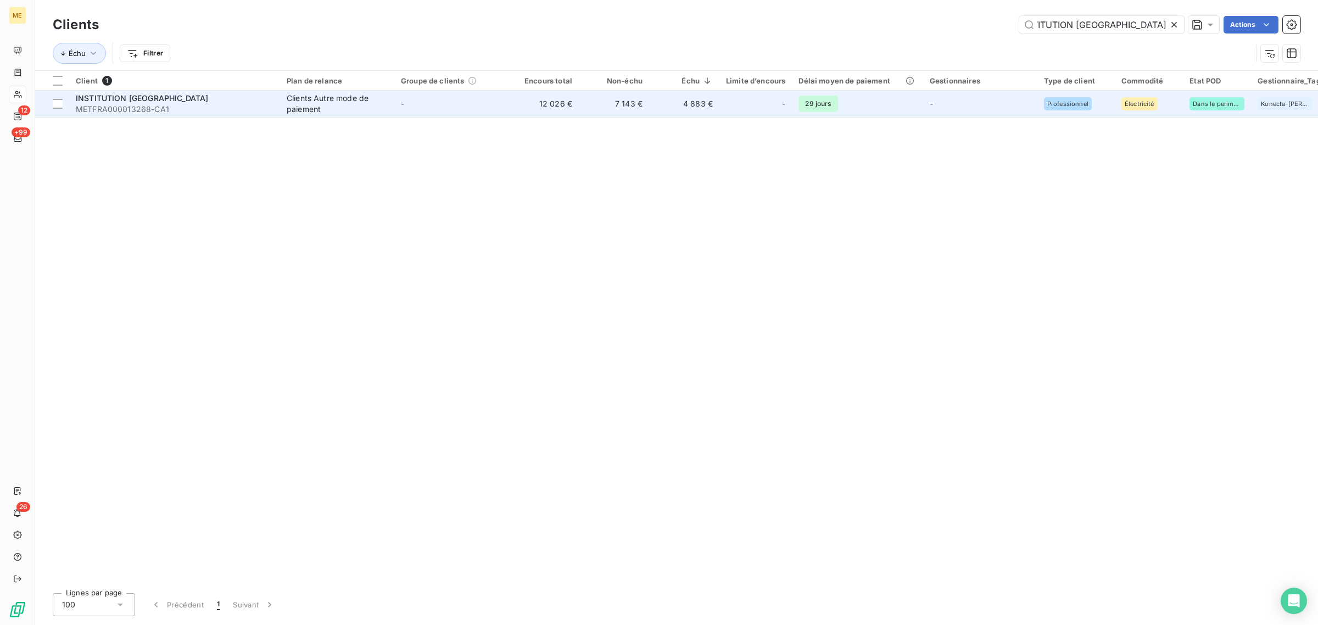
type input "INSTITUTION [GEOGRAPHIC_DATA]"
click at [621, 96] on td "7 143 €" at bounding box center [614, 104] width 70 height 26
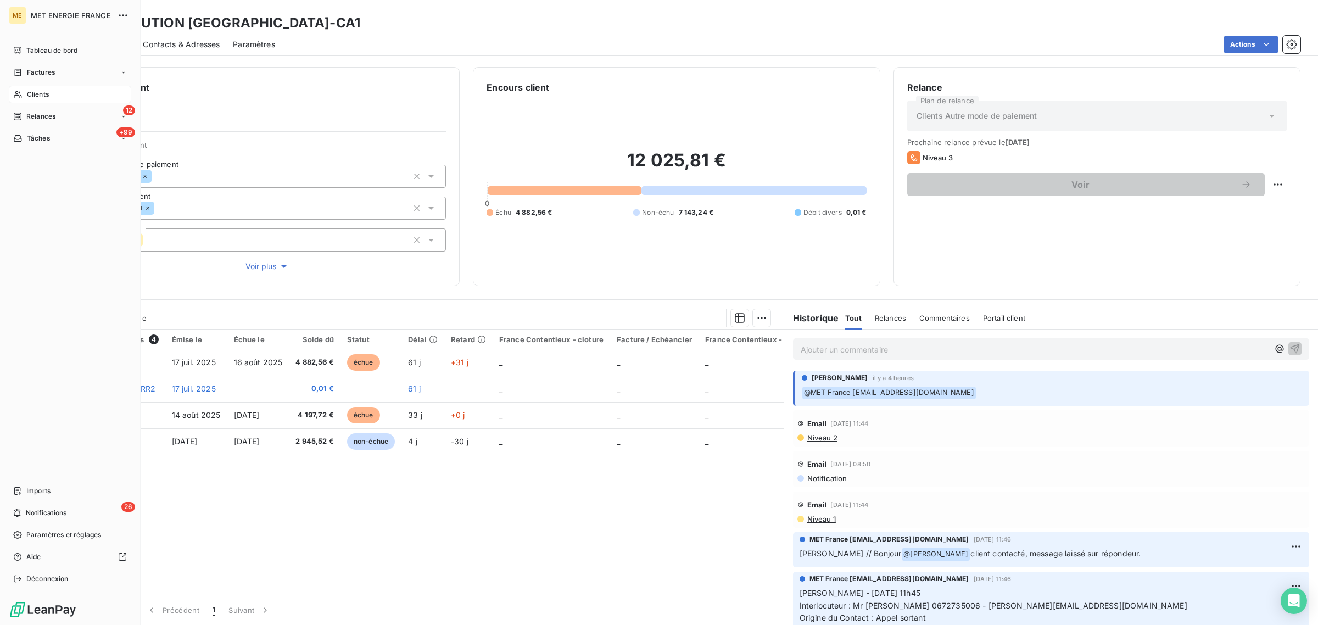
drag, startPoint x: 18, startPoint y: 92, endPoint x: 97, endPoint y: 92, distance: 79.1
click at [18, 92] on icon at bounding box center [17, 94] width 9 height 9
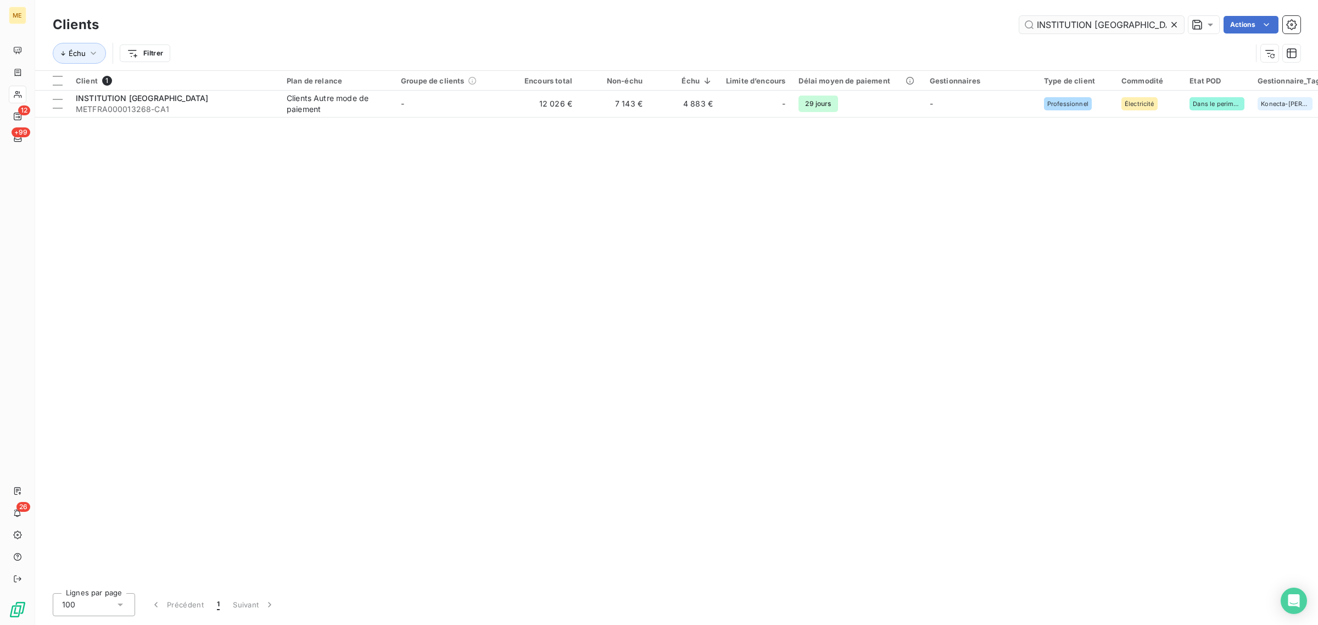
drag, startPoint x: 1177, startPoint y: 21, endPoint x: 1150, endPoint y: 22, distance: 26.9
click at [1177, 22] on icon at bounding box center [1174, 24] width 11 height 11
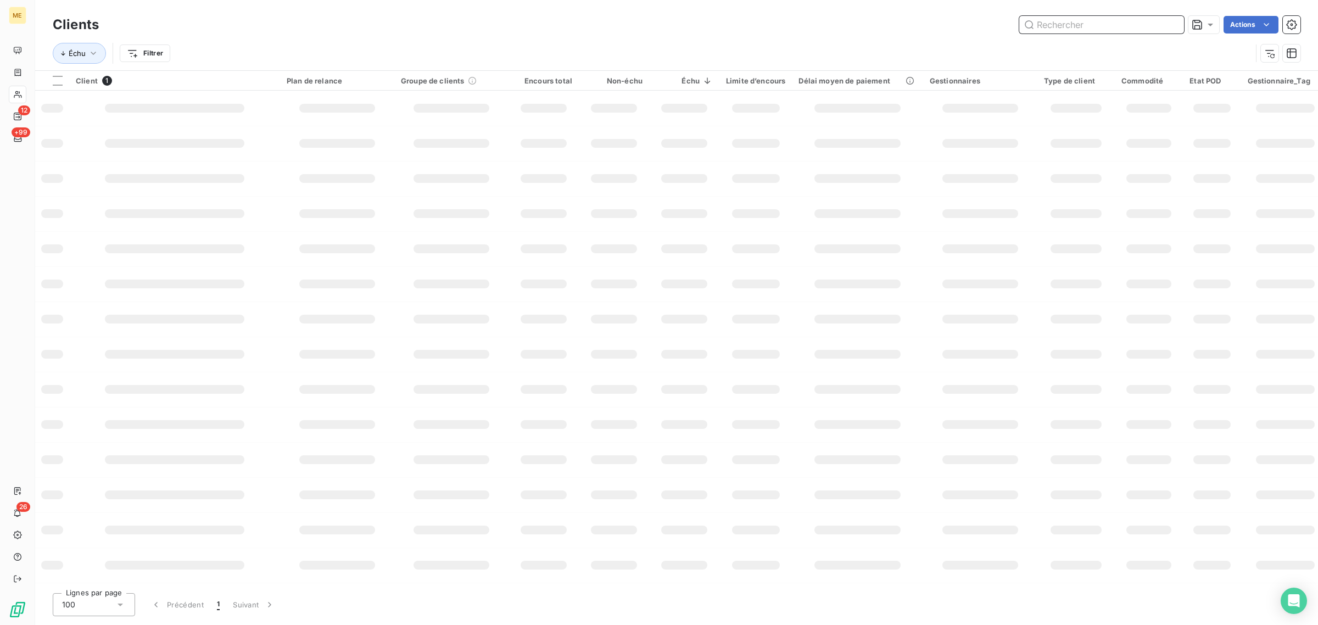
click at [1117, 22] on input "text" at bounding box center [1102, 25] width 165 height 18
paste input "METFRA000012891"
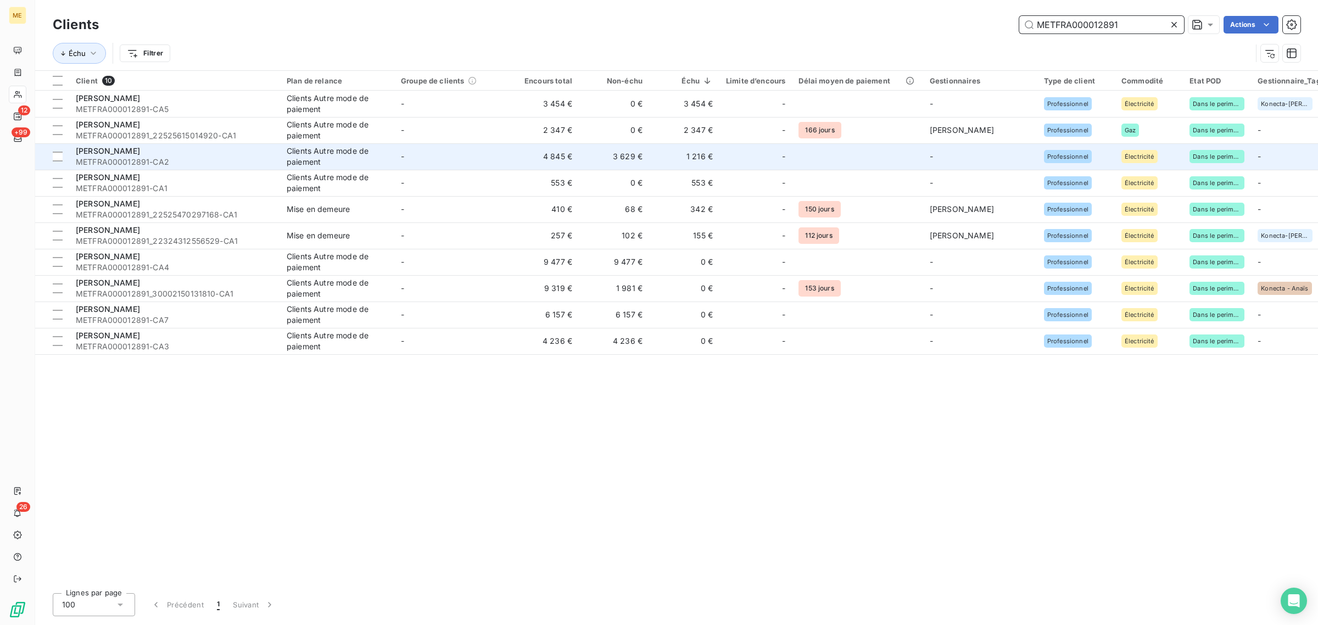
type input "METFRA000012891"
click at [405, 163] on td "-" at bounding box center [451, 156] width 114 height 26
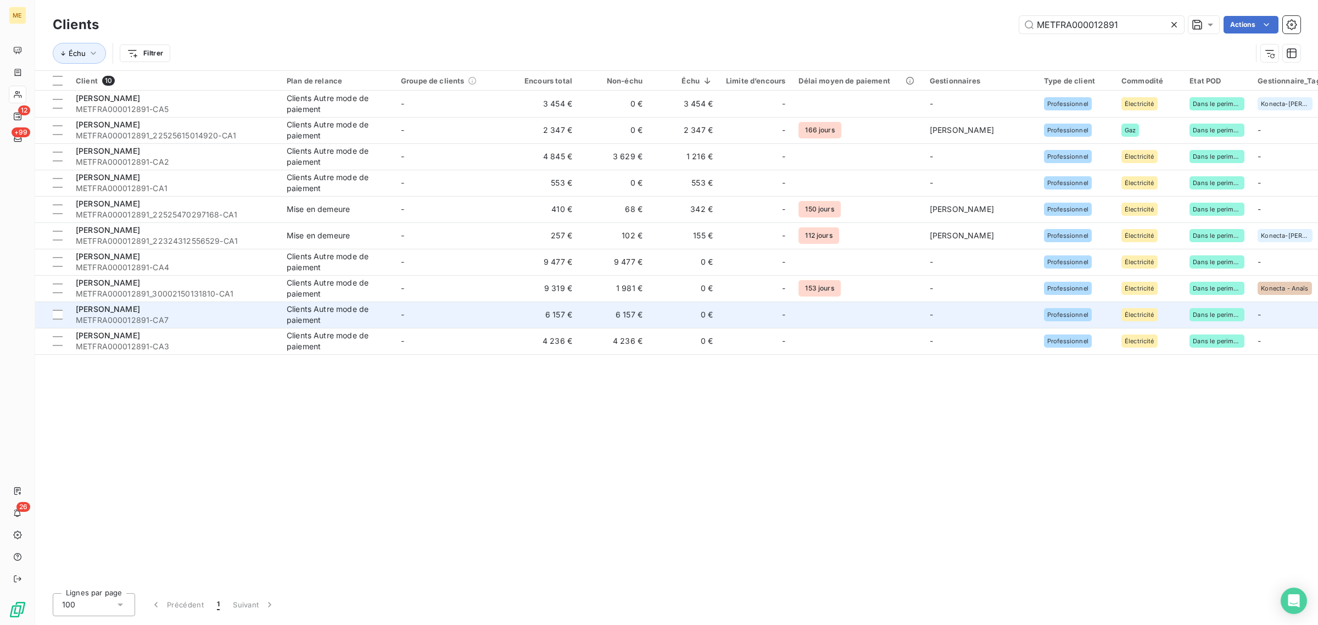
click at [449, 319] on td "-" at bounding box center [451, 315] width 114 height 26
